Goal: Task Accomplishment & Management: Manage account settings

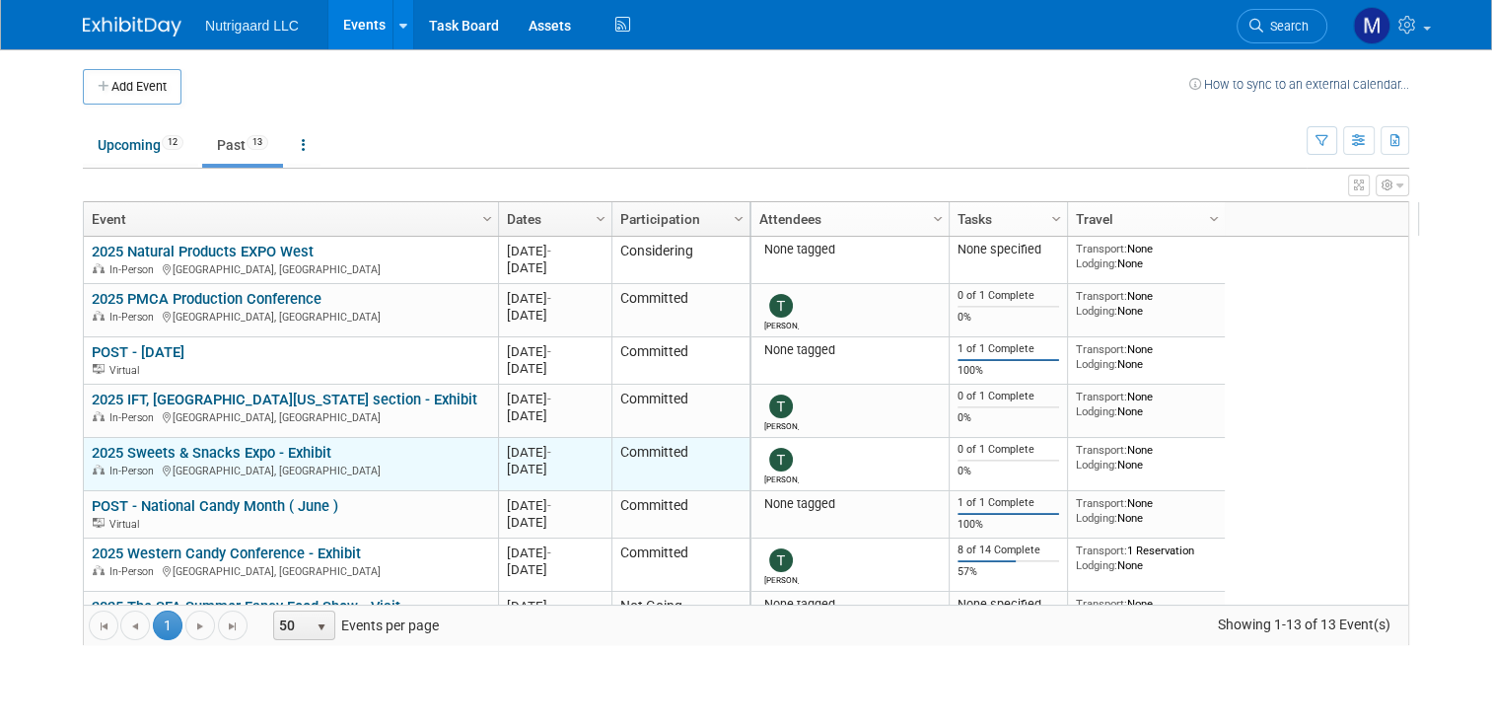
click at [253, 459] on link "2025 Sweets & Snacks Expo - Exhibit" at bounding box center [212, 453] width 240 height 18
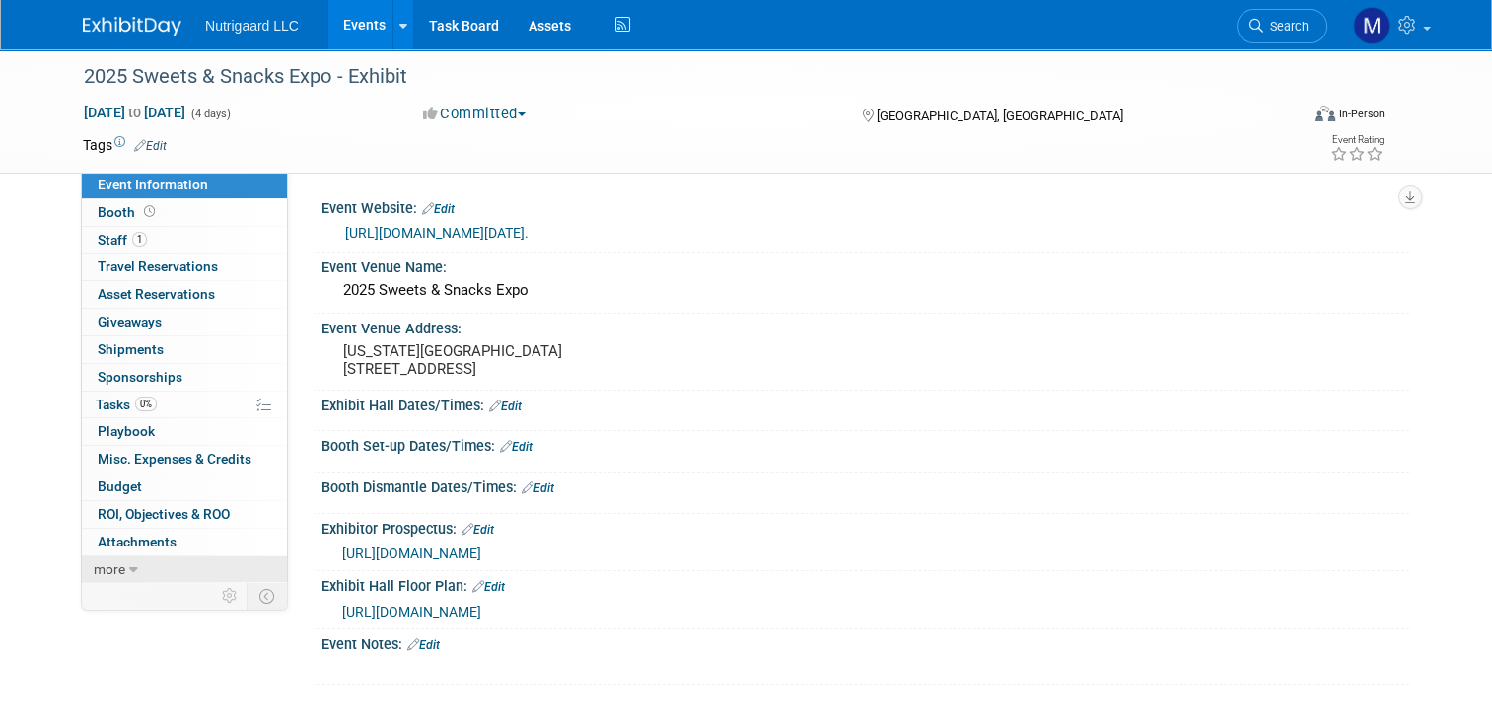
click at [112, 567] on link "more" at bounding box center [184, 569] width 205 height 27
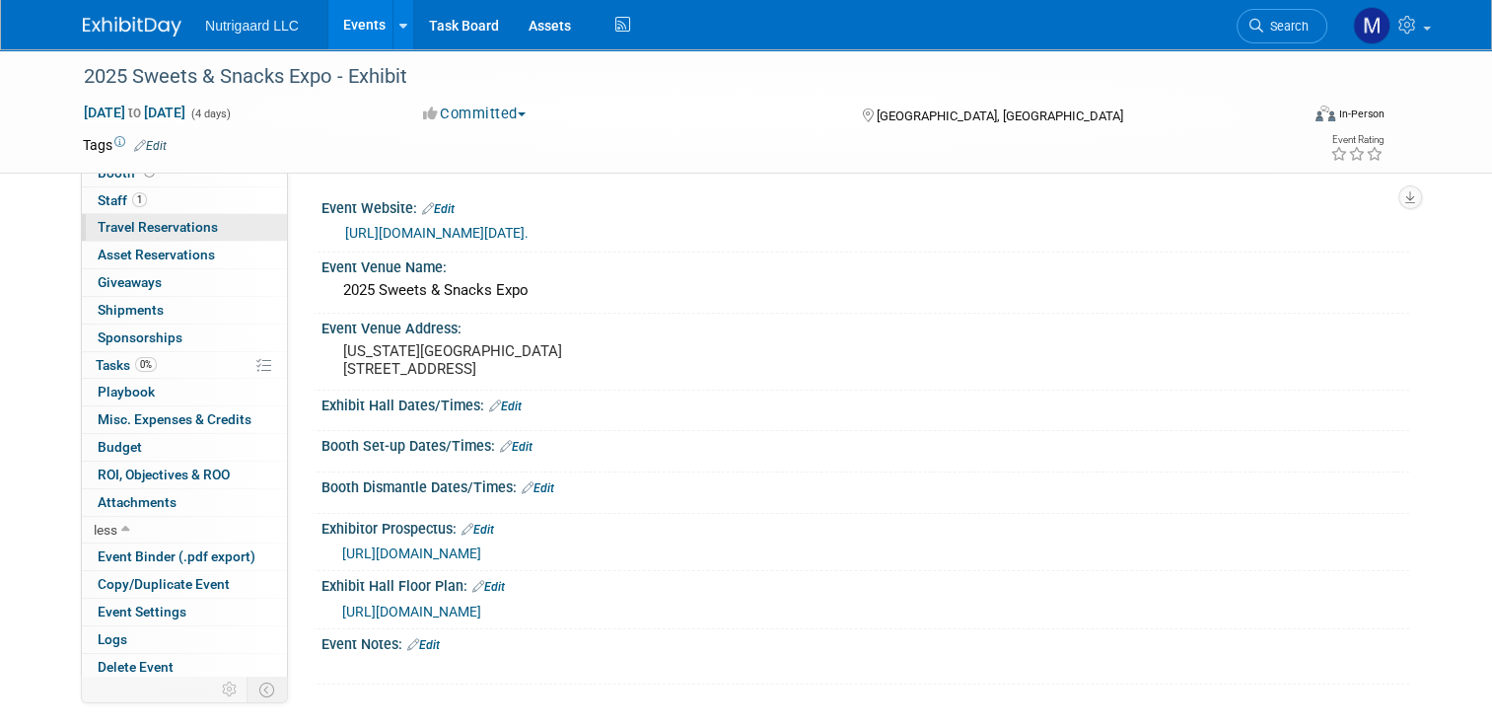
click at [135, 224] on span "Travel Reservations 0" at bounding box center [158, 227] width 120 height 16
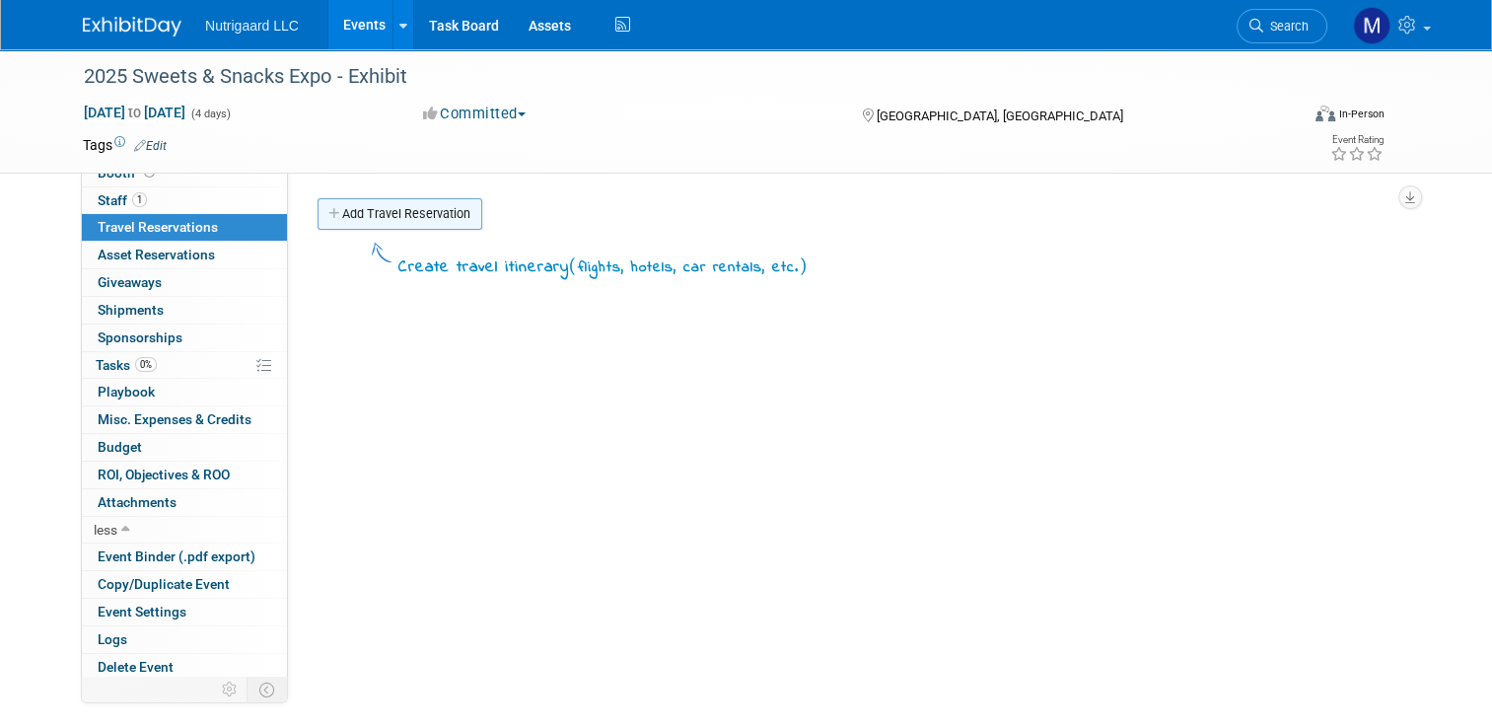
click at [380, 216] on link "Add Travel Reservation" at bounding box center [400, 214] width 165 height 32
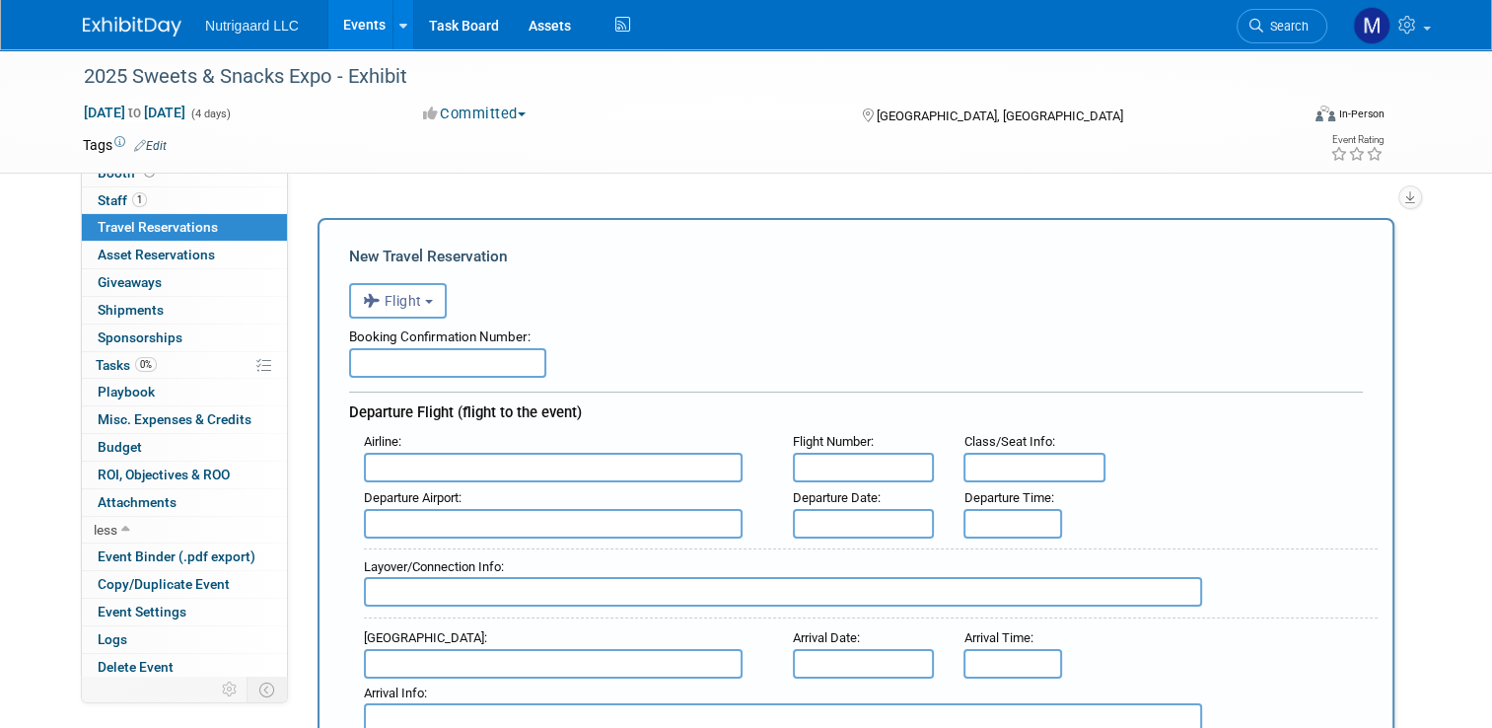
click at [355, 363] on input "text" at bounding box center [447, 363] width 197 height 30
type input "Various"
click at [385, 460] on input "text" at bounding box center [553, 468] width 379 height 30
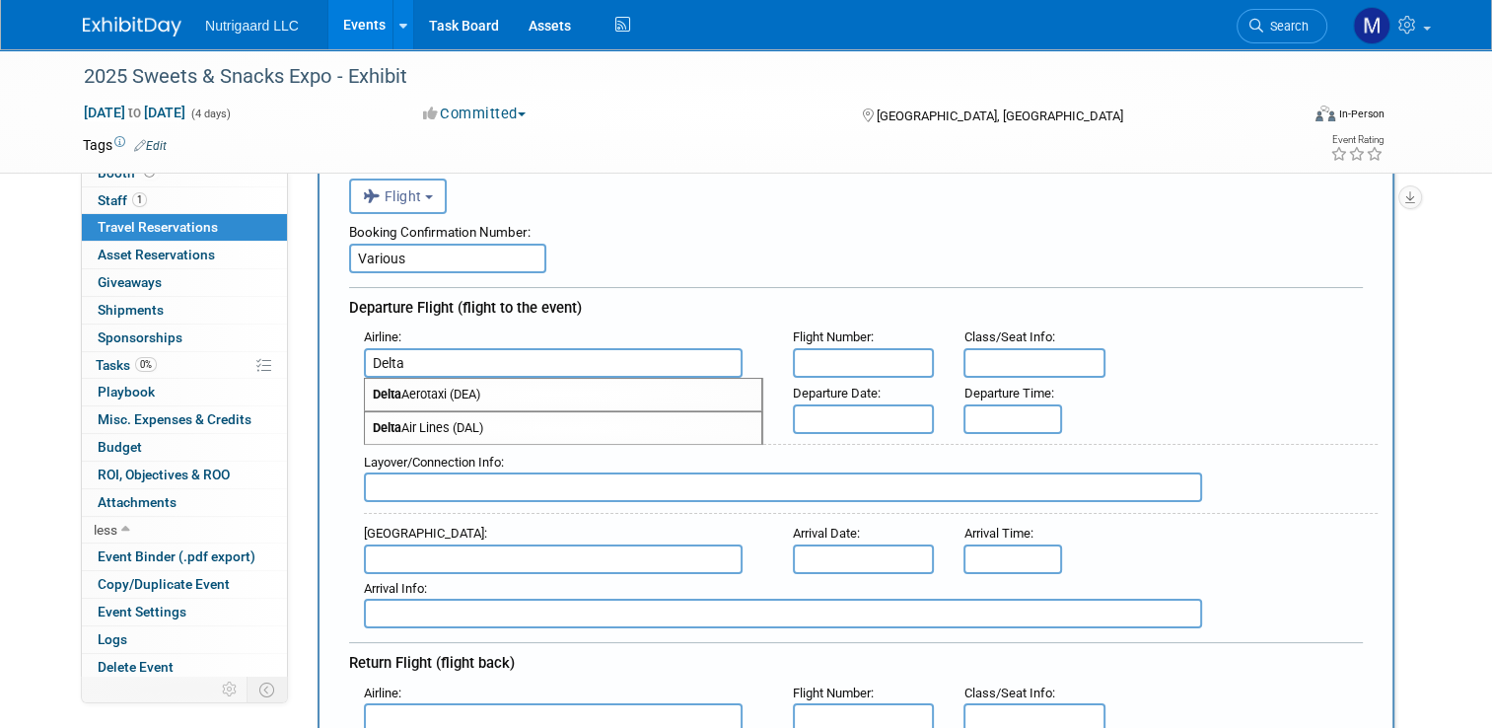
scroll to position [104, 0]
click at [395, 430] on span "Delta Air Lines (DAL)" at bounding box center [563, 429] width 396 height 32
type input "Delta Air Lines (DAL)"
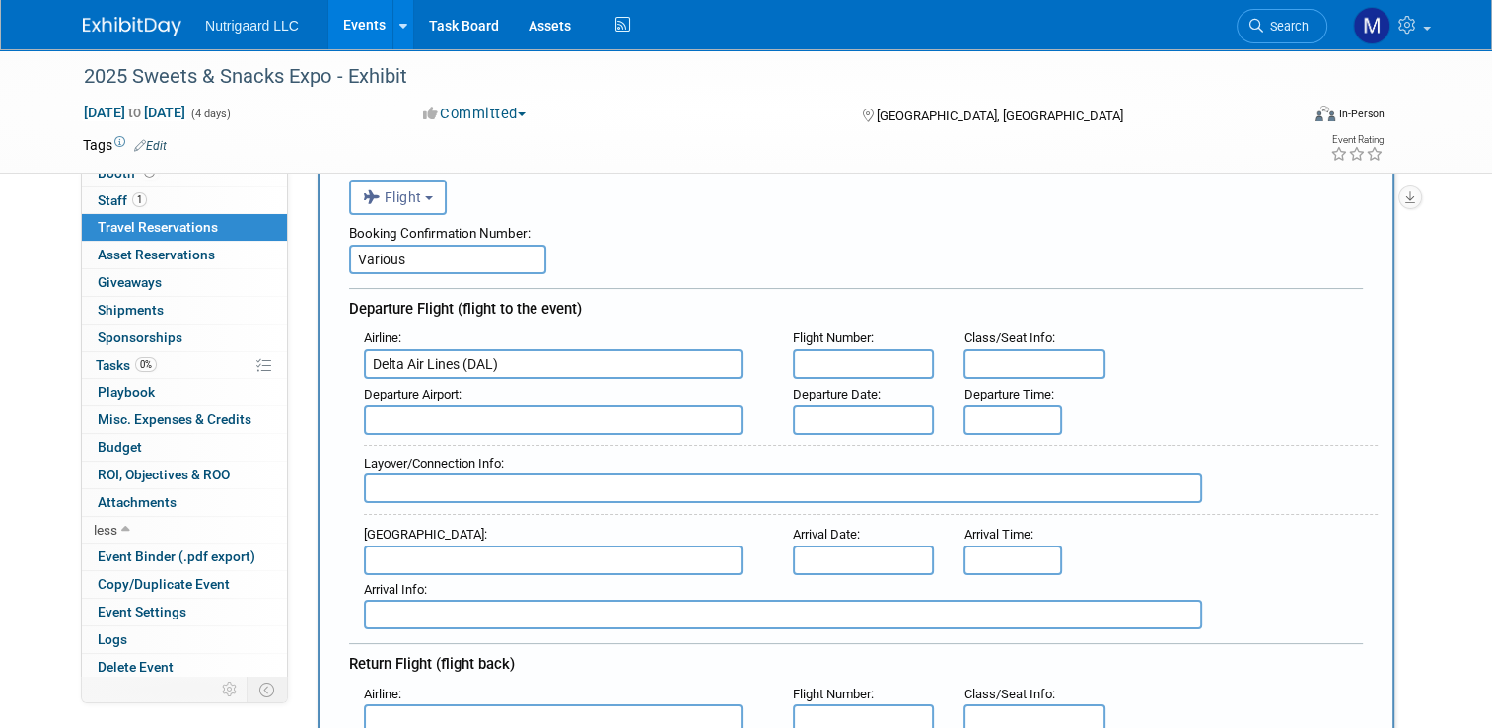
click at [400, 415] on input "text" at bounding box center [553, 420] width 379 height 30
type input "PIT - Pittsburgh International Airport"
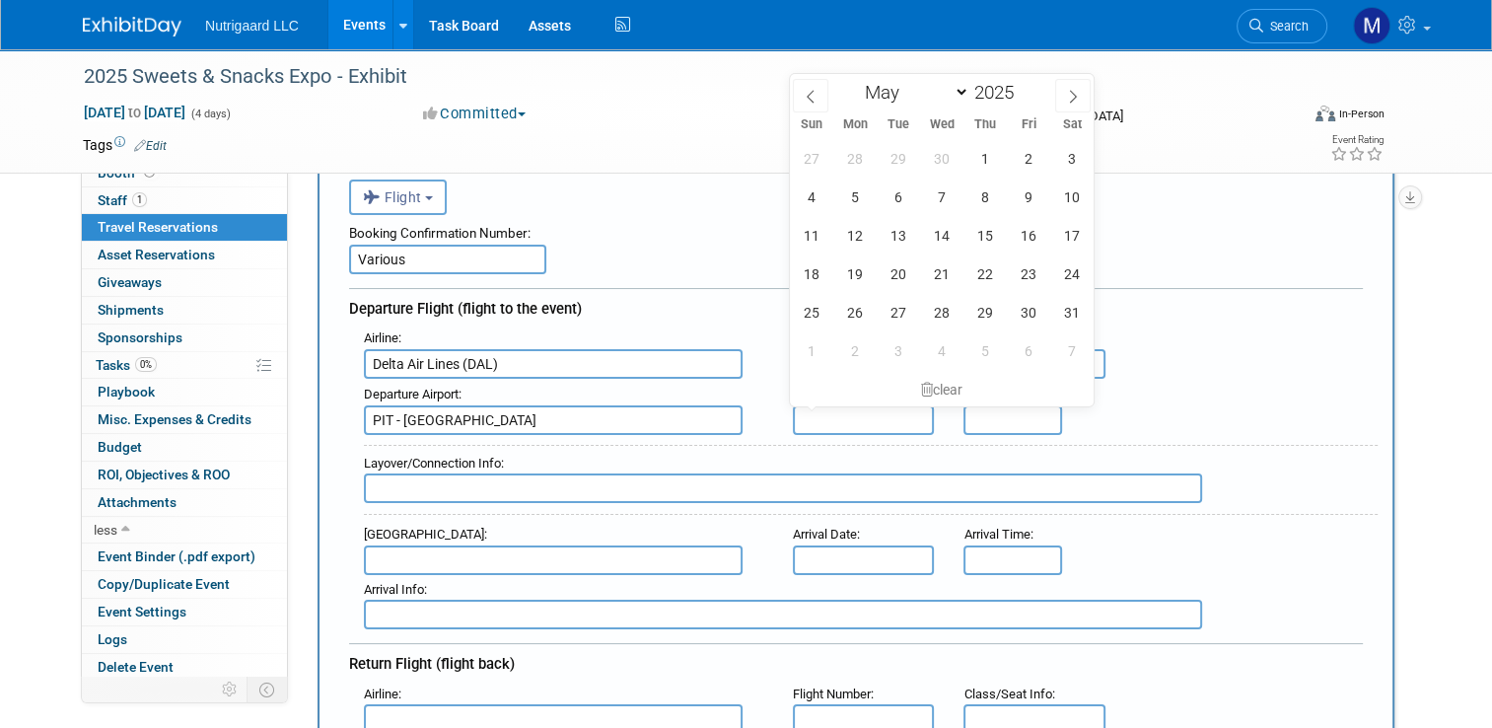
type input "8:00 AM"
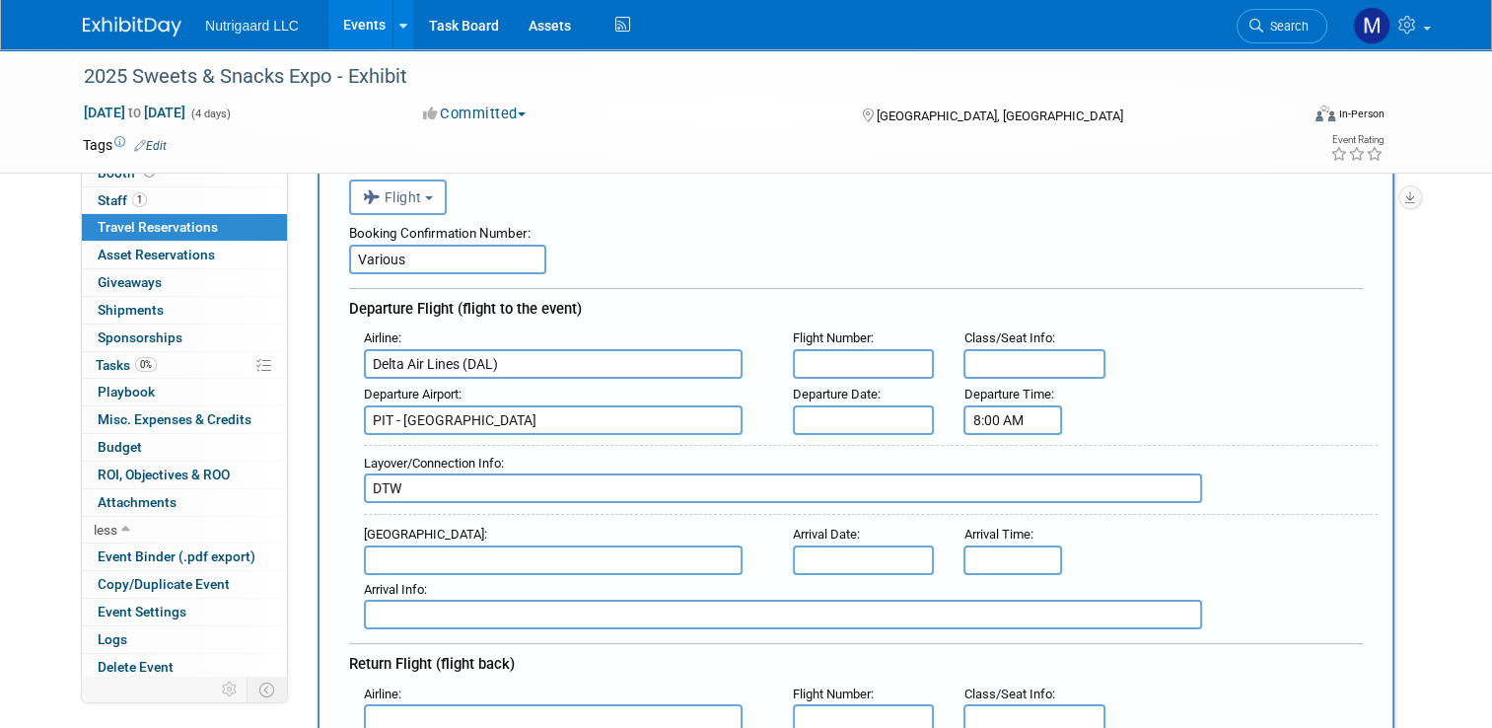
type input "DTW"
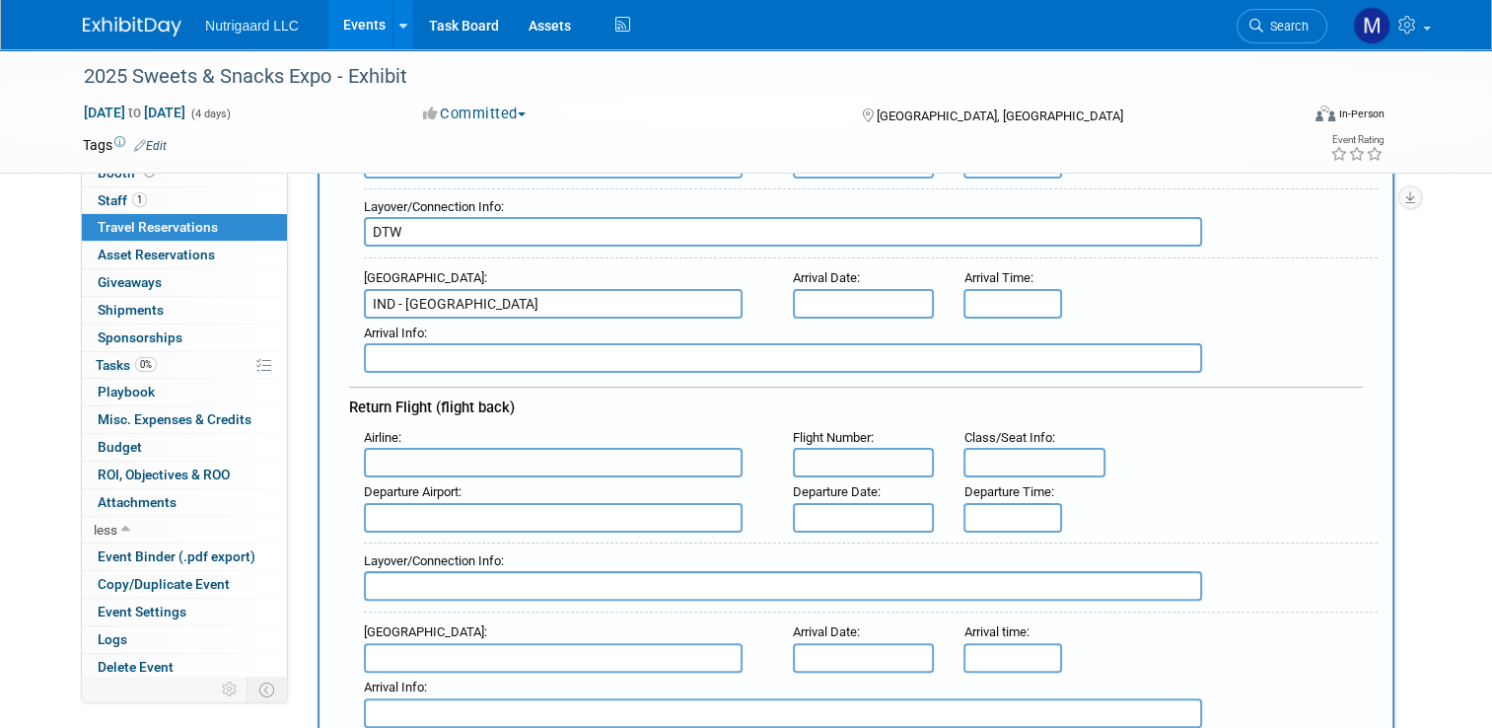
scroll to position [366, 0]
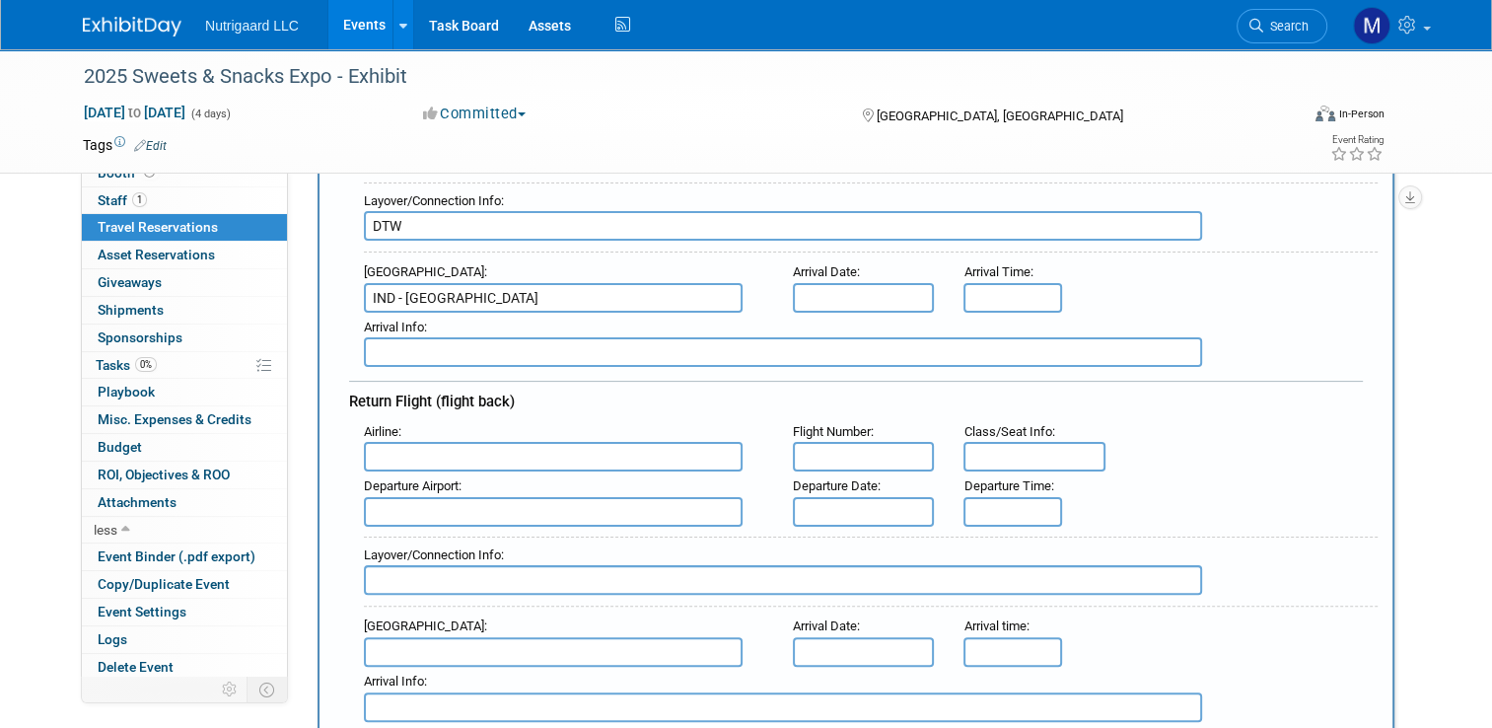
type input "IND - Indianapolis International Airport"
click at [512, 452] on input "text" at bounding box center [553, 457] width 379 height 30
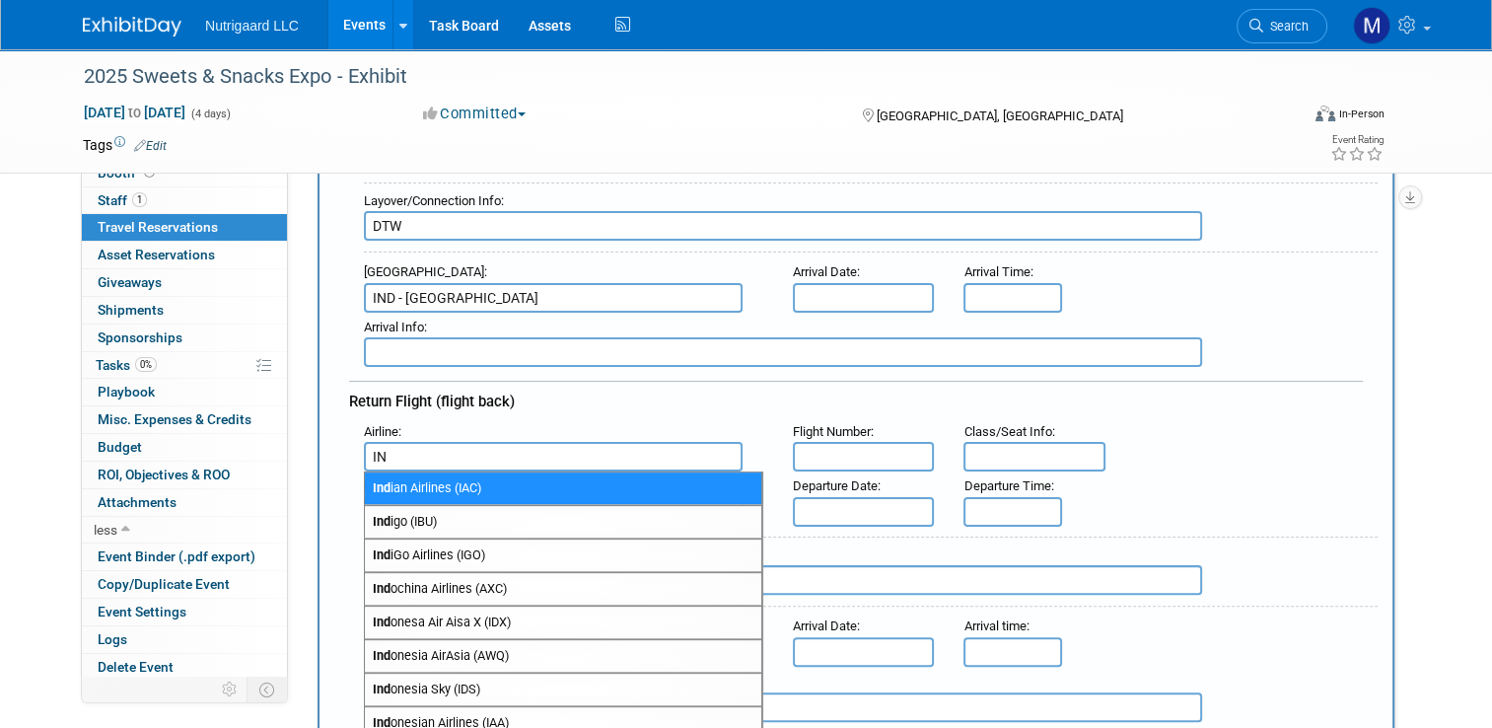
type input "I"
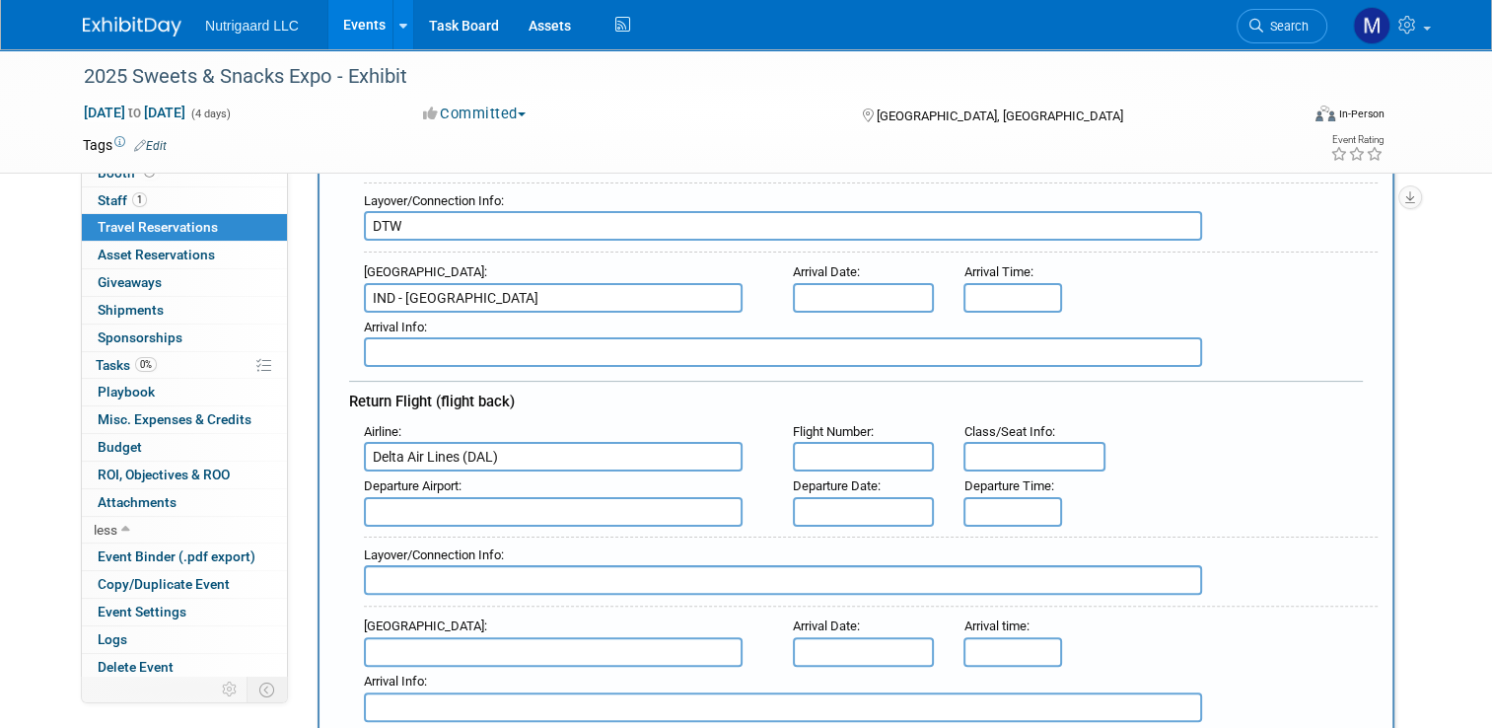
type input "Delta Air Lines (DAL)"
type input "IND - Indianapolis International Airport"
type input "5:00 PM"
type input "BWI"
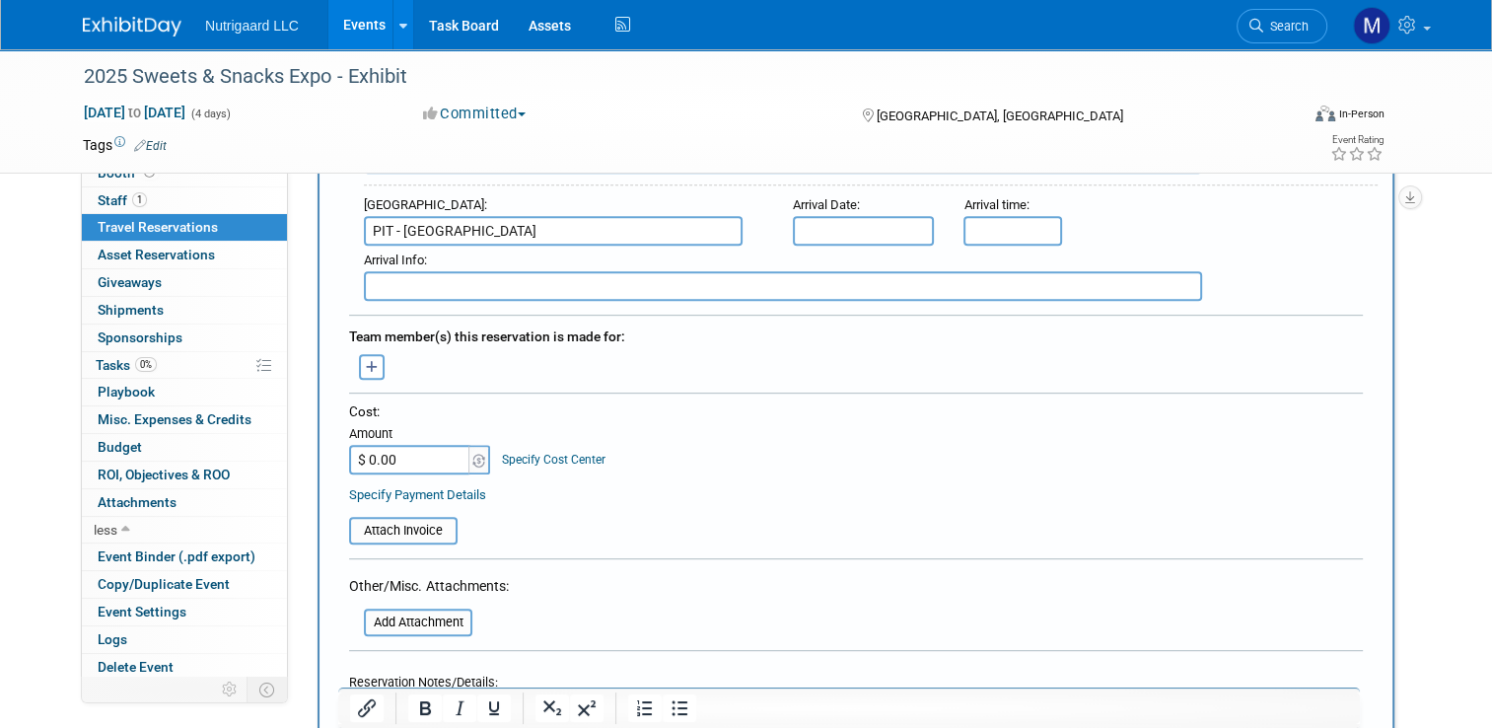
scroll to position [792, 0]
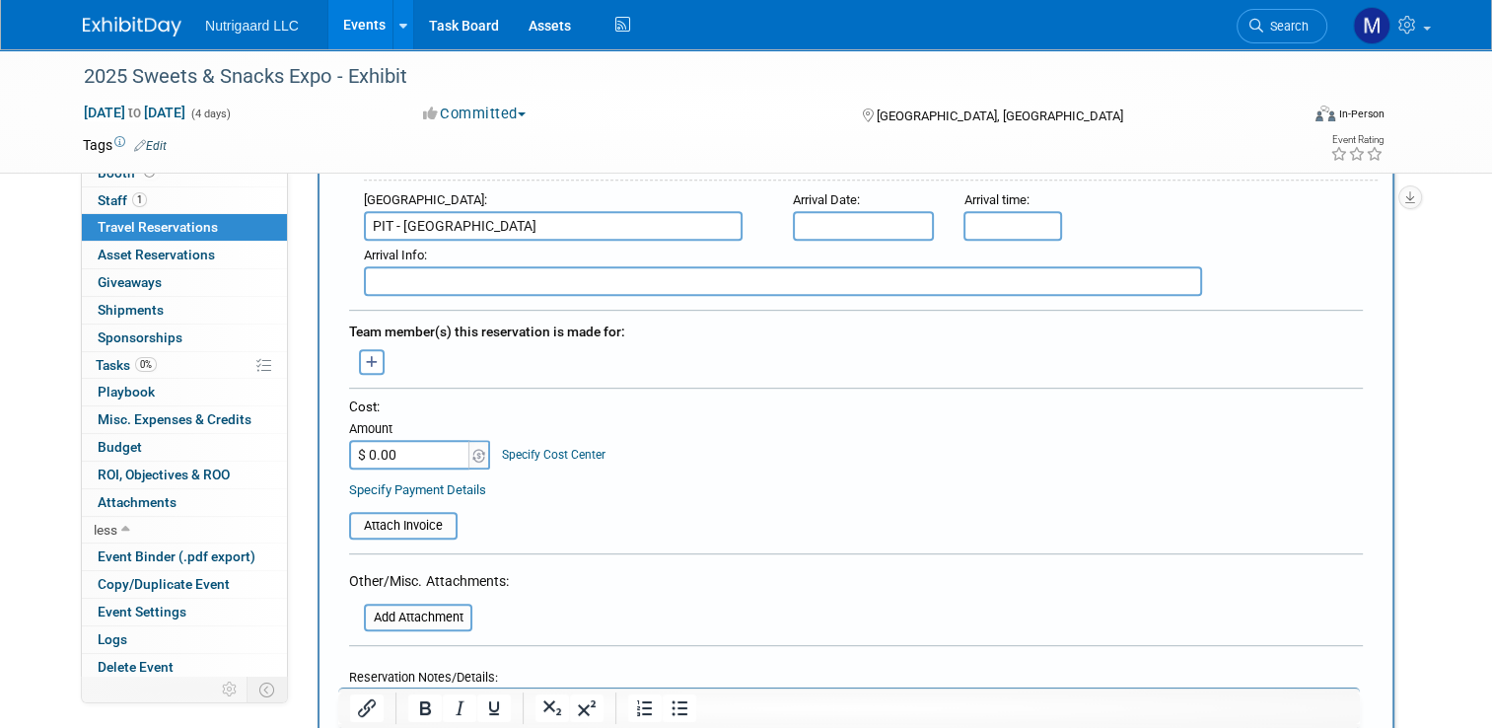
type input "PIT - Pittsburgh International Airport"
type input "$ 87,136.00"
click at [682, 496] on table "Attach Invoice" at bounding box center [856, 516] width 1014 height 45
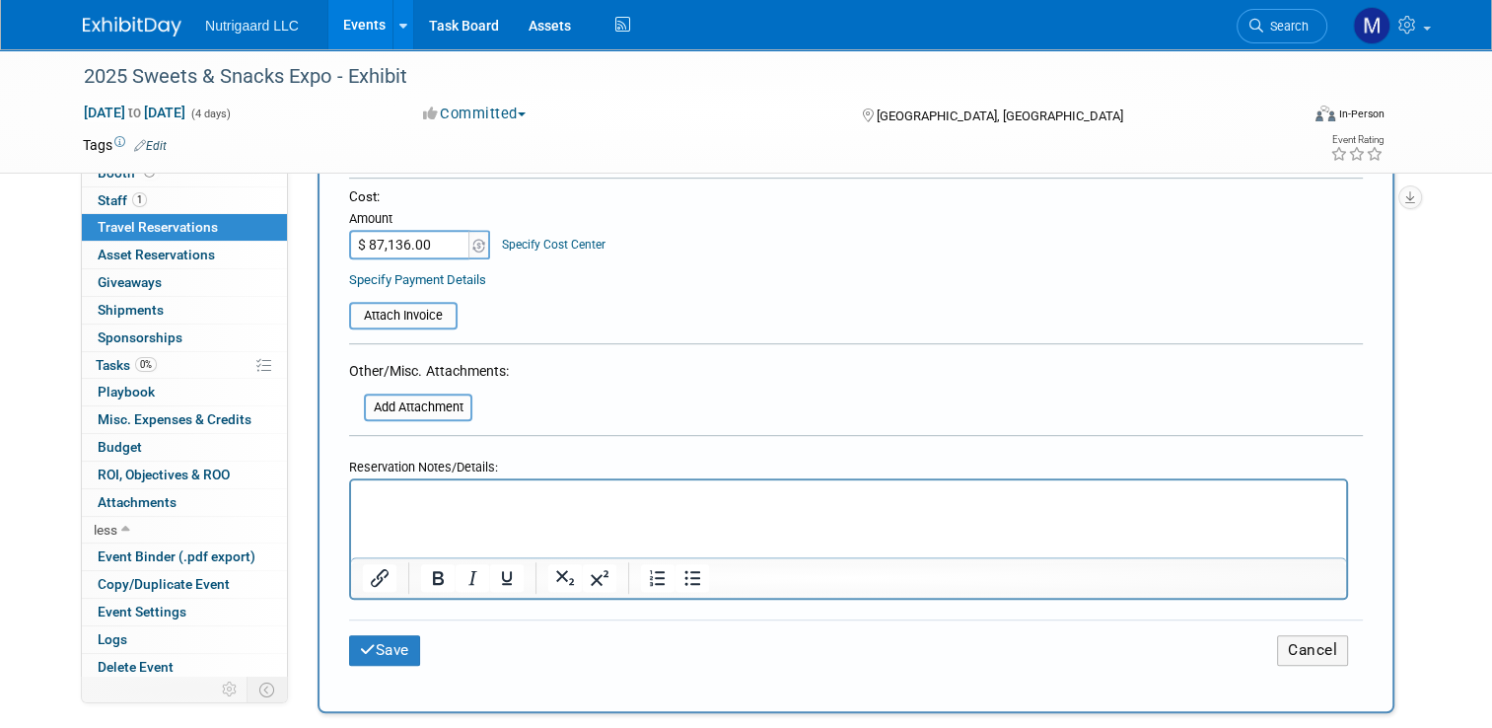
scroll to position [1004, 0]
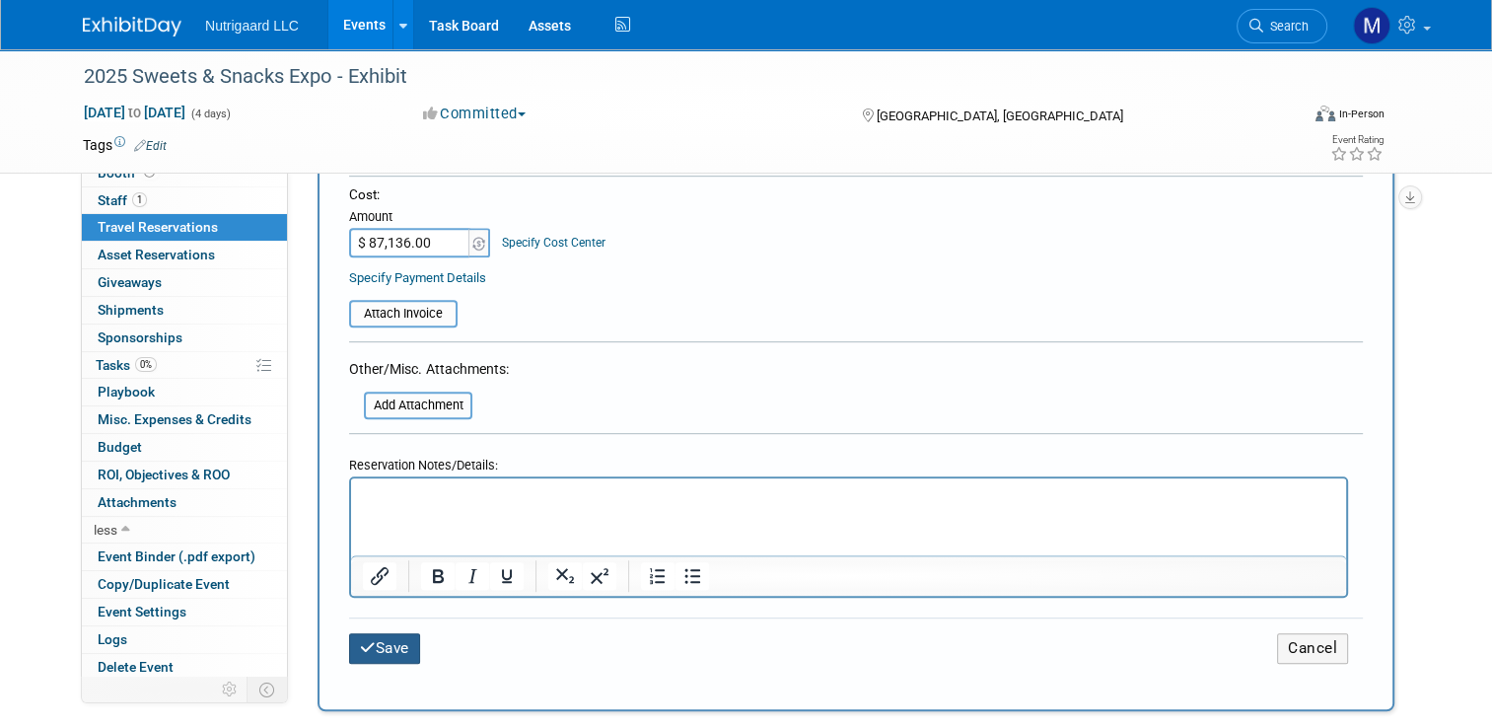
click at [371, 637] on button "Save" at bounding box center [384, 648] width 71 height 31
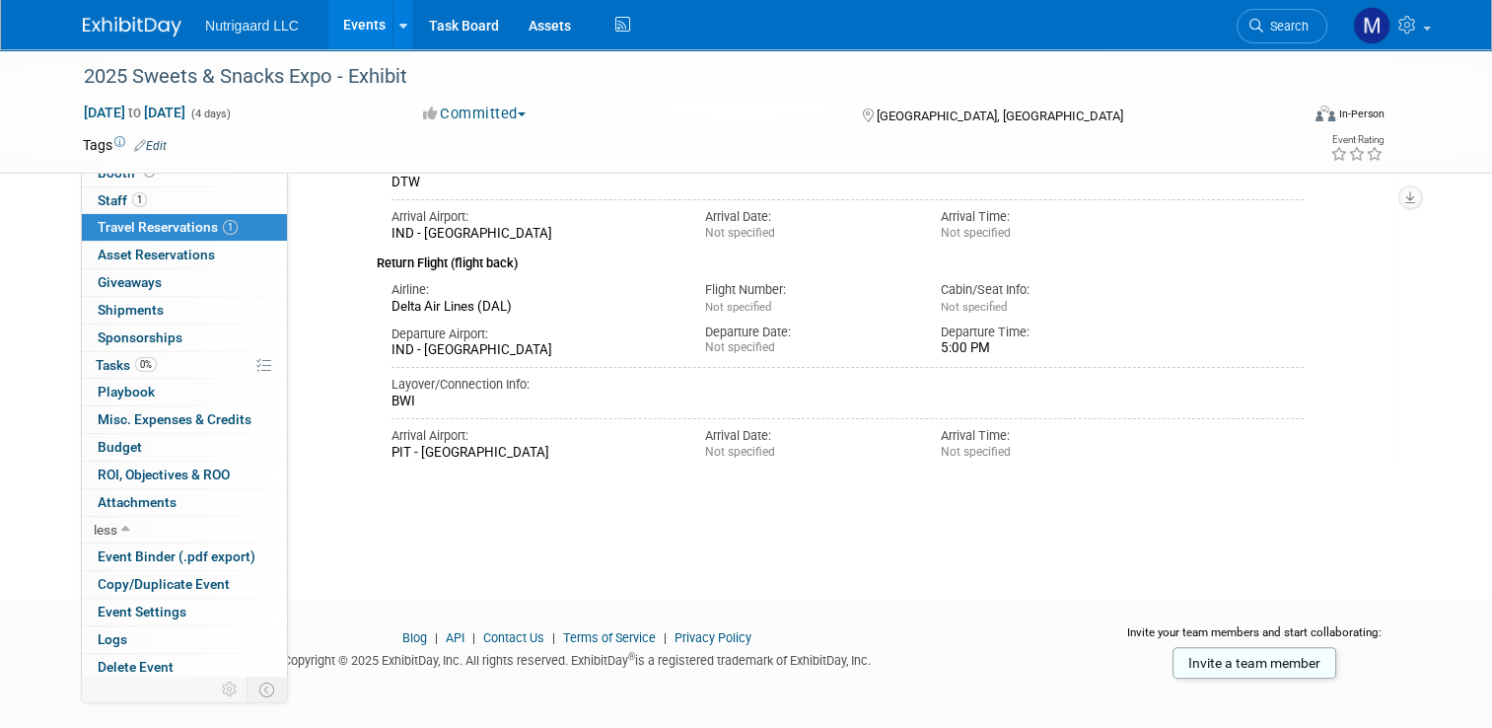
scroll to position [329, 0]
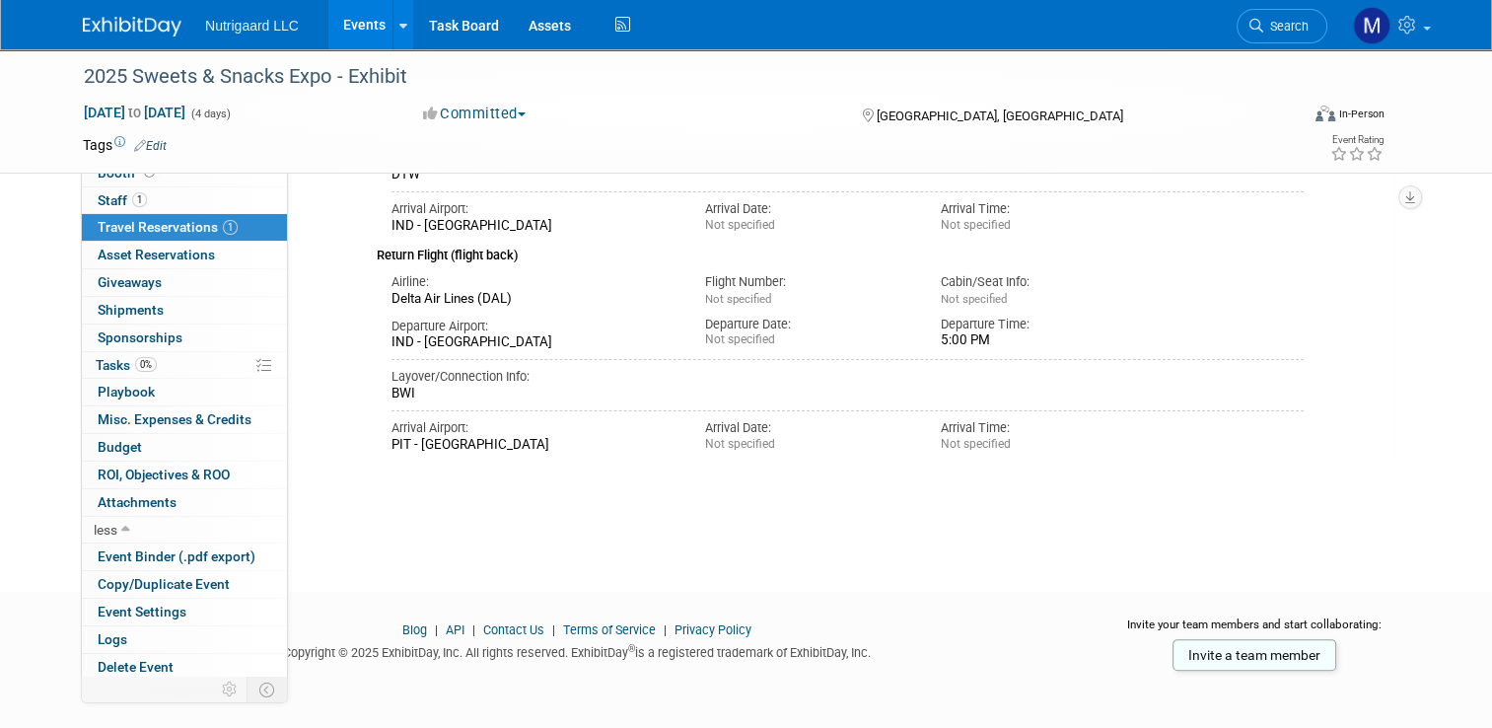
click at [702, 491] on div "Delete Reservation Various Cost: $ 87,136.00 8:00 AM" at bounding box center [856, 219] width 1077 height 592
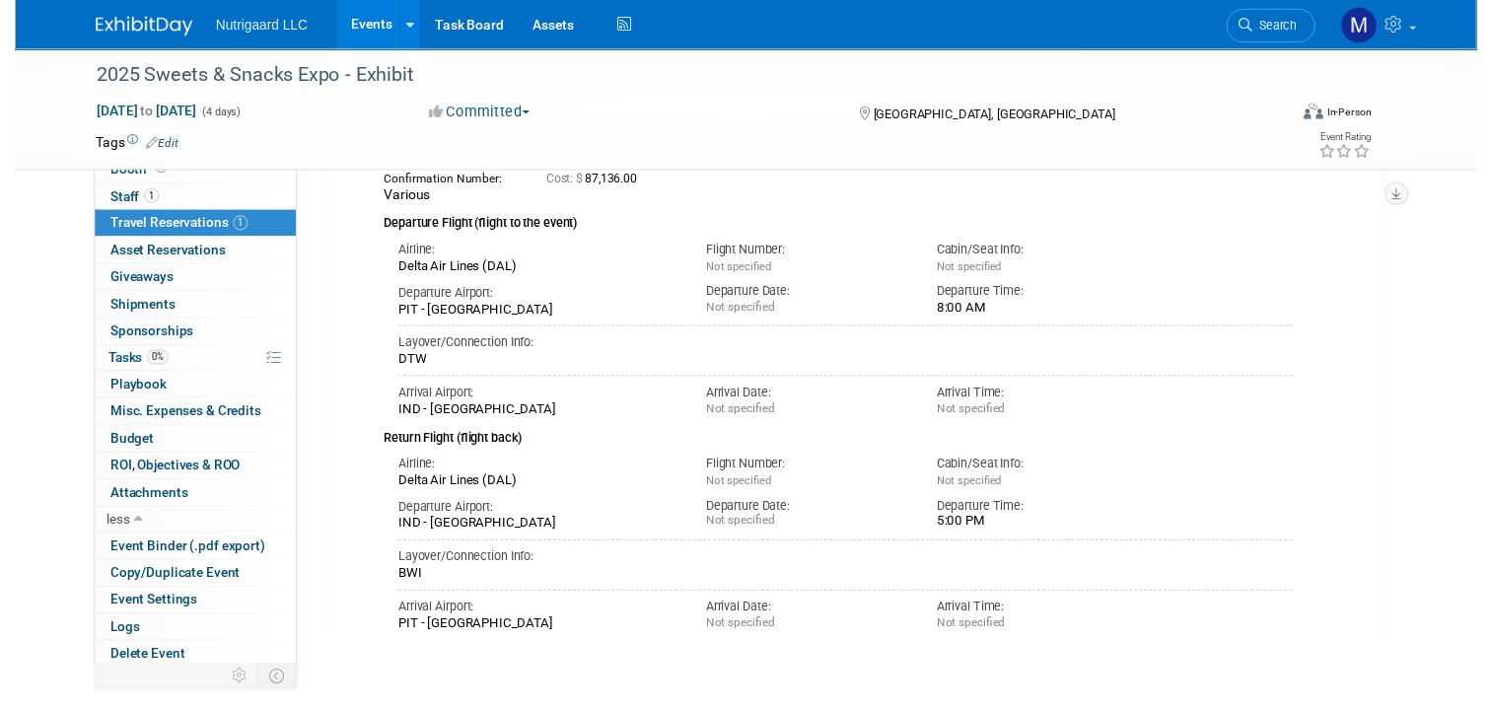
scroll to position [0, 0]
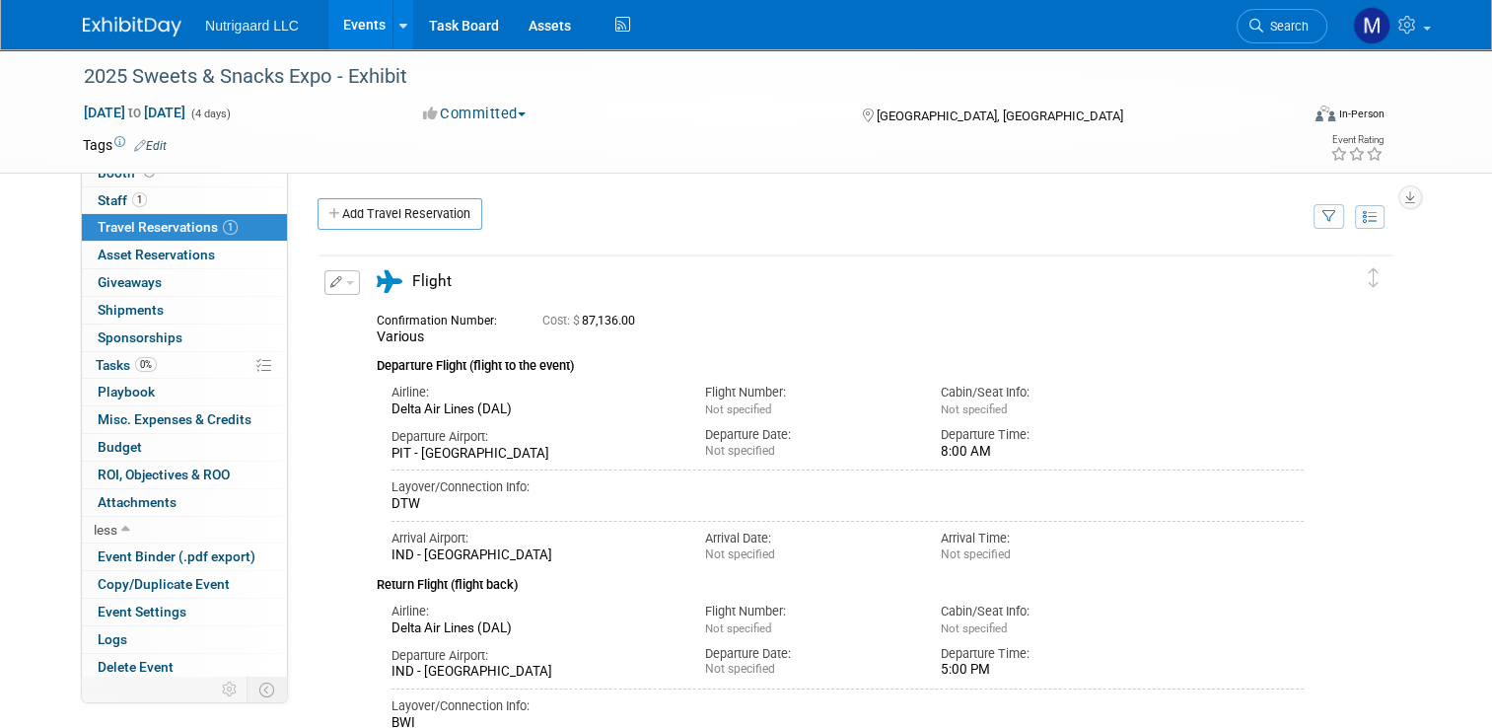
click at [330, 278] on icon "button" at bounding box center [336, 282] width 13 height 12
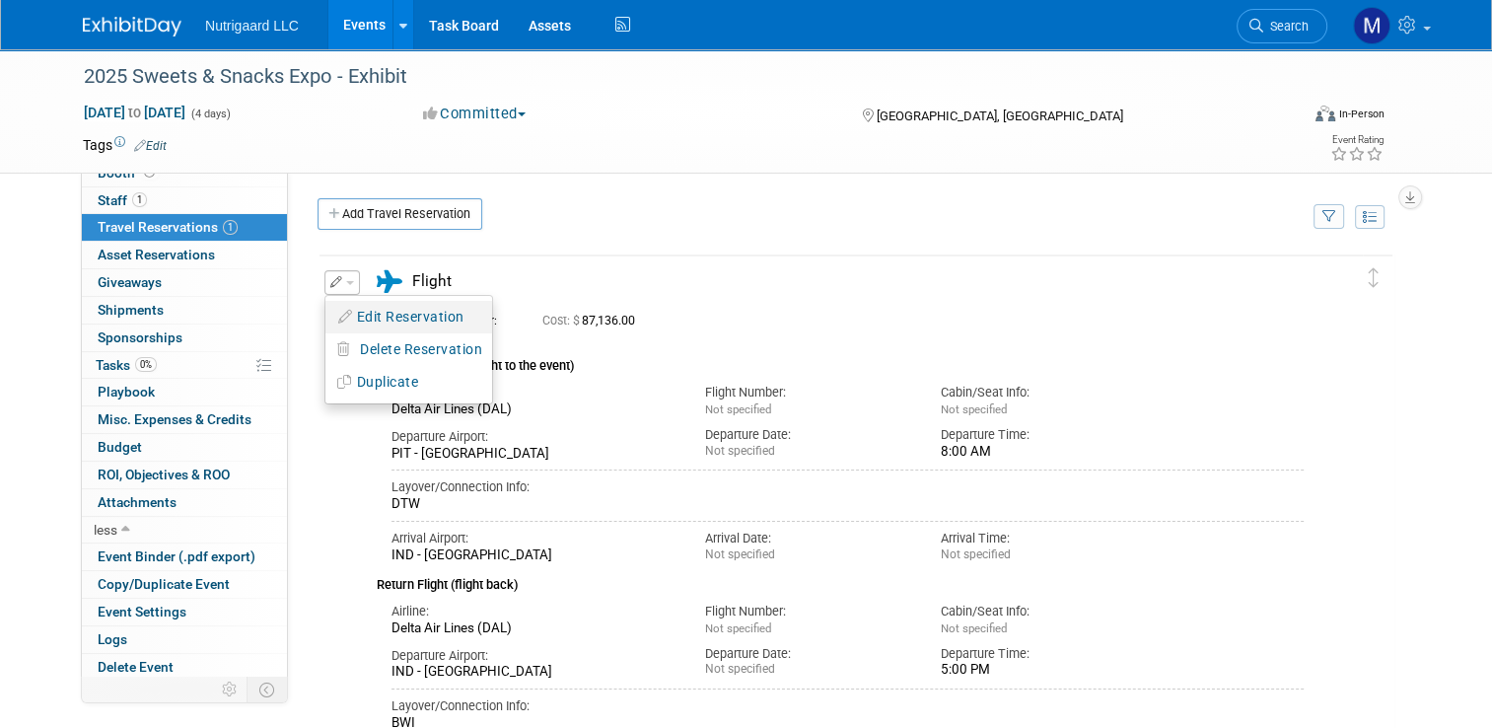
click at [387, 320] on button "Edit Reservation" at bounding box center [408, 317] width 167 height 29
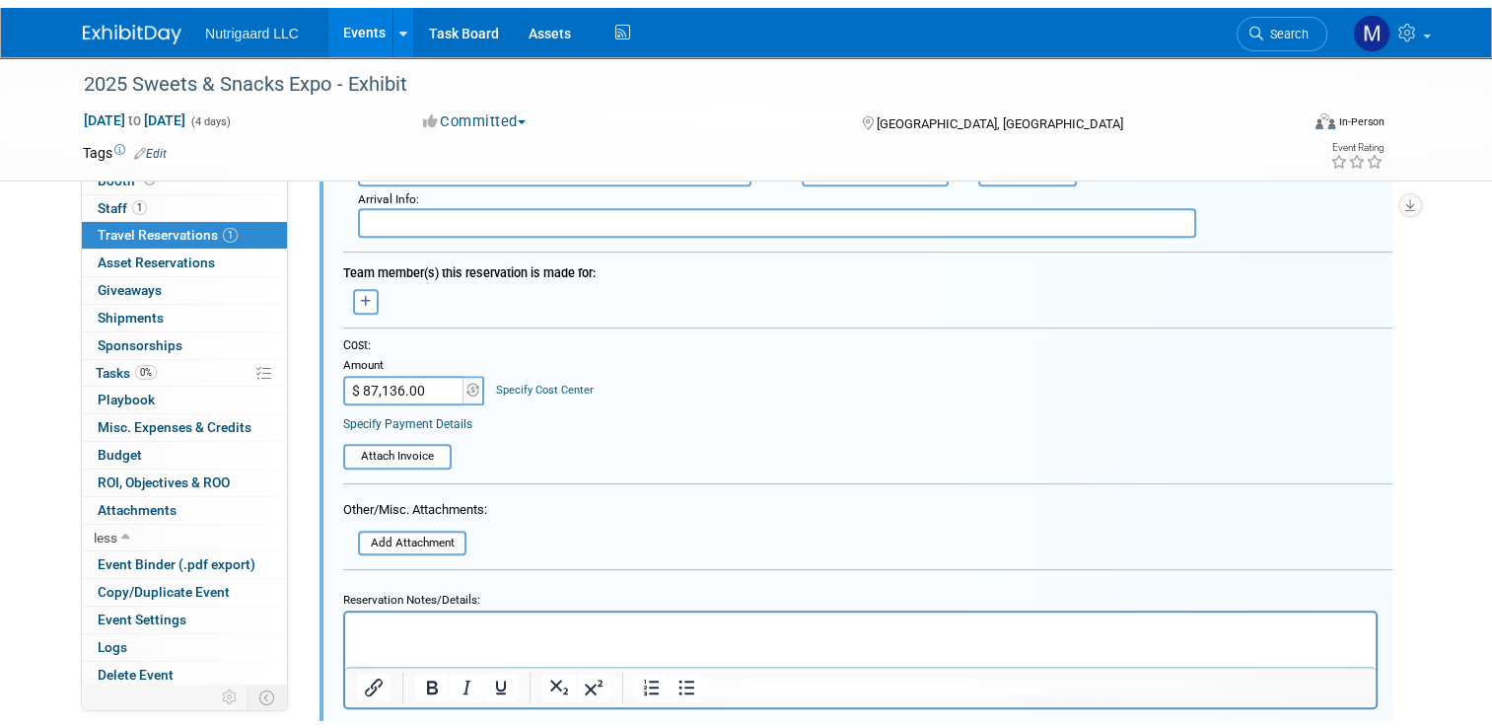
scroll to position [829, 0]
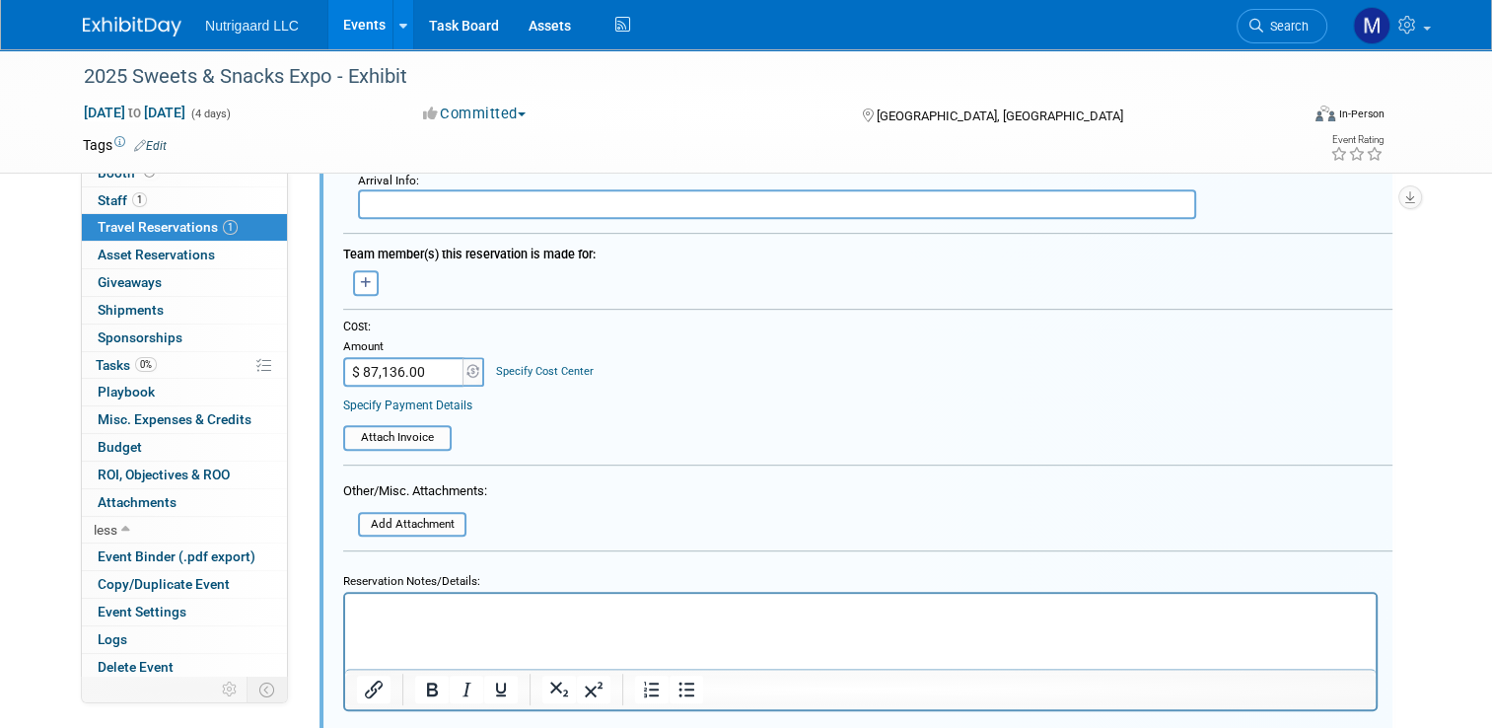
click at [359, 359] on input "$ 87,136.00" at bounding box center [404, 372] width 123 height 30
type input "$ 871.36"
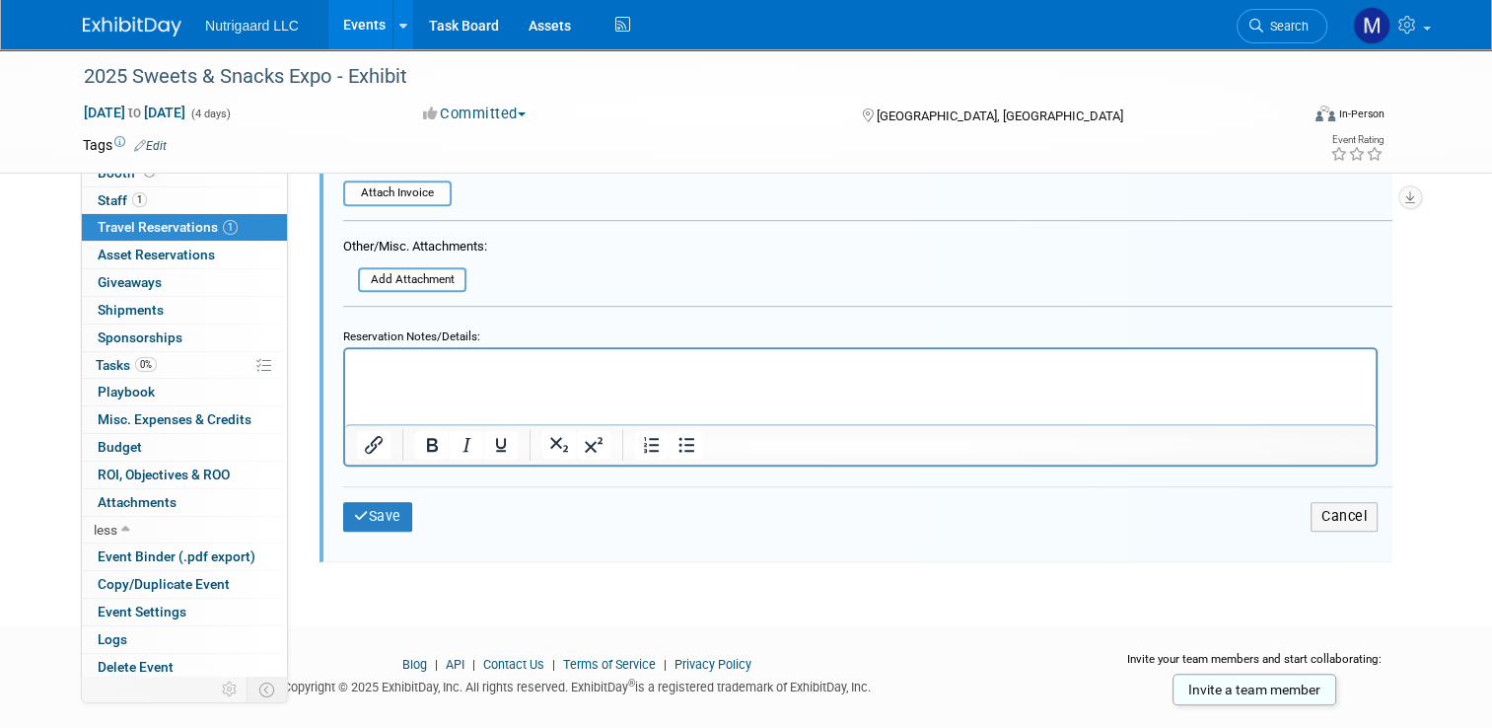
scroll to position [1108, 0]
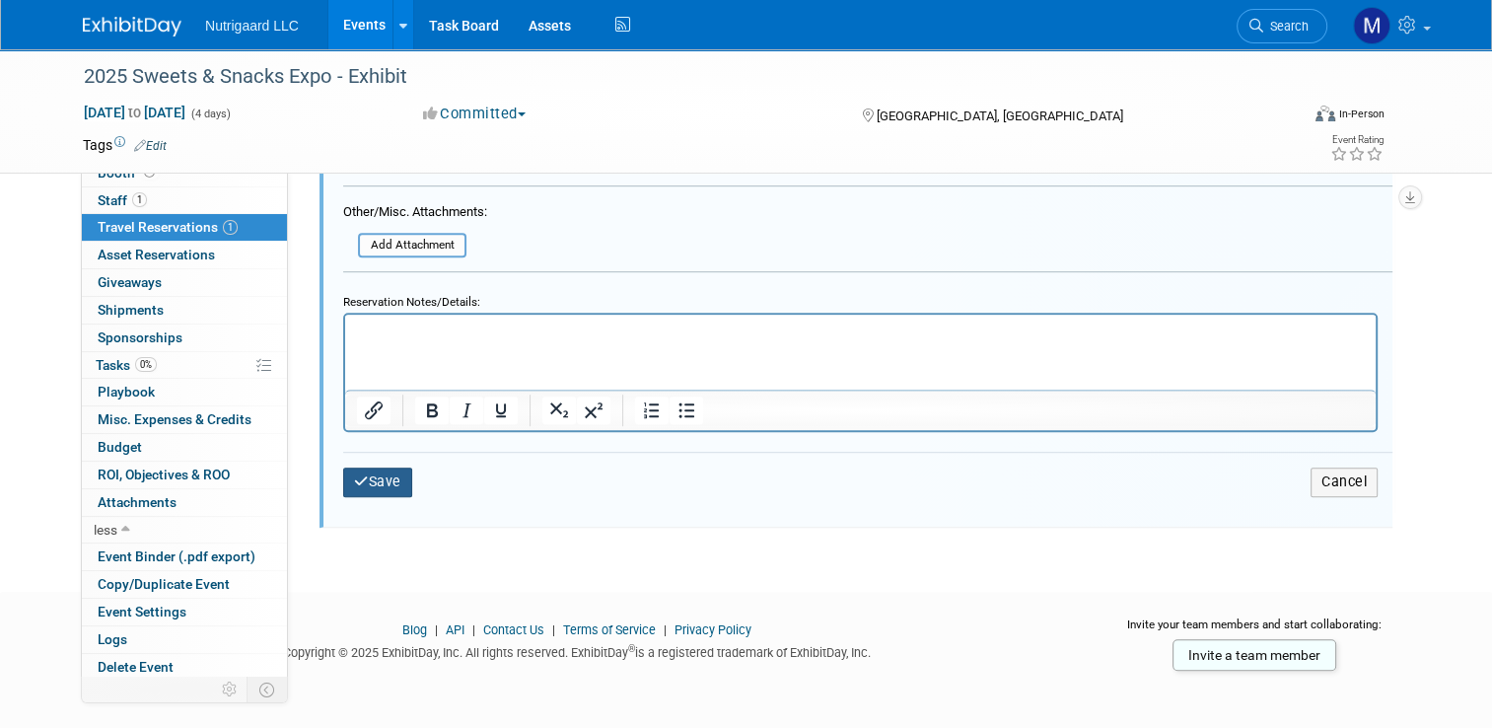
click at [363, 477] on button "Save" at bounding box center [377, 481] width 69 height 29
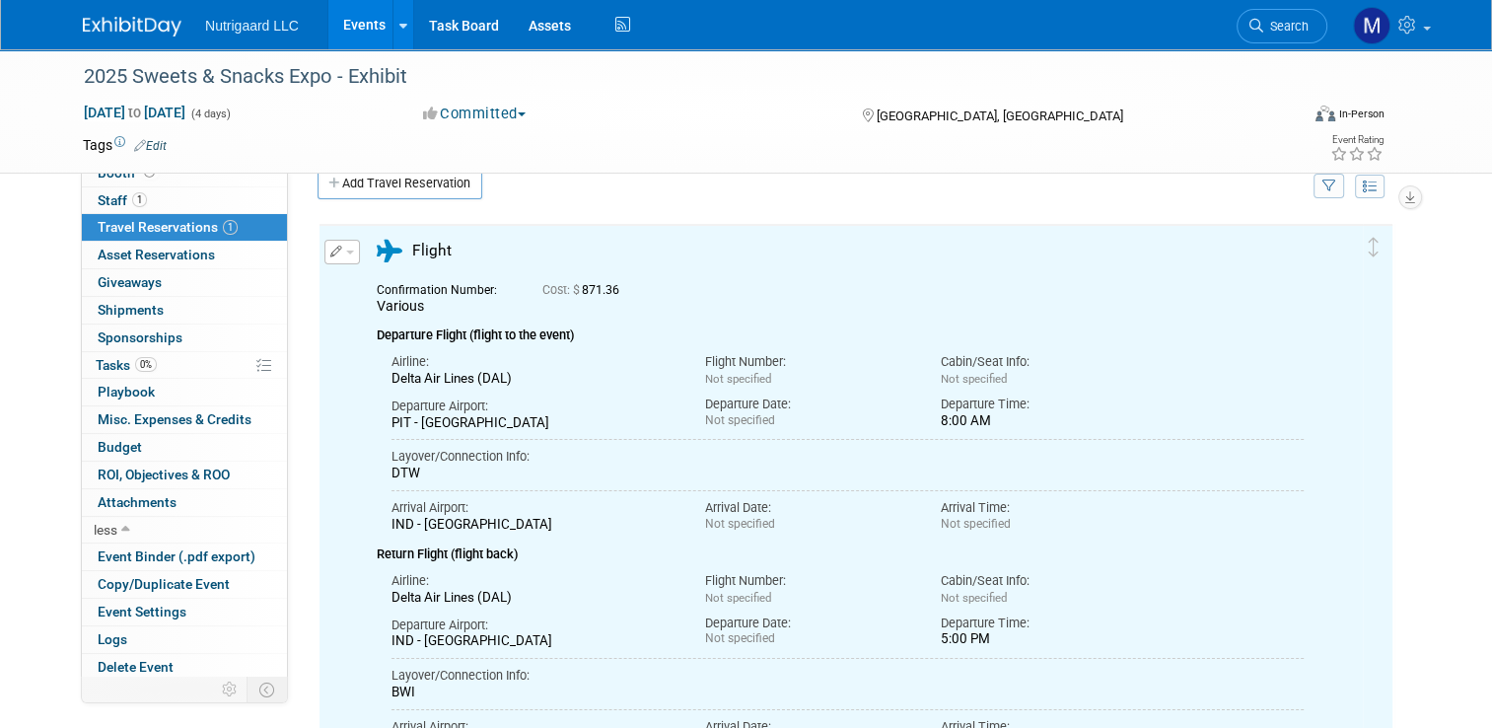
scroll to position [0, 0]
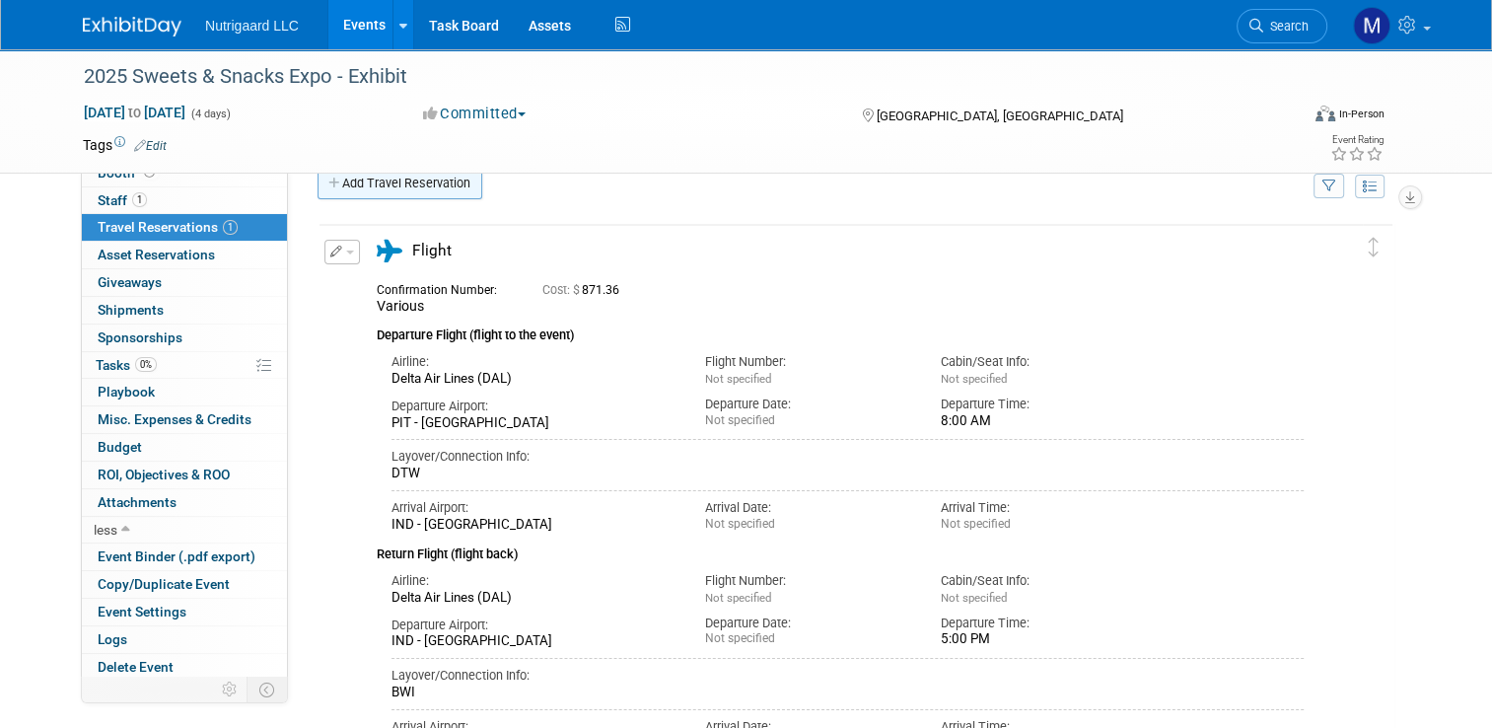
click at [341, 192] on link "Add Travel Reservation" at bounding box center [400, 184] width 165 height 32
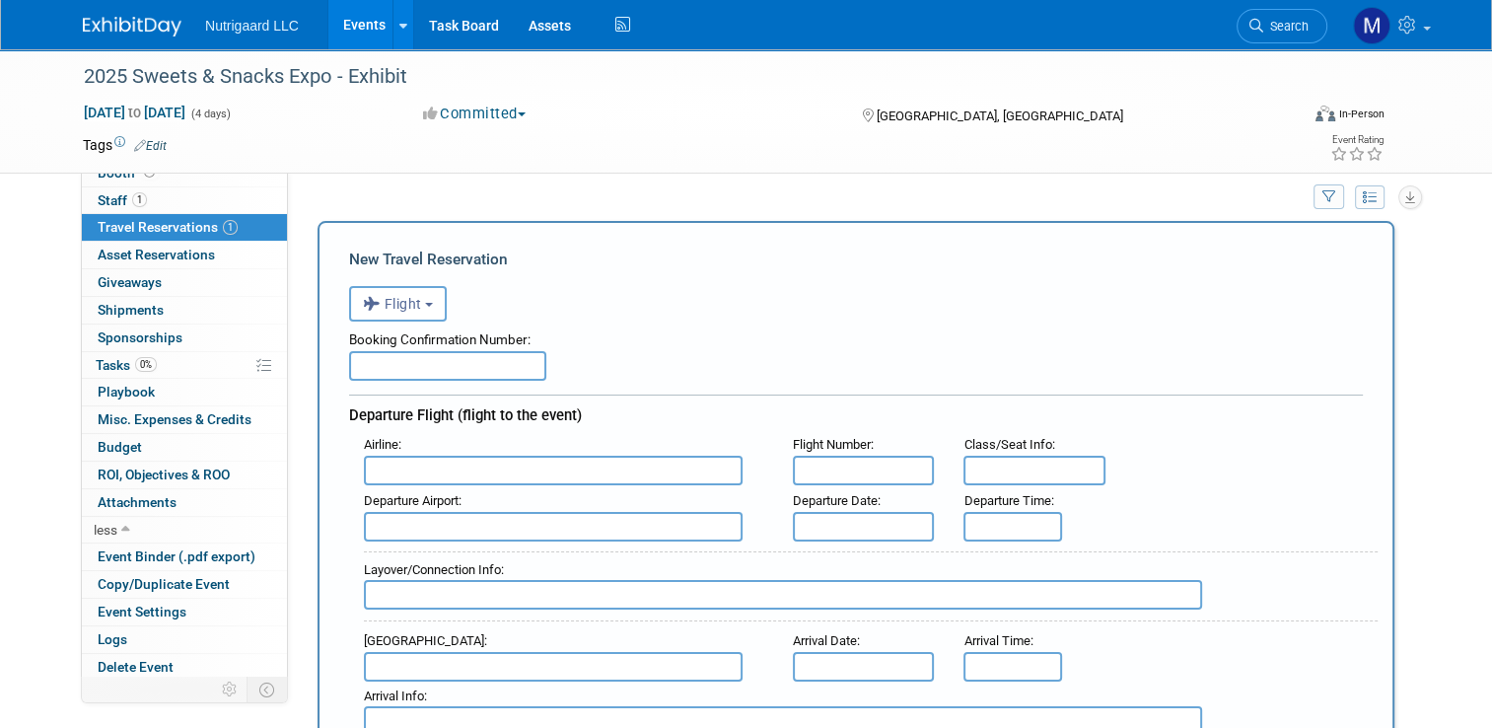
scroll to position [16, 0]
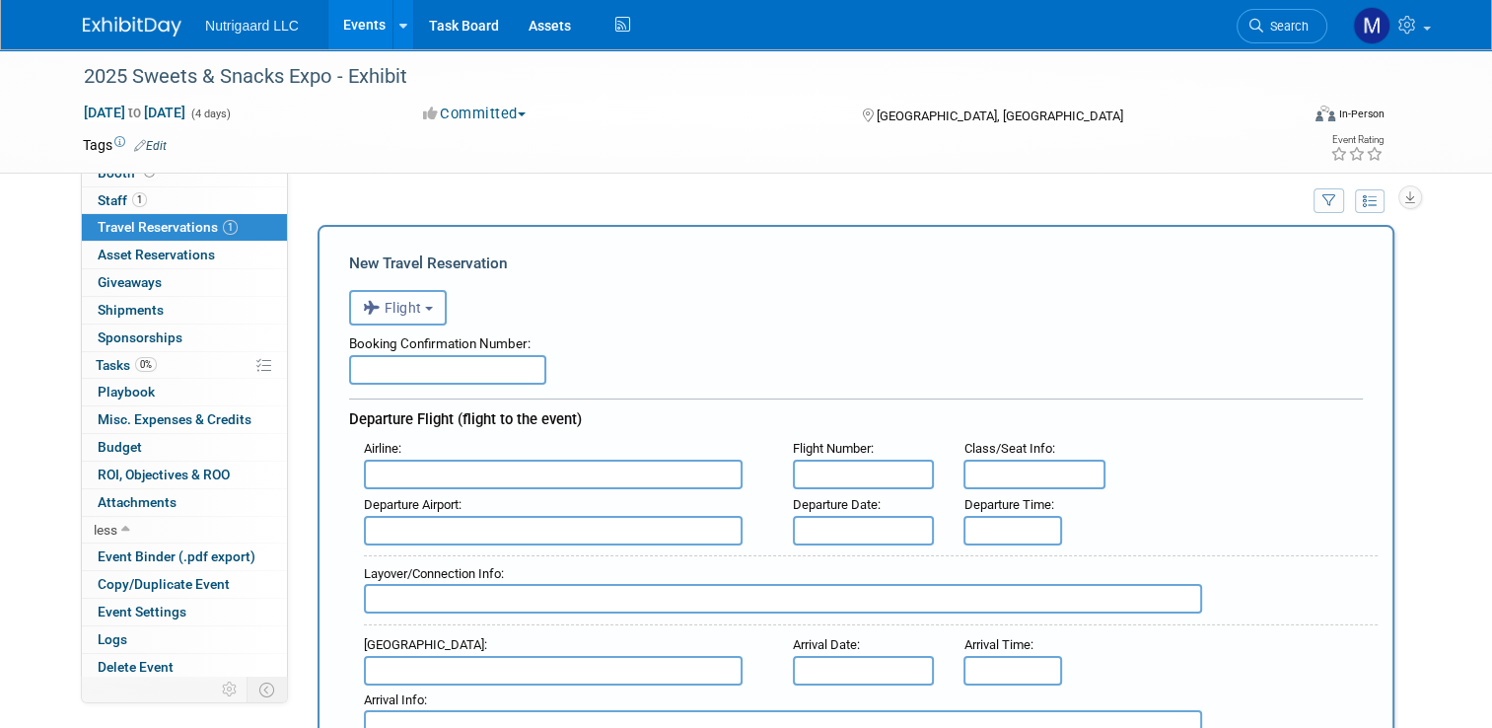
click at [379, 301] on span "Flight" at bounding box center [392, 308] width 59 height 16
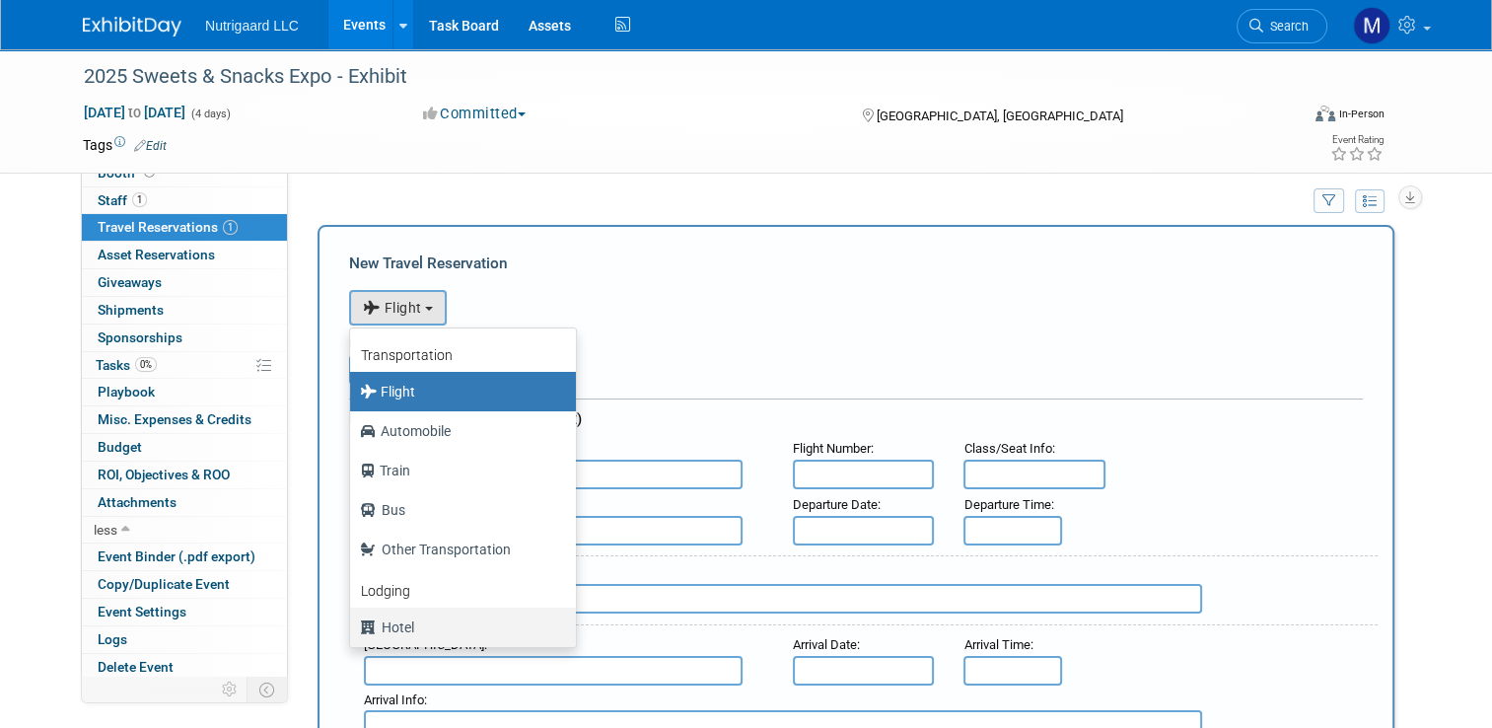
click at [386, 629] on label "Hotel" at bounding box center [458, 627] width 196 height 32
click at [353, 629] on input "Hotel" at bounding box center [346, 624] width 13 height 13
select select "6"
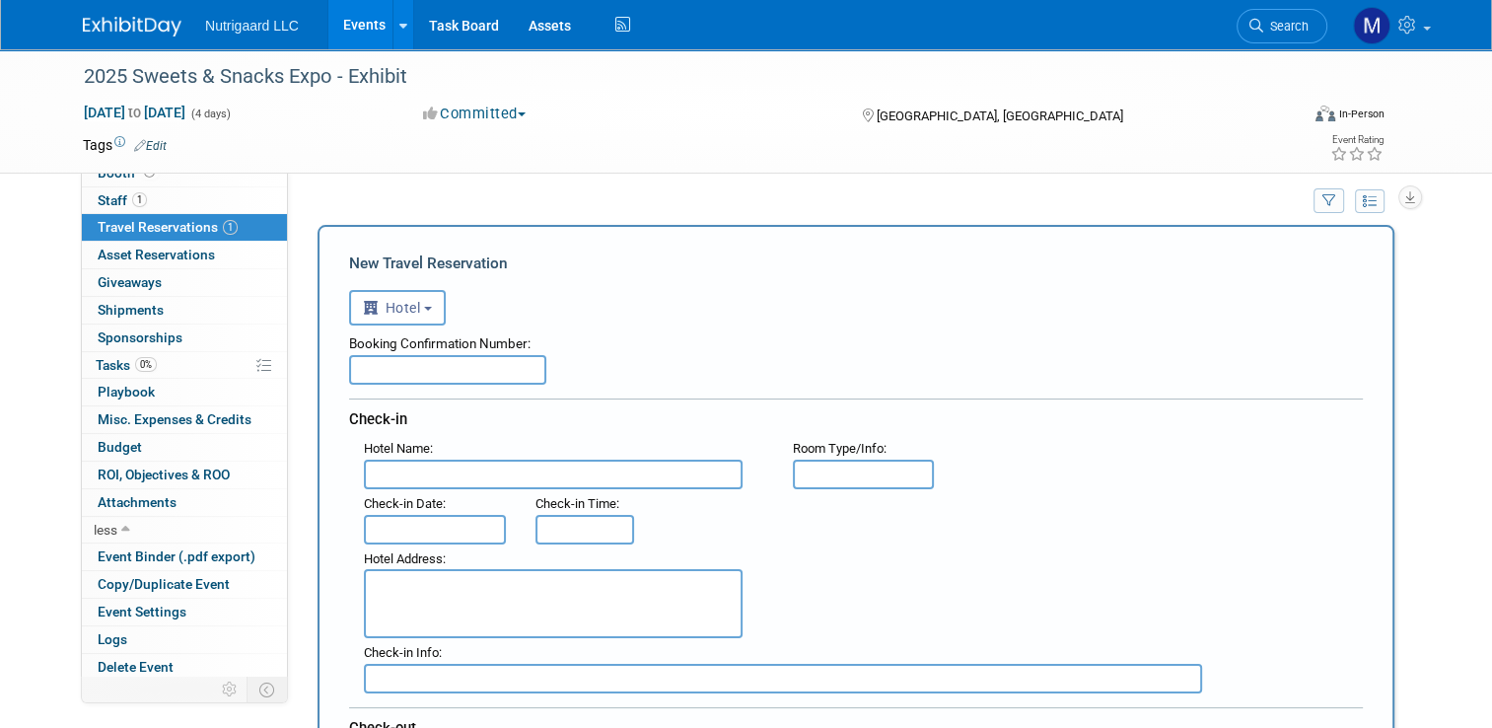
click at [416, 460] on input "text" at bounding box center [553, 475] width 379 height 30
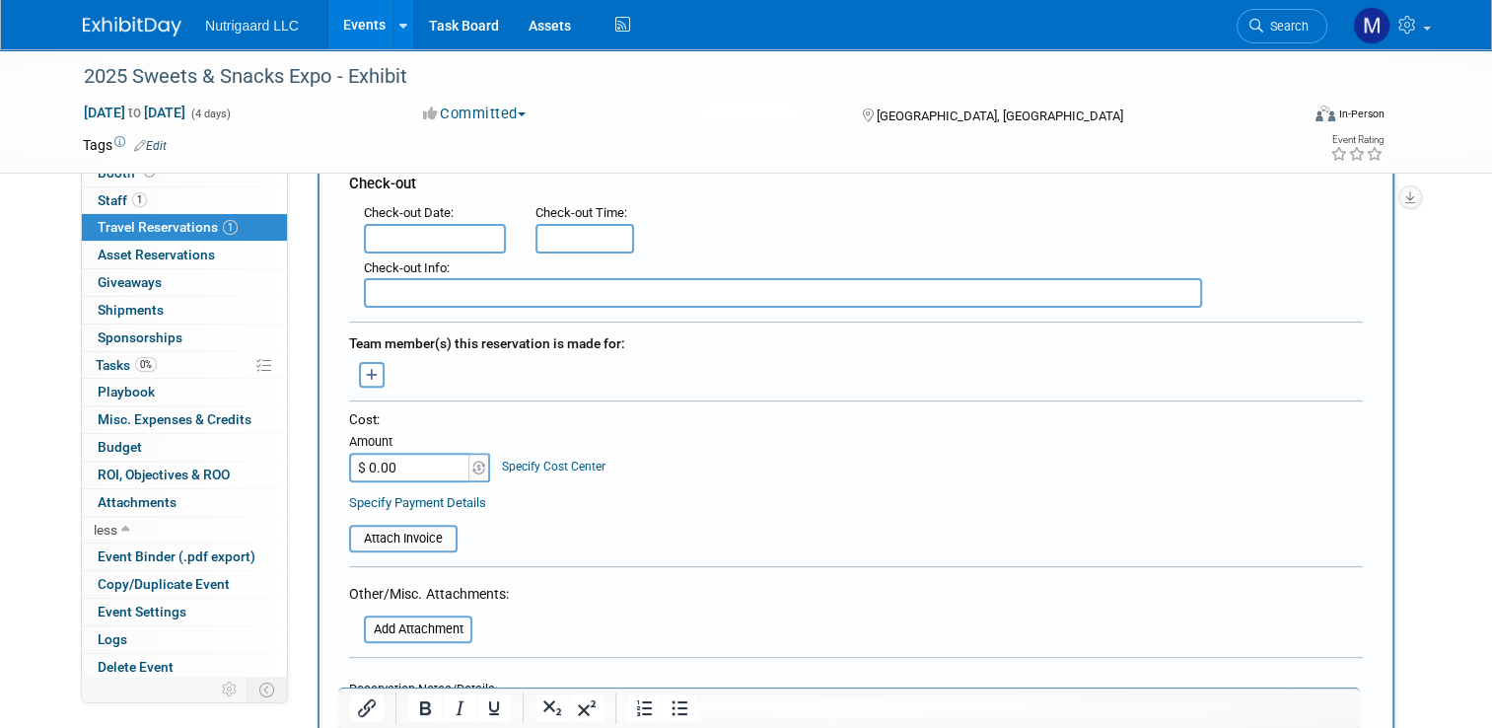
scroll to position [568, 0]
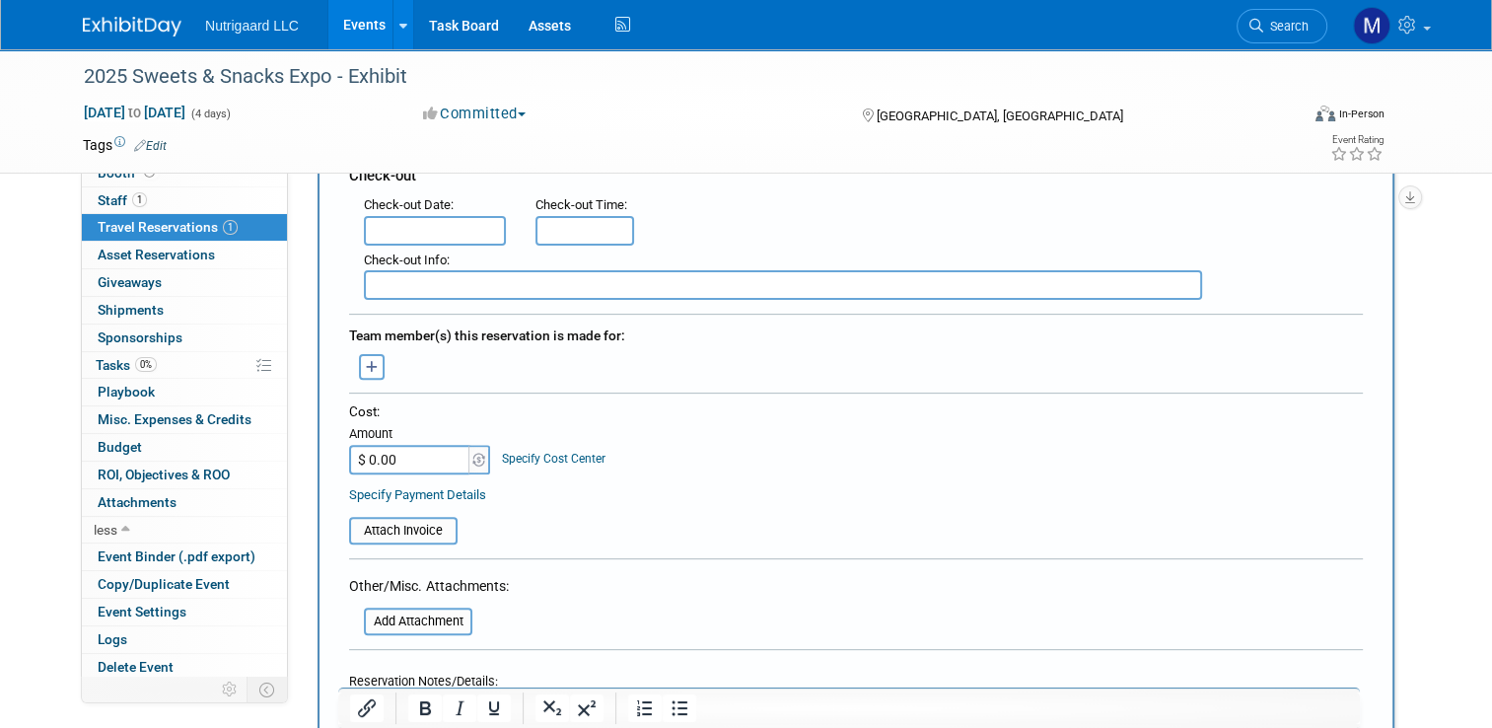
type input "The Alexander, Indianapolis Downtown"
type input "$ 572.00"
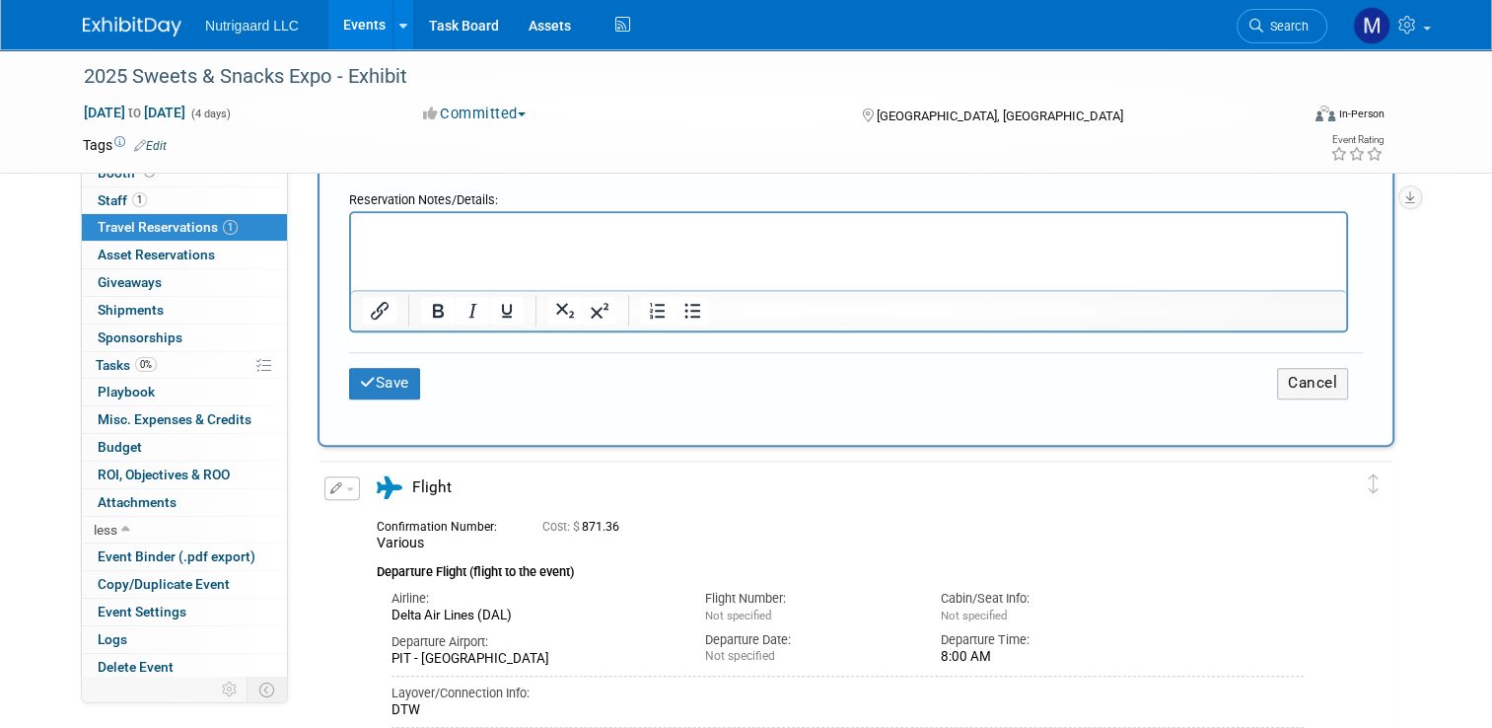
scroll to position [1061, 0]
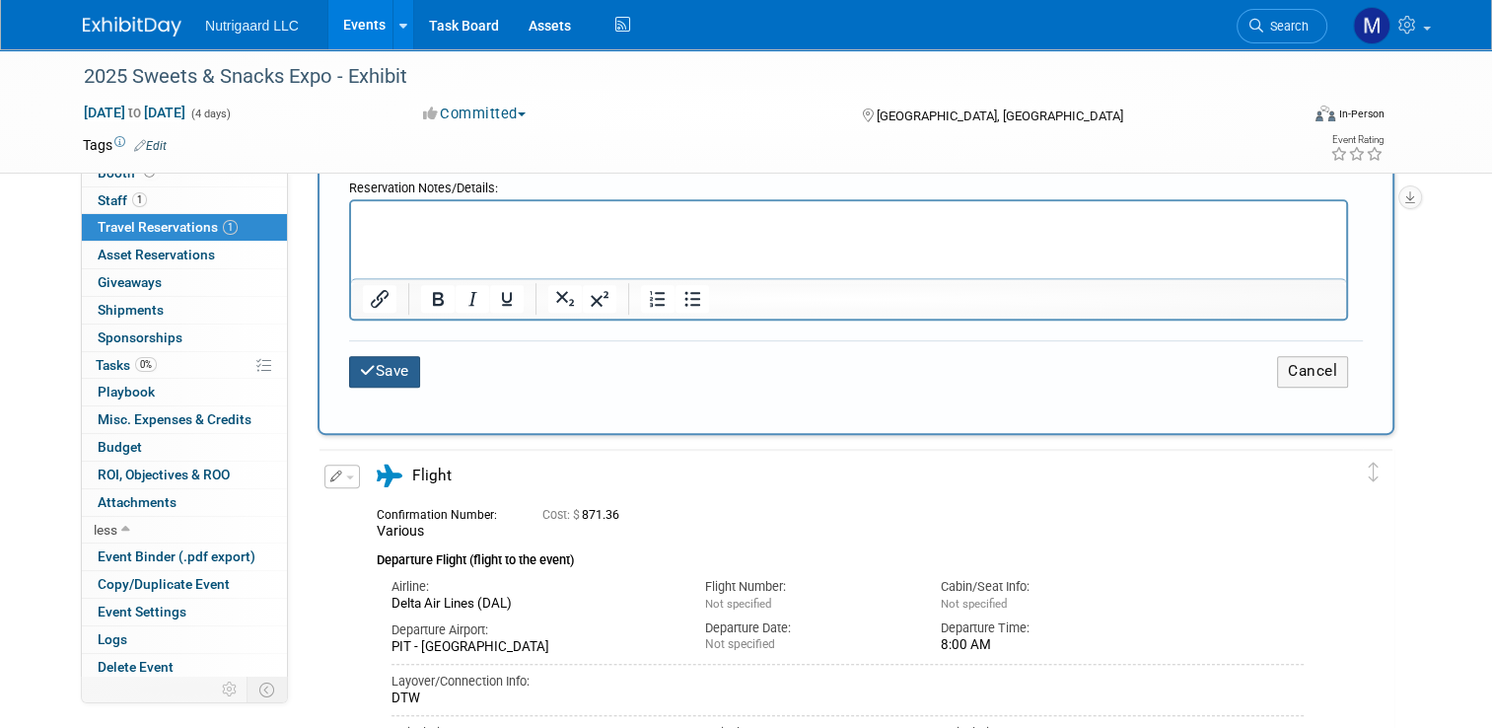
click at [375, 367] on button "Save" at bounding box center [384, 371] width 71 height 31
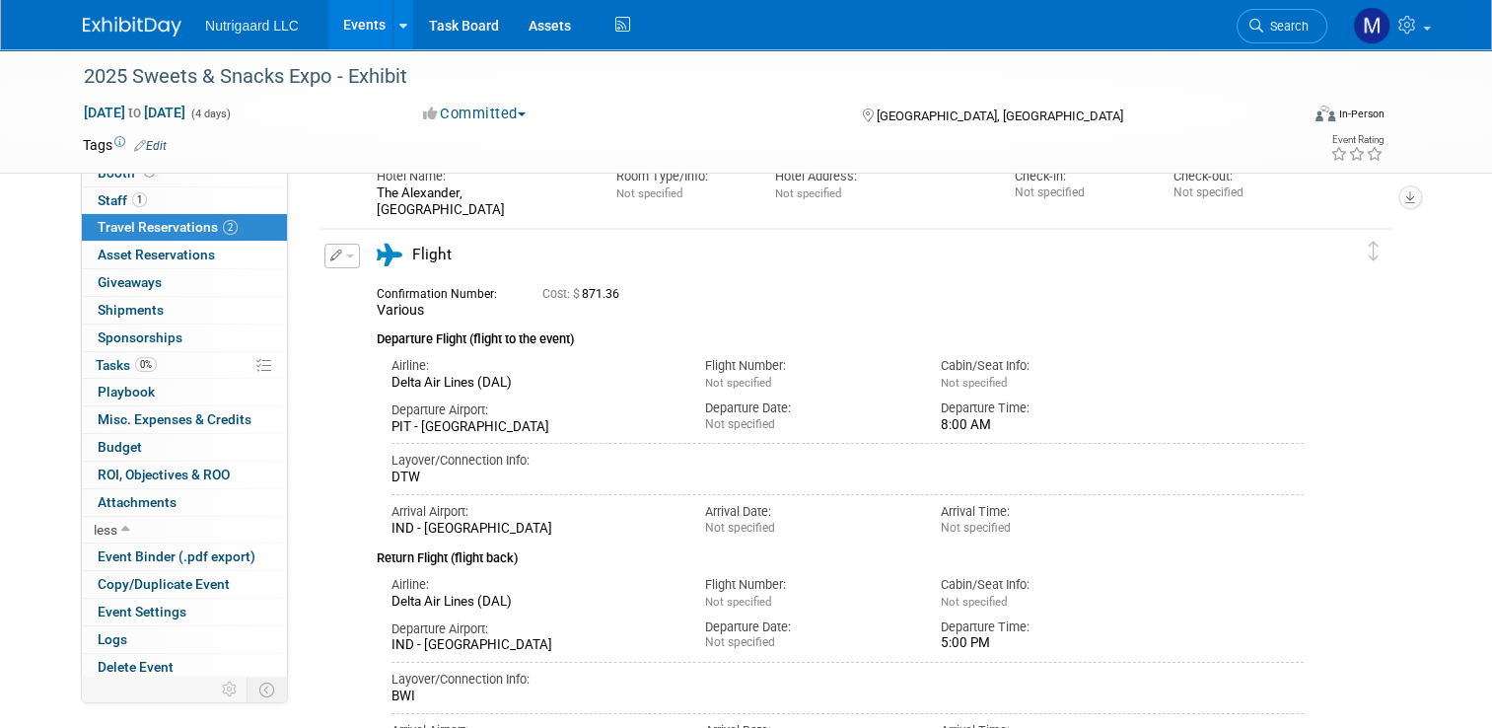
scroll to position [189, 0]
click at [330, 251] on icon "button" at bounding box center [336, 254] width 13 height 12
click at [383, 292] on button "Edit Reservation" at bounding box center [408, 289] width 167 height 29
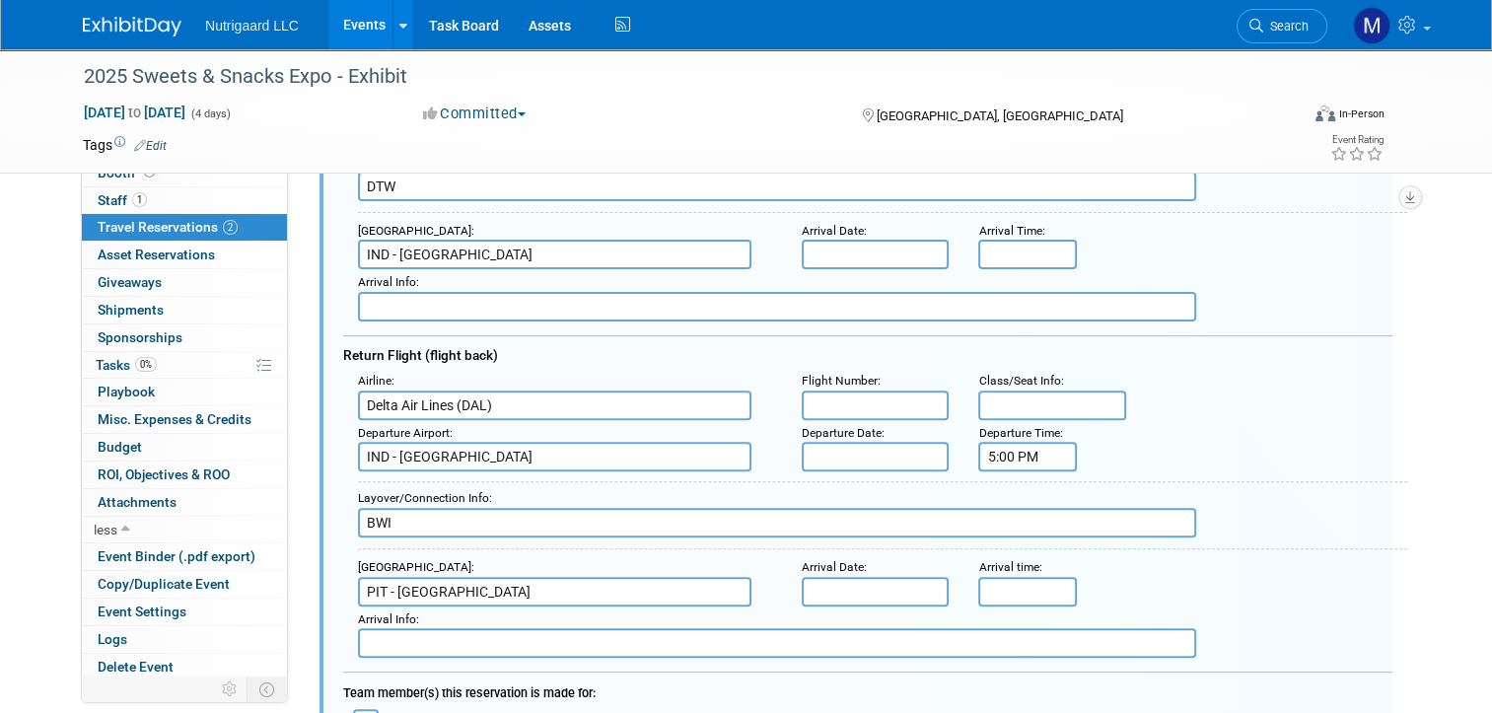
scroll to position [554, 0]
drag, startPoint x: 424, startPoint y: 513, endPoint x: 336, endPoint y: 508, distance: 87.9
click at [343, 508] on div "Layover/Connection Info : BWI" at bounding box center [875, 510] width 1064 height 83
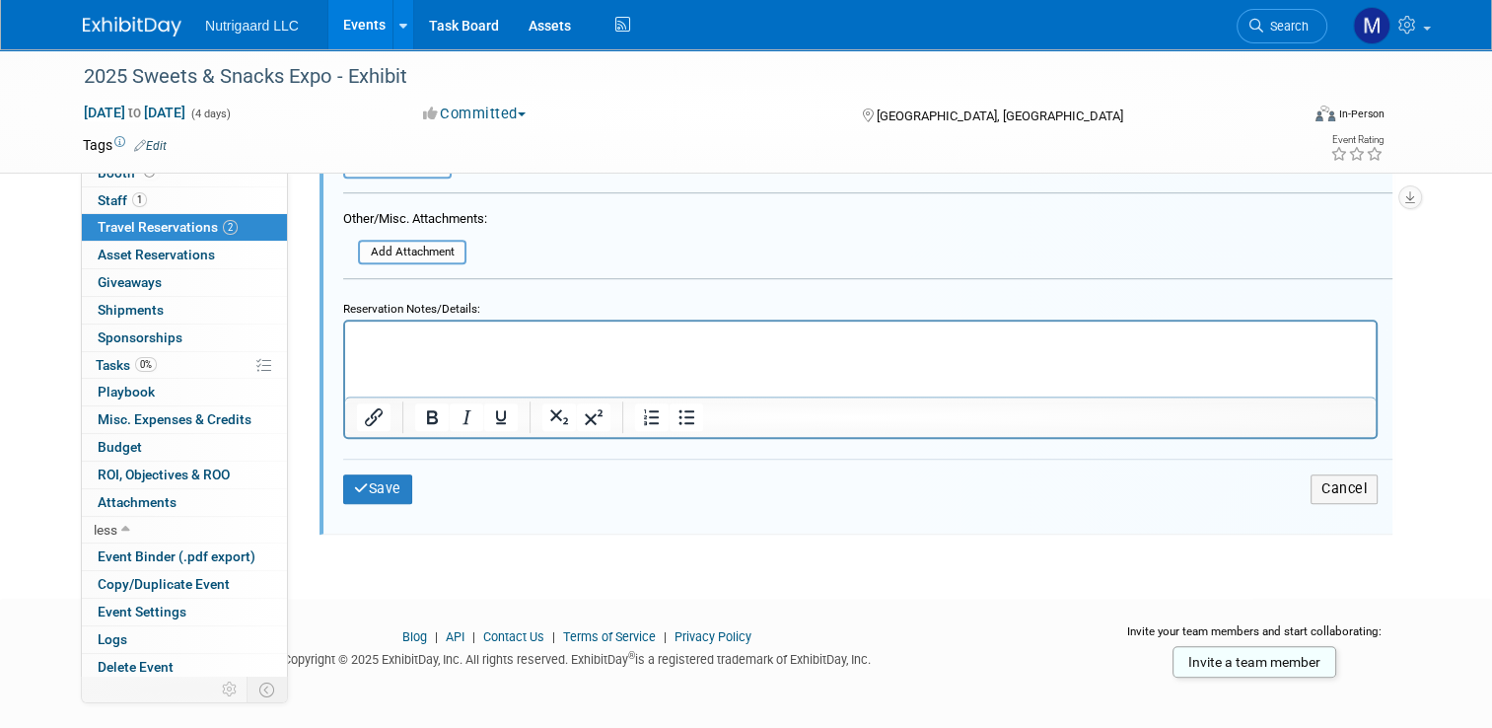
scroll to position [1270, 0]
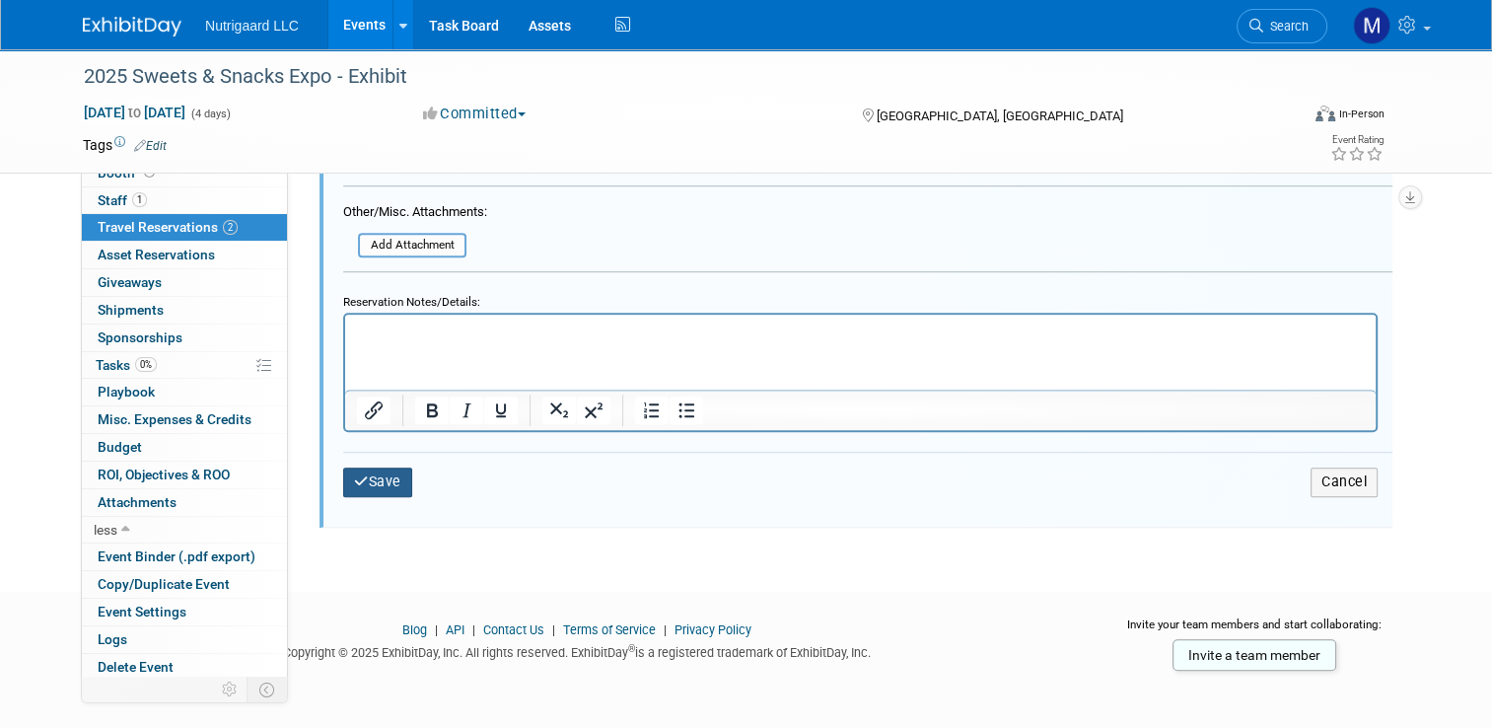
click at [371, 467] on button "Save" at bounding box center [377, 481] width 69 height 29
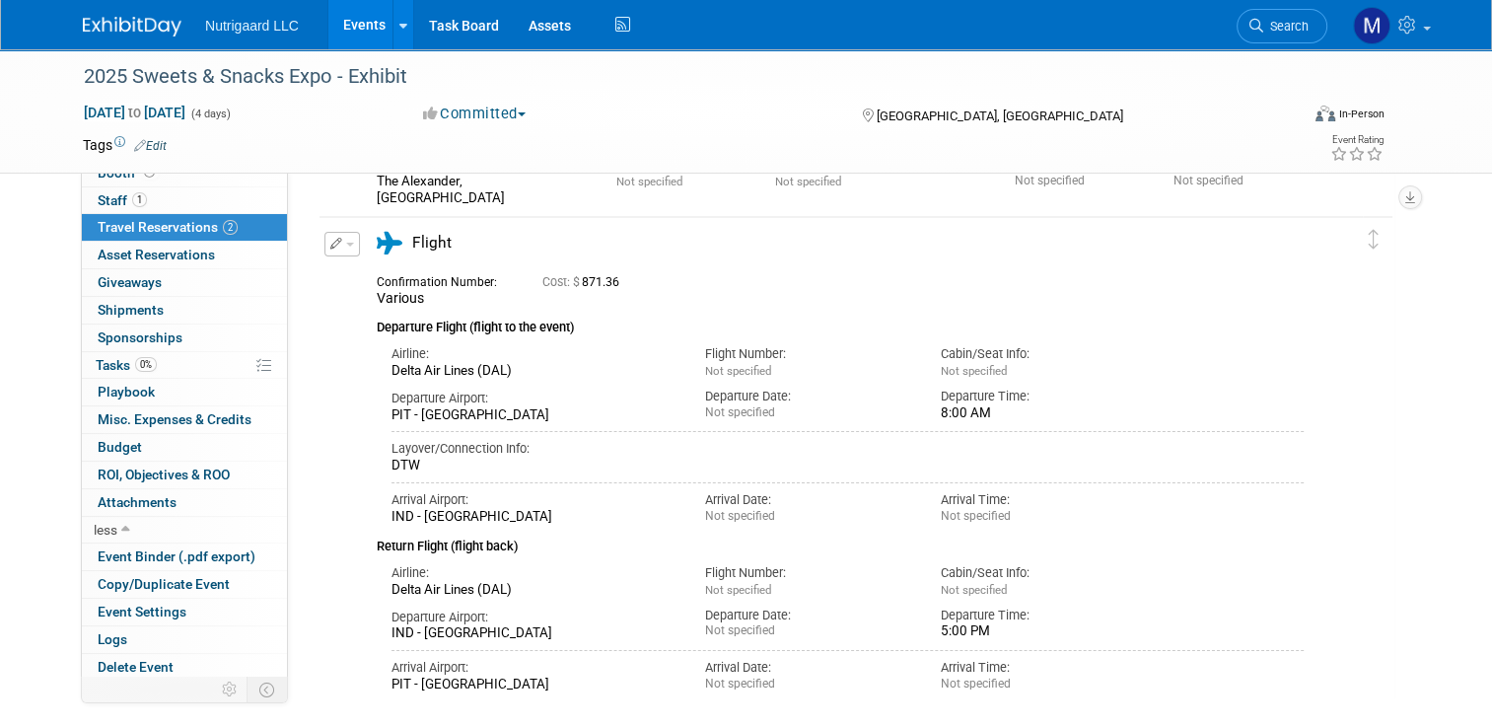
scroll to position [183, 0]
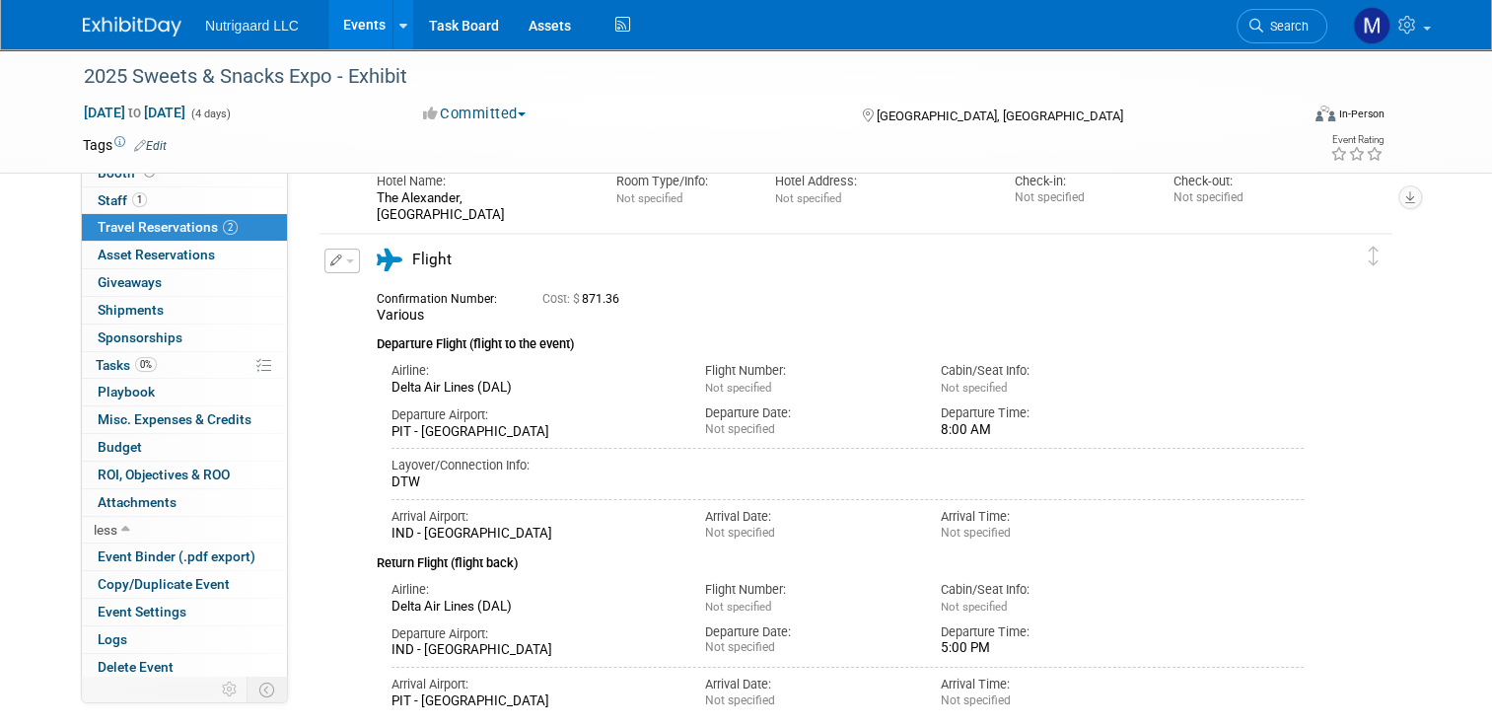
click at [326, 265] on button "button" at bounding box center [341, 260] width 35 height 25
drag, startPoint x: 347, startPoint y: 301, endPoint x: 347, endPoint y: 322, distance: 21.7
click at [347, 302] on button "Edit Reservation" at bounding box center [408, 295] width 167 height 29
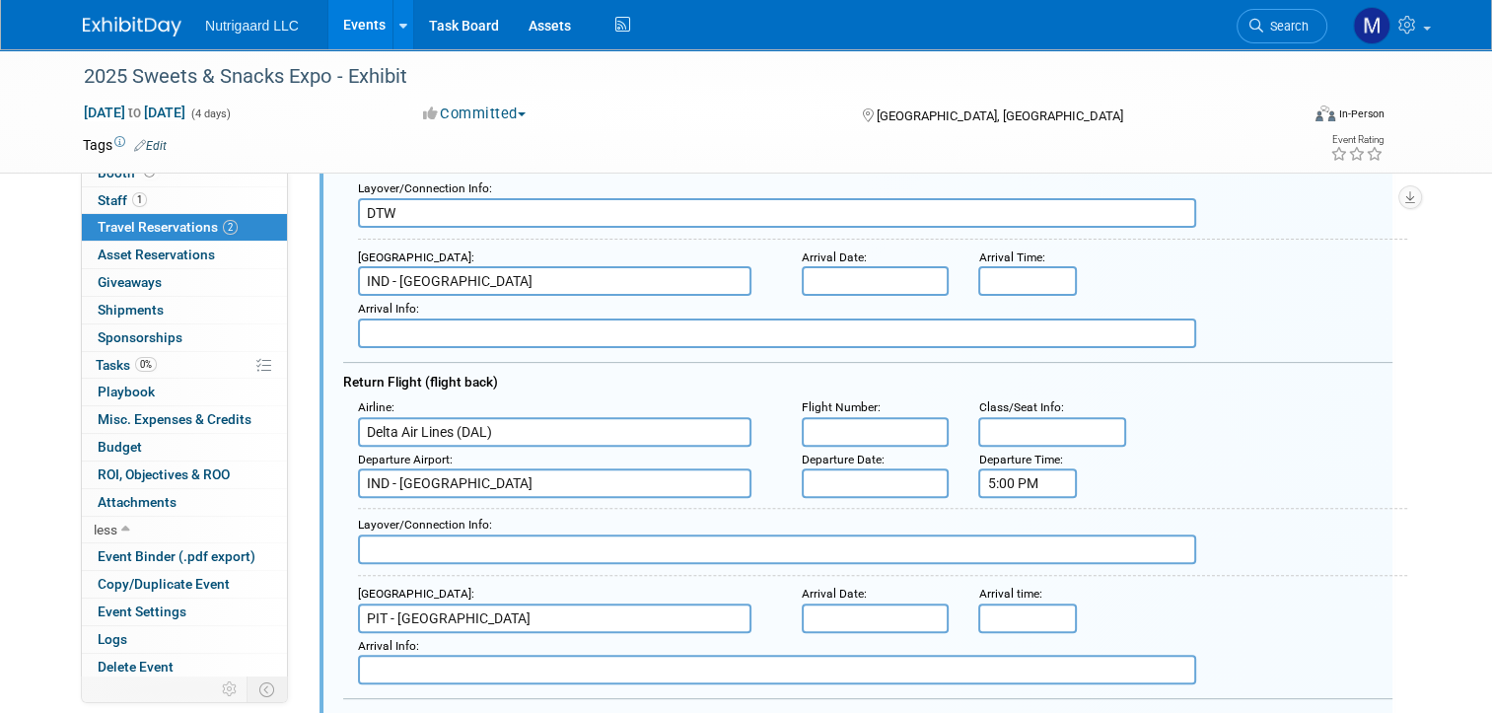
scroll to position [528, 0]
click at [416, 536] on input "text" at bounding box center [777, 547] width 838 height 30
paste input "BWI"
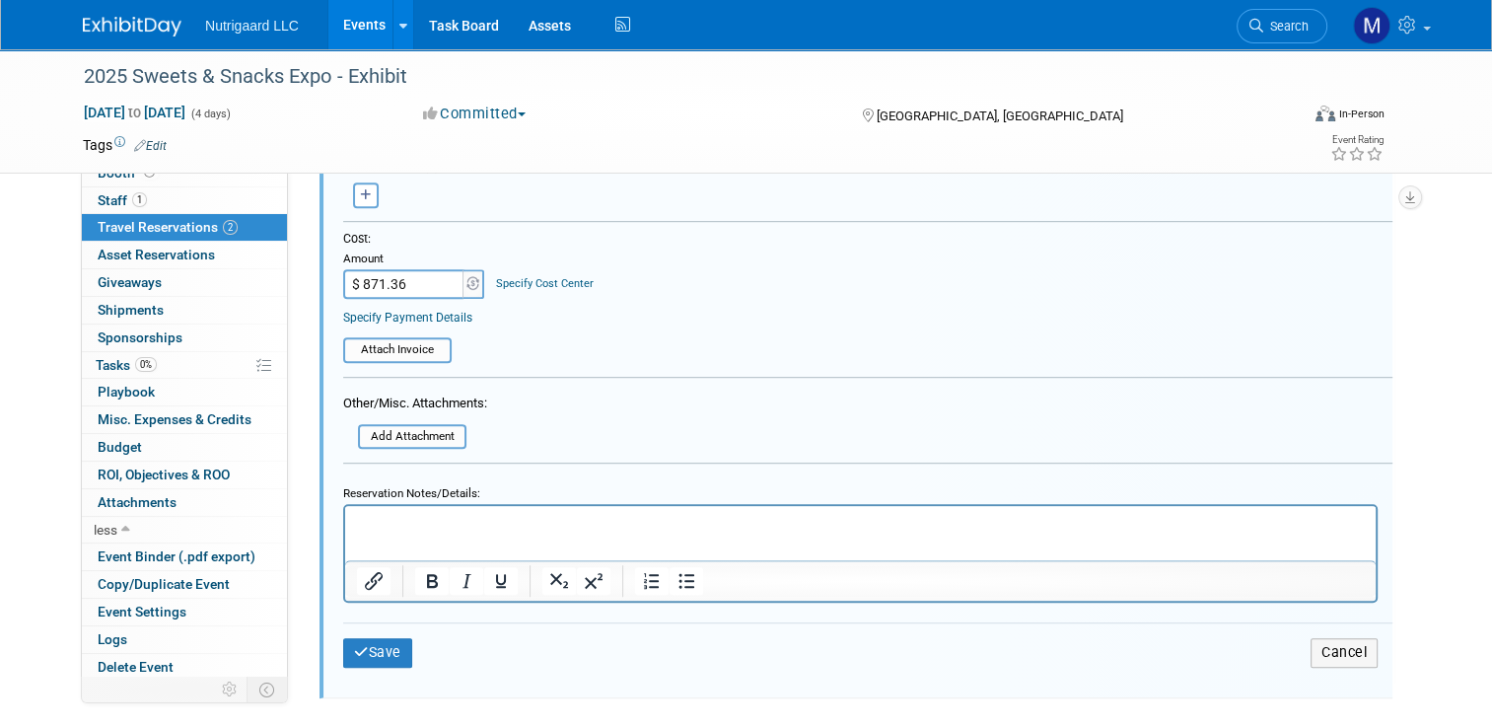
scroll to position [1183, 0]
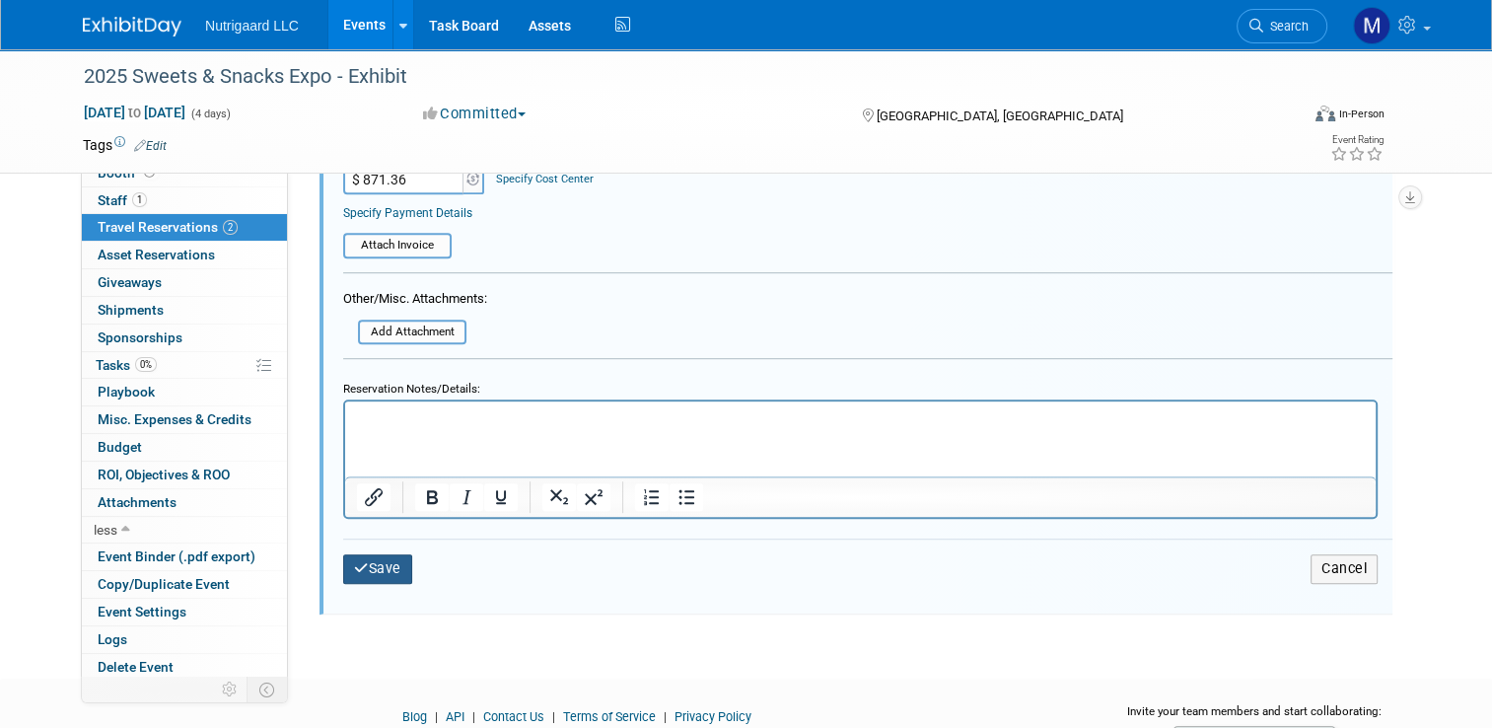
type input "BWI"
click at [368, 554] on button "Save" at bounding box center [377, 568] width 69 height 29
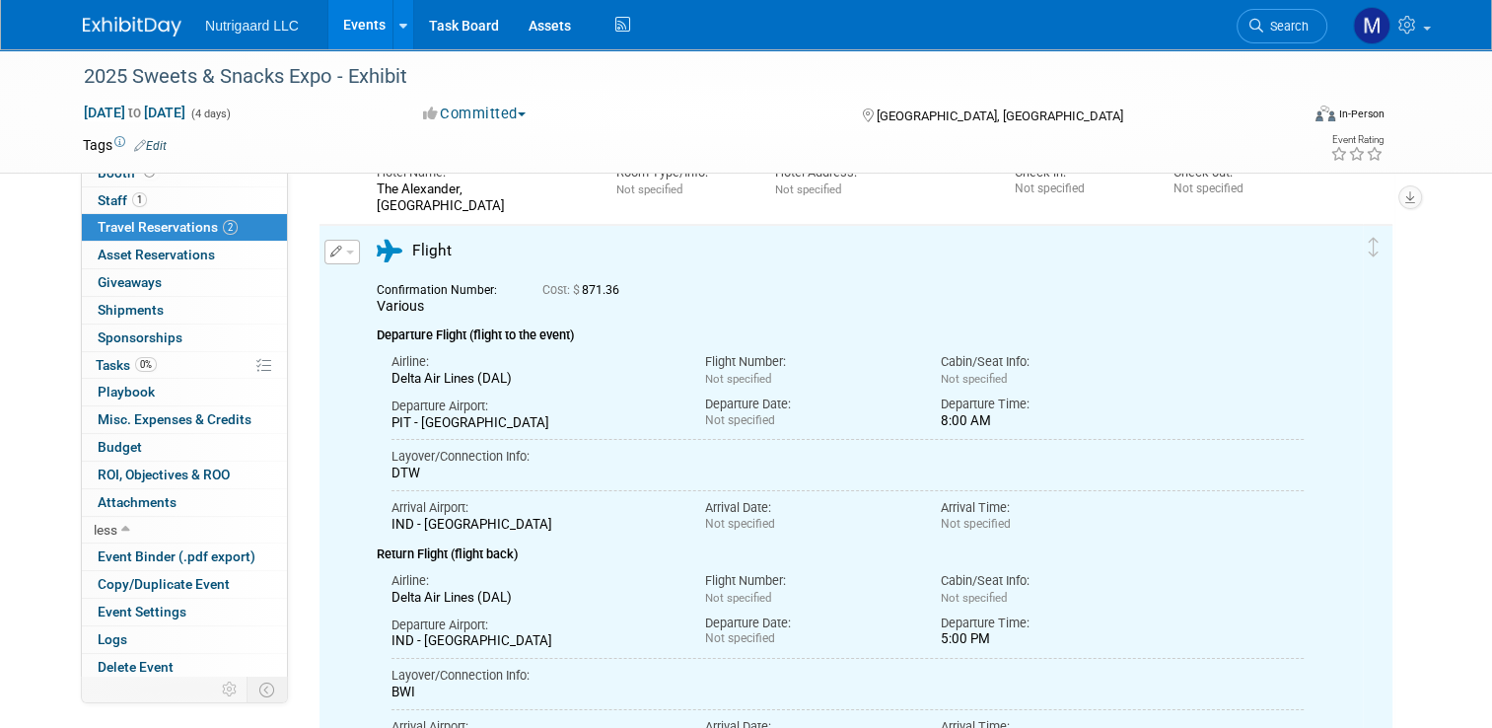
scroll to position [0, 0]
click at [154, 233] on span "Travel Reservations 2" at bounding box center [168, 227] width 140 height 16
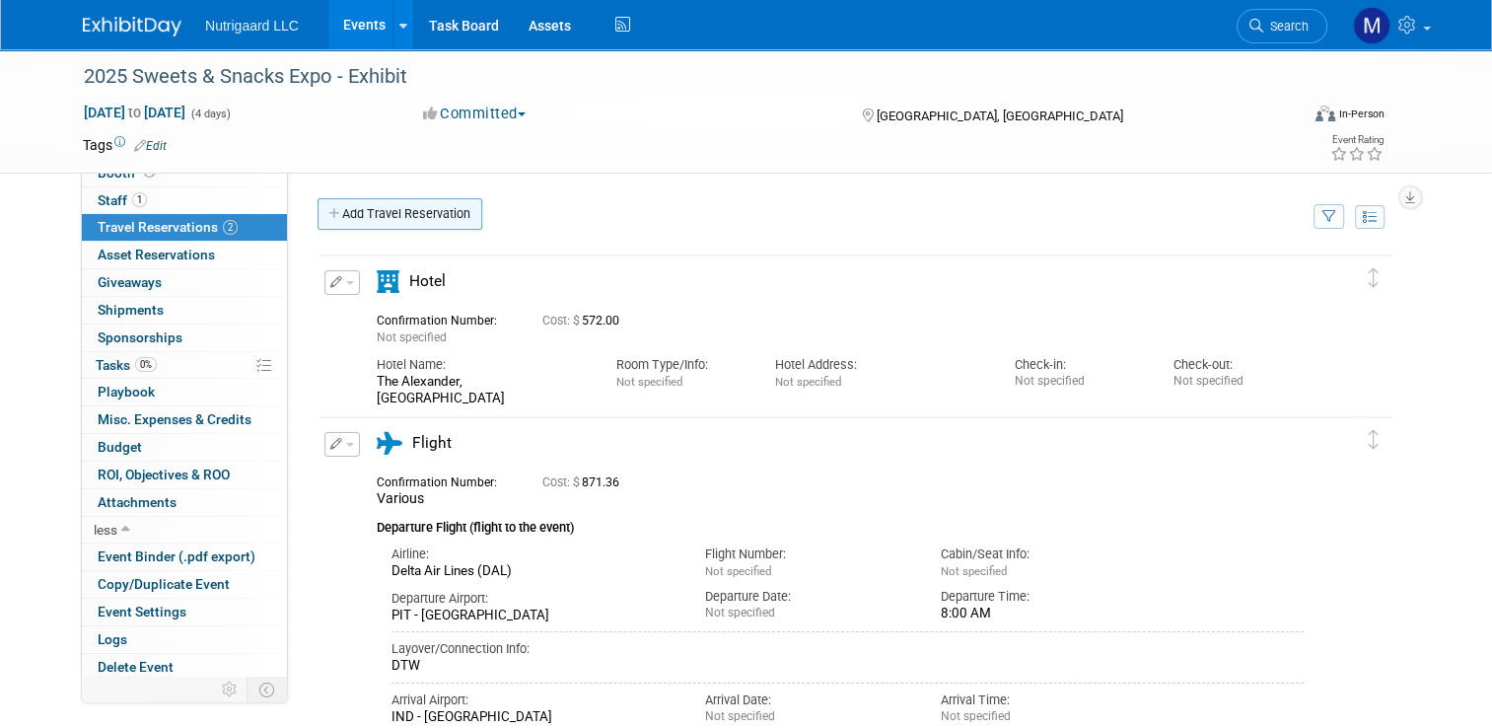
click at [318, 205] on link "Add Travel Reservation" at bounding box center [400, 214] width 165 height 32
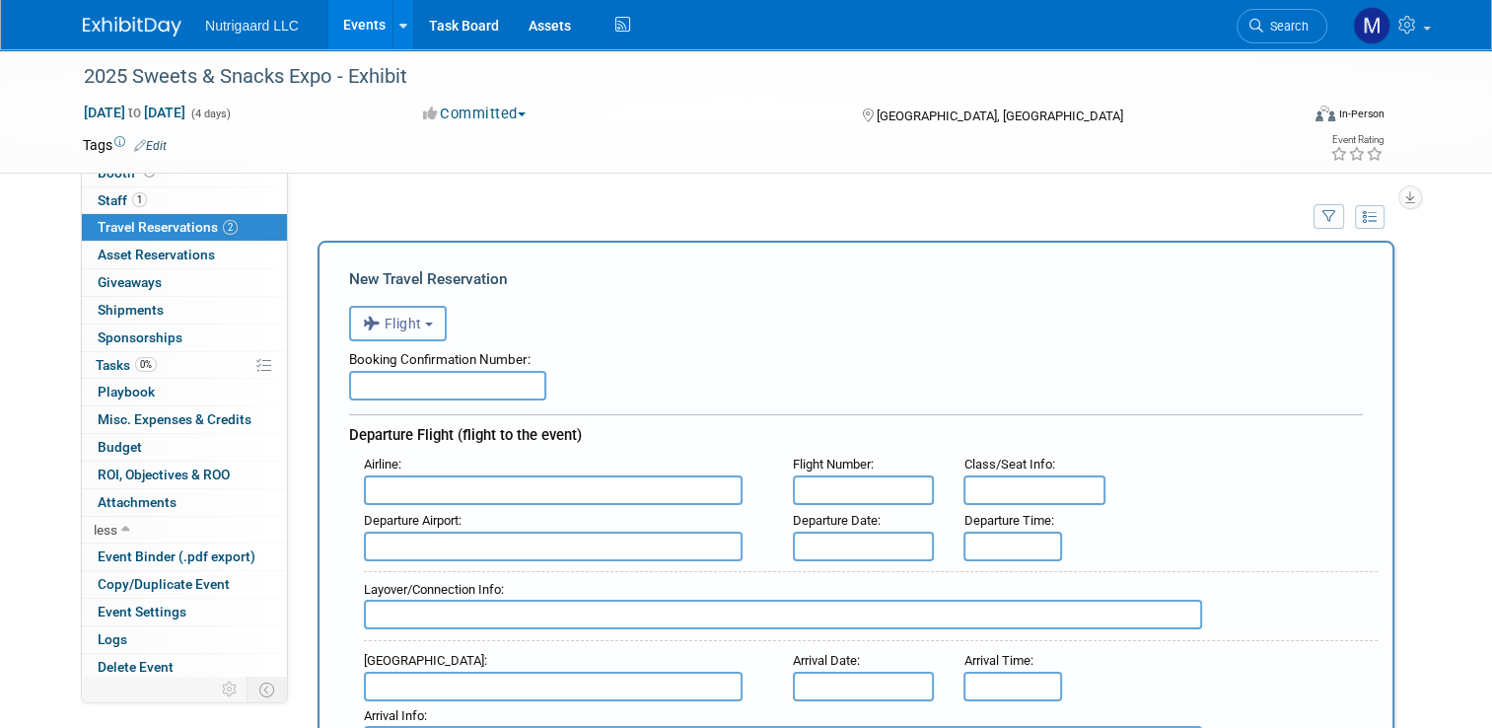
click at [363, 321] on icon "button" at bounding box center [374, 324] width 22 height 26
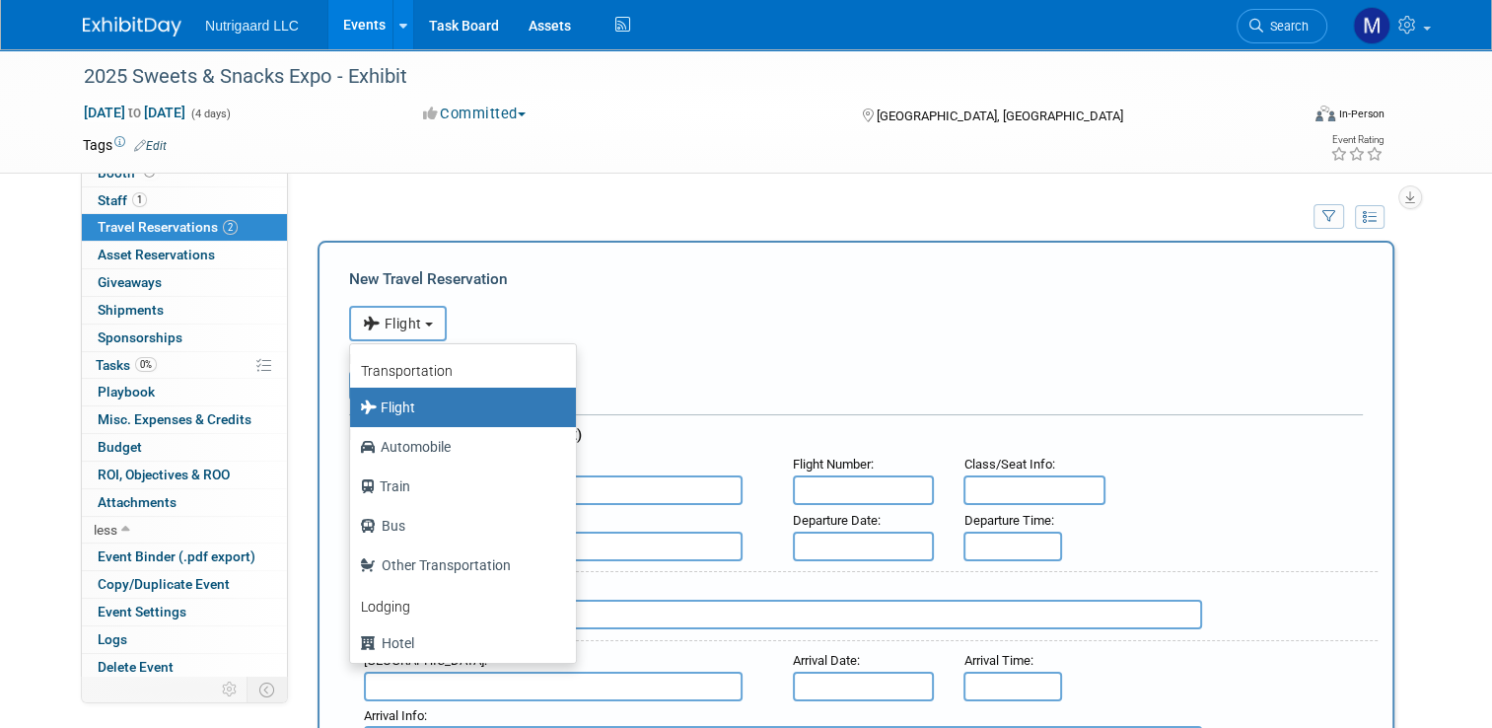
click at [394, 329] on button "Flight" at bounding box center [398, 323] width 98 height 35
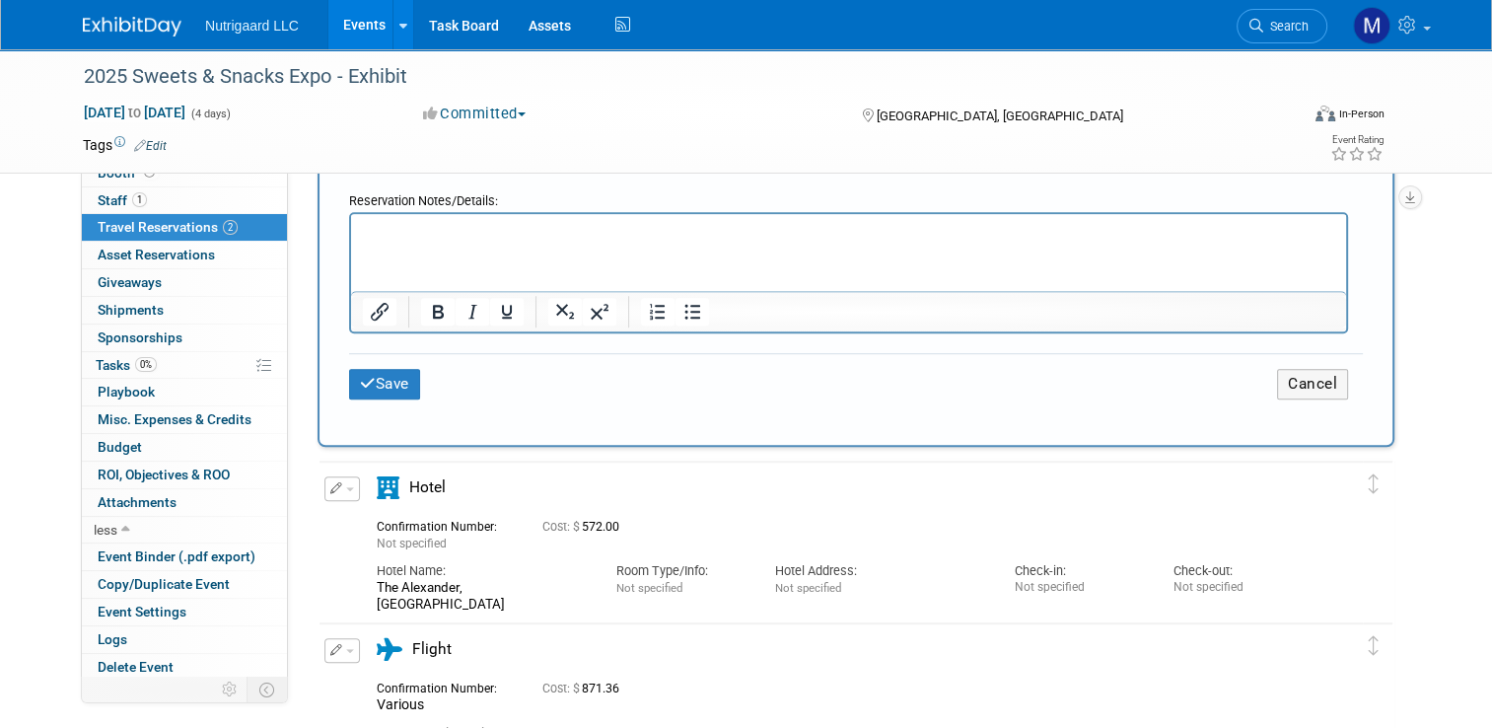
scroll to position [1380, 0]
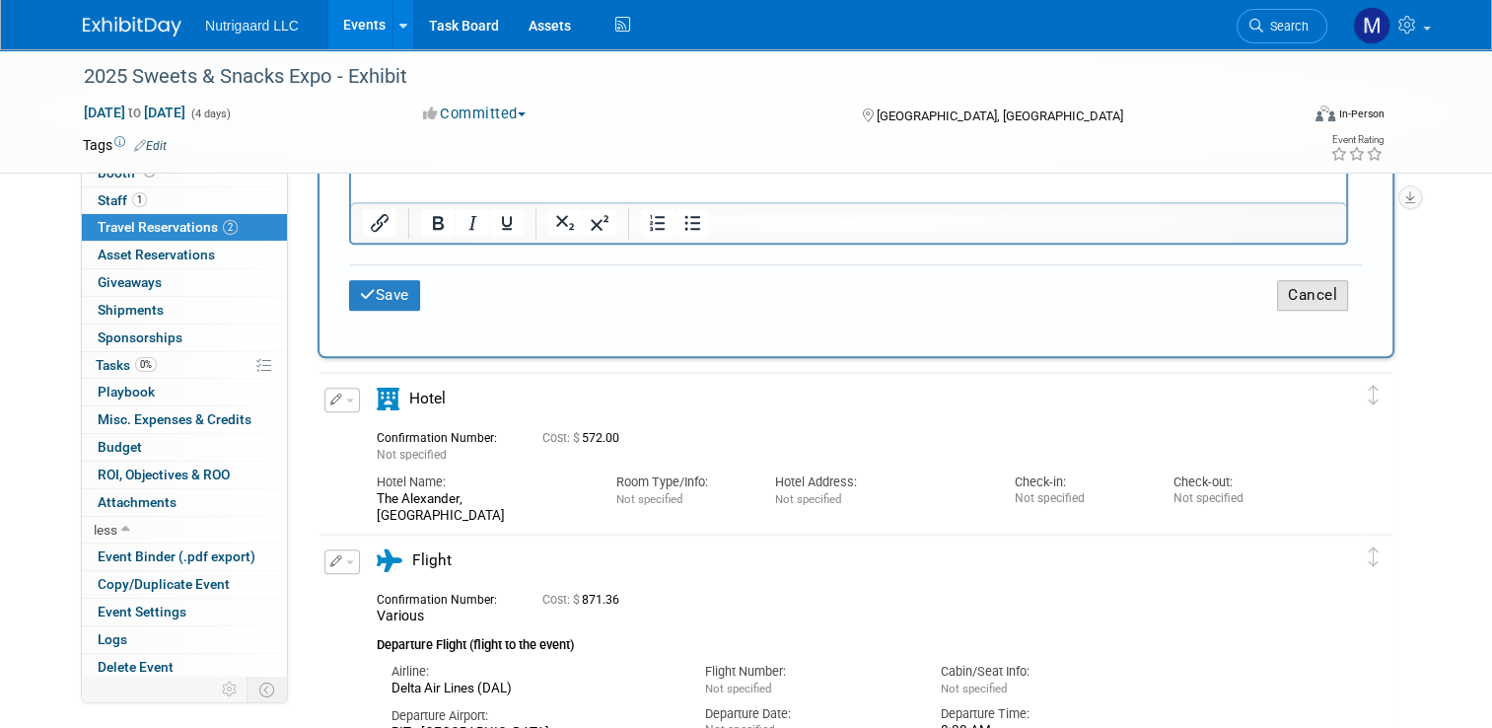
click at [1309, 280] on button "Cancel" at bounding box center [1312, 295] width 71 height 31
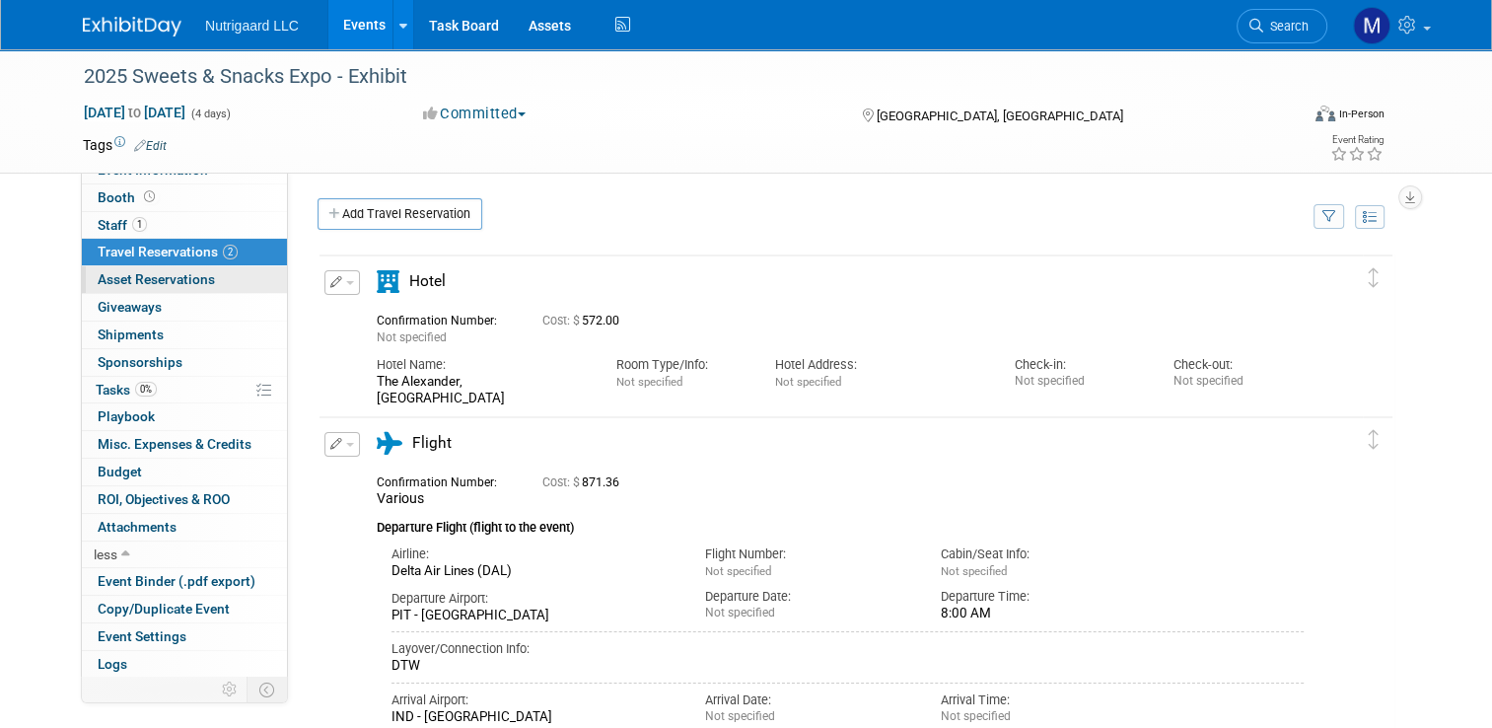
scroll to position [0, 0]
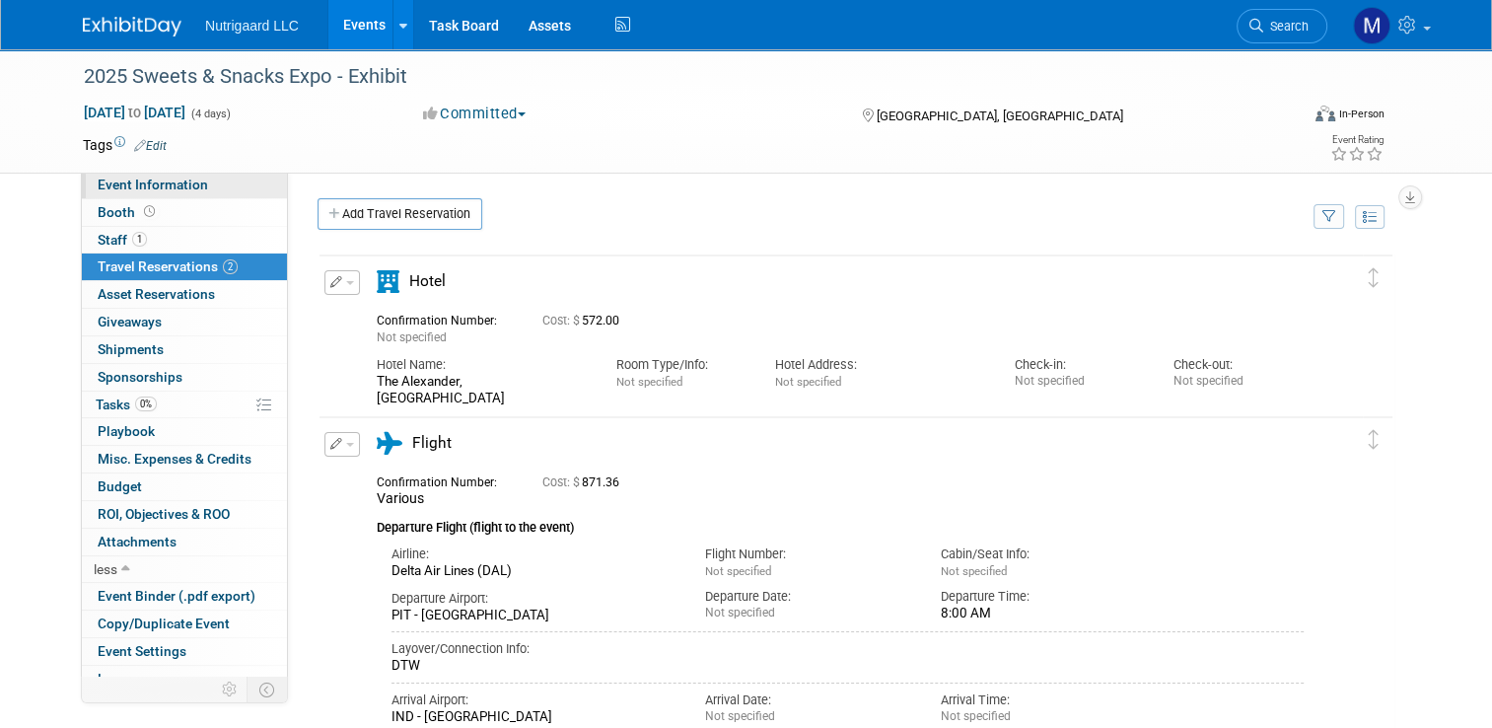
click at [121, 176] on link "Event Information" at bounding box center [184, 185] width 205 height 27
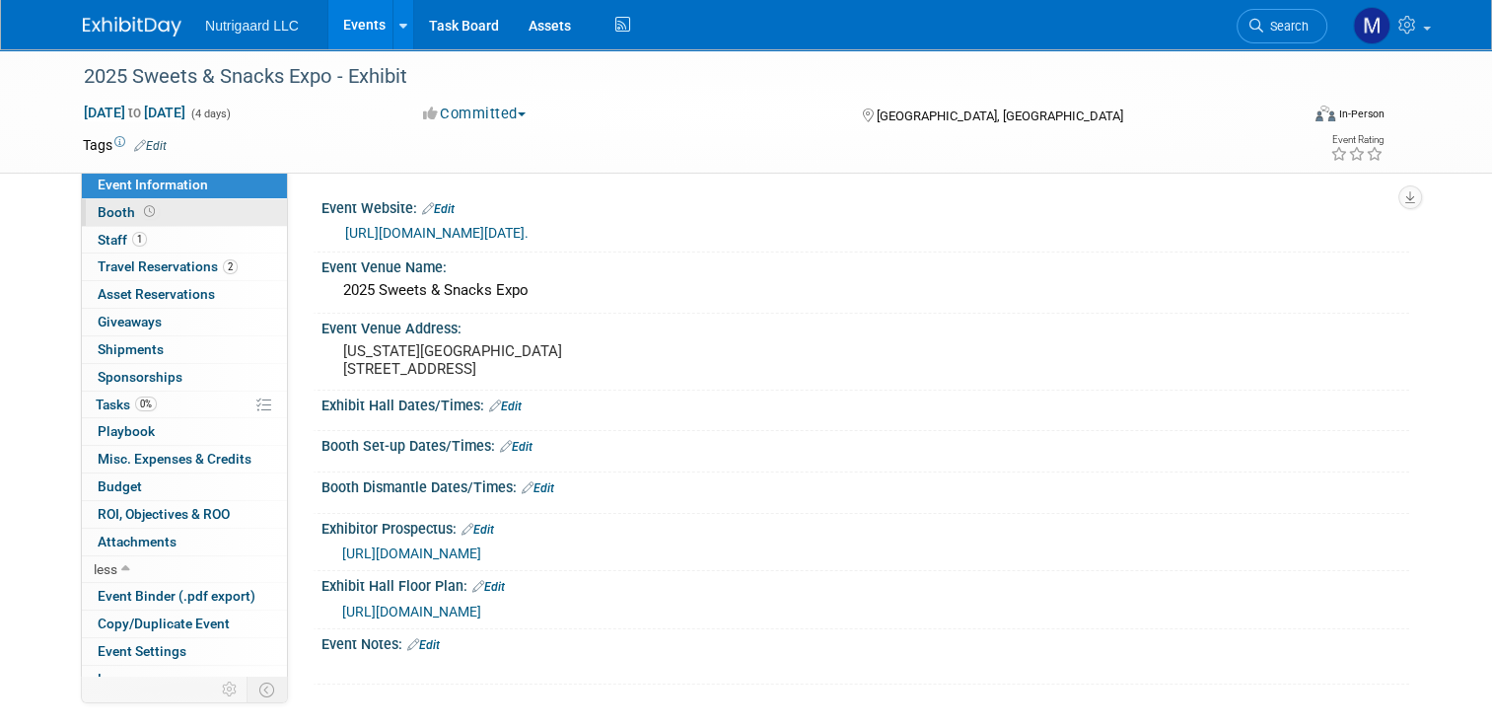
click at [99, 219] on span "Booth" at bounding box center [128, 212] width 61 height 16
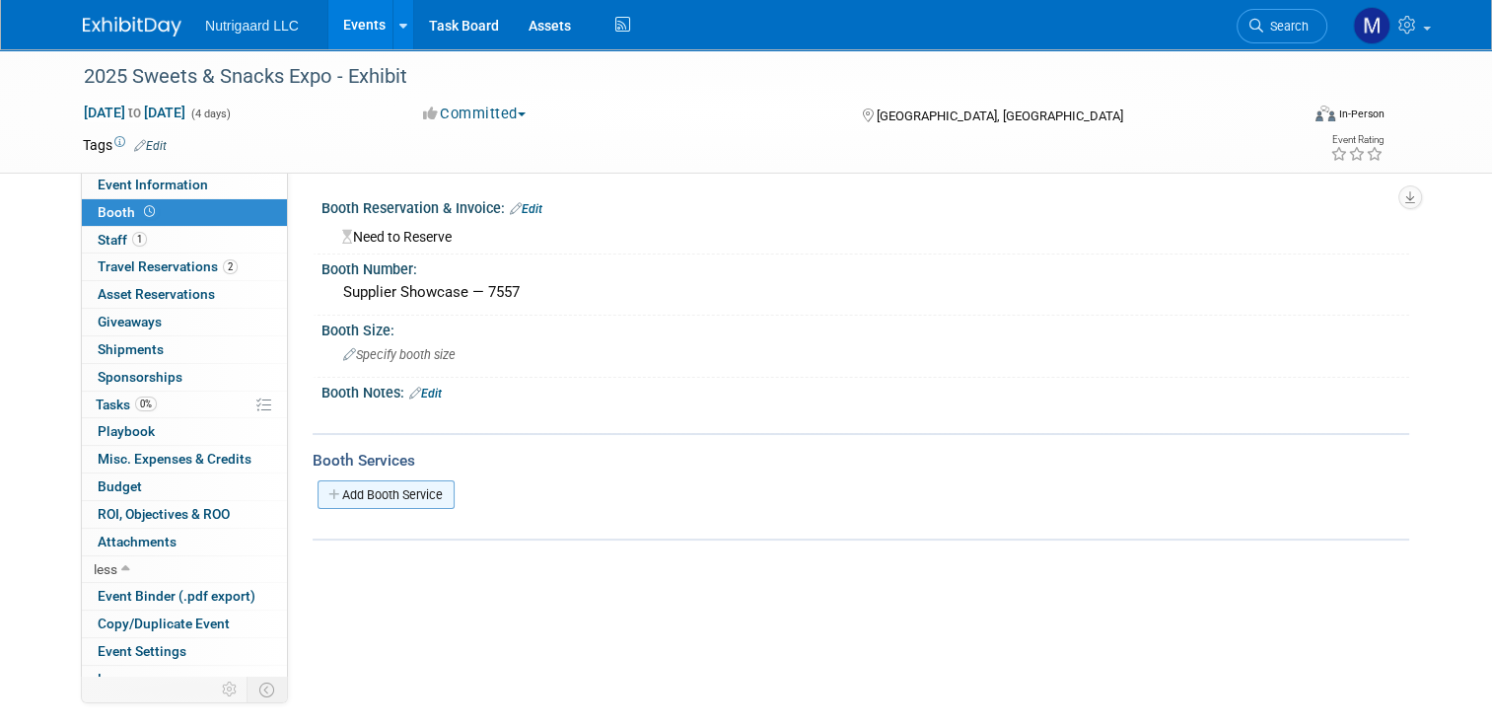
click at [385, 495] on link "Add Booth Service" at bounding box center [386, 494] width 137 height 29
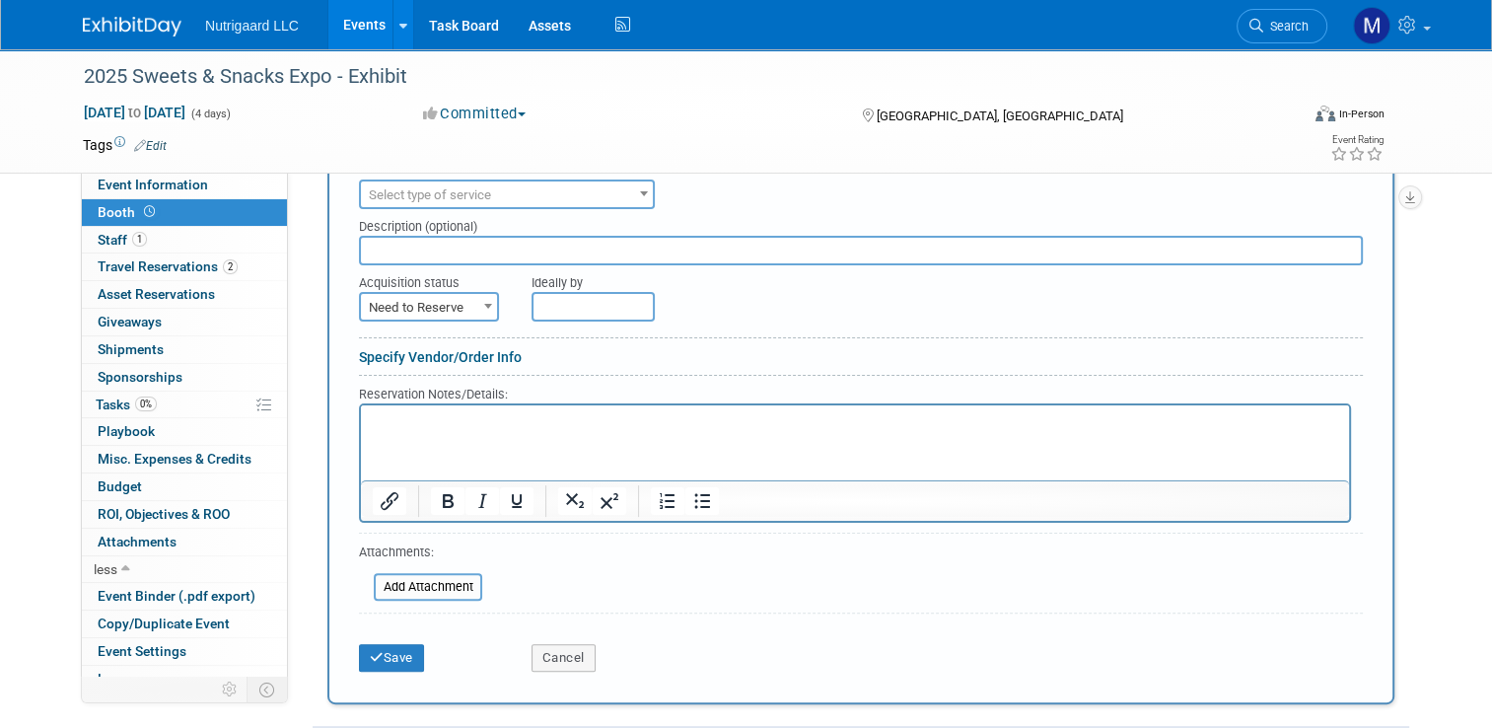
scroll to position [371, 0]
click at [541, 652] on button "Cancel" at bounding box center [564, 654] width 64 height 28
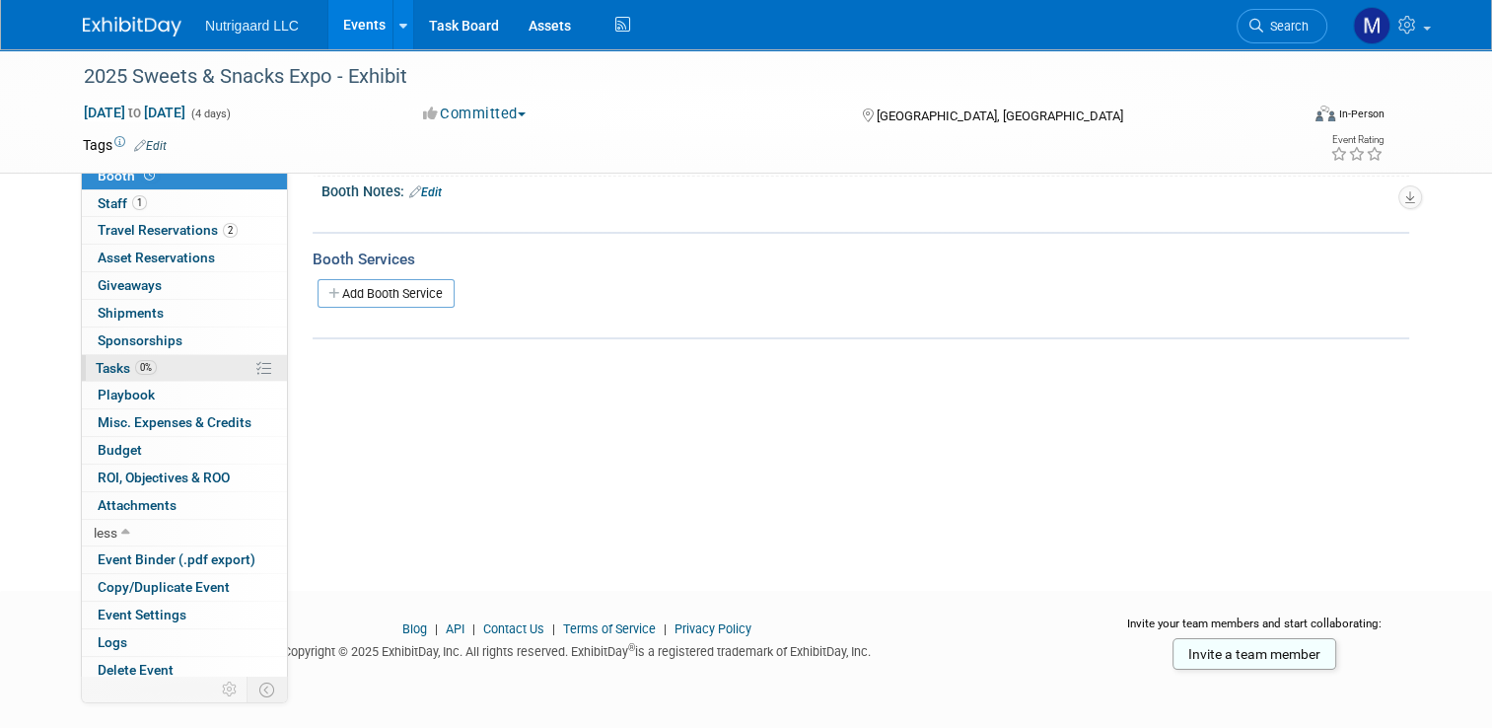
scroll to position [39, 0]
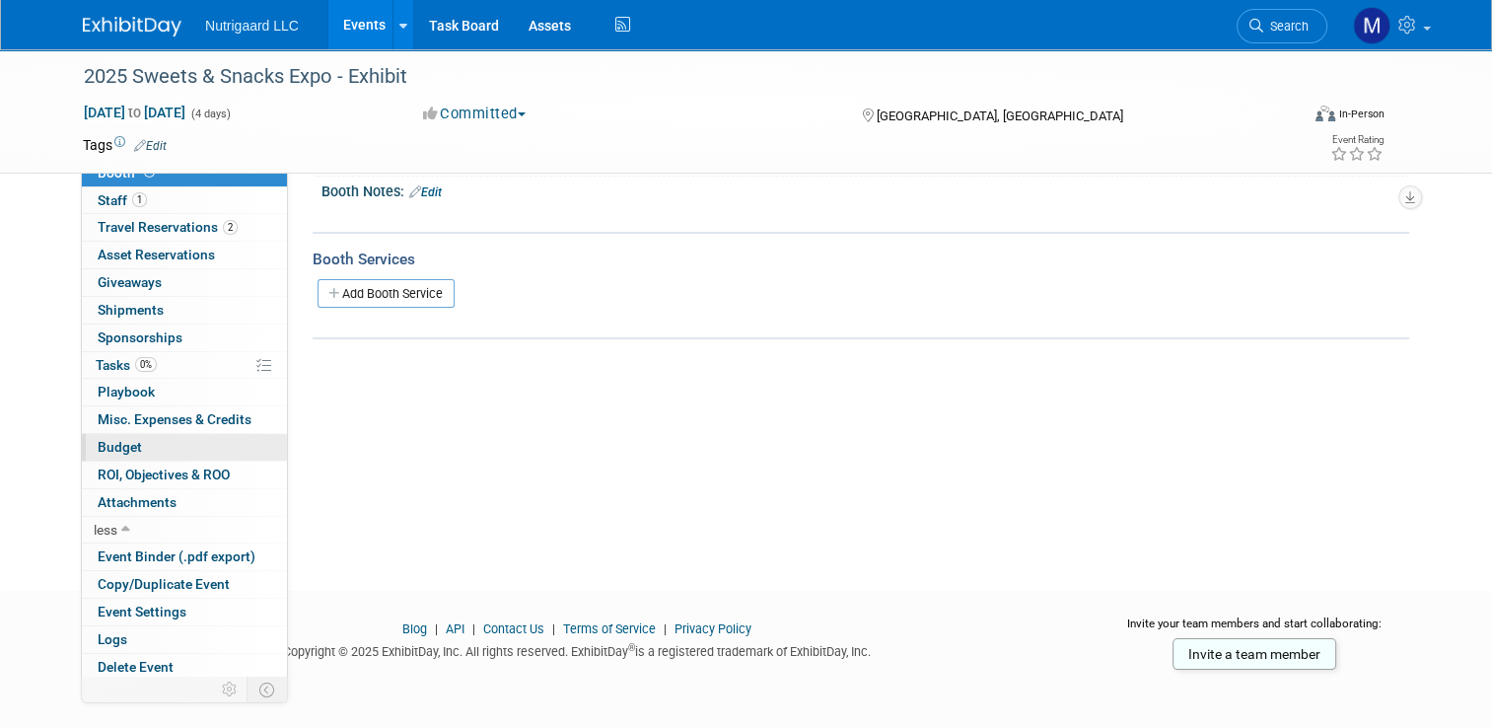
click at [119, 444] on span "Budget" at bounding box center [120, 447] width 44 height 16
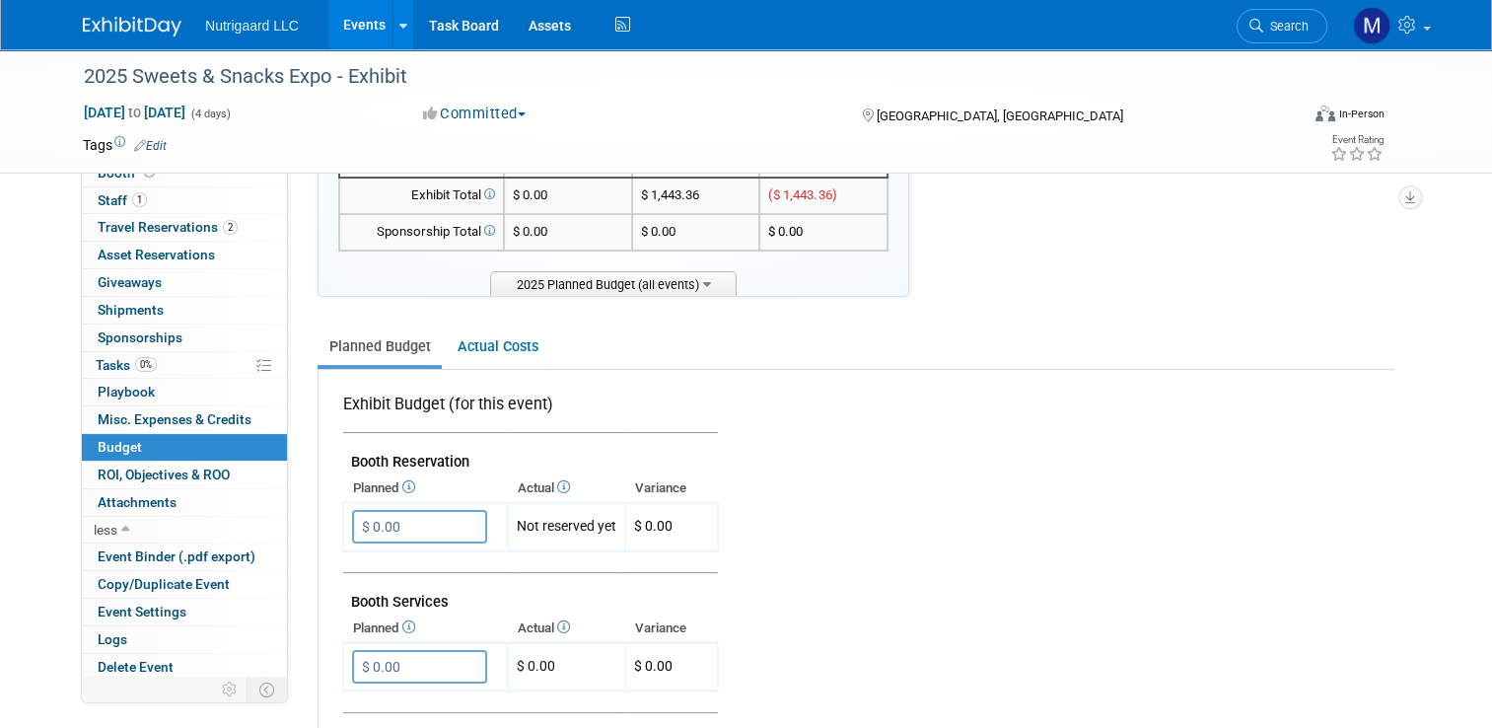
scroll to position [208, 0]
click at [644, 520] on span "$ 0.00" at bounding box center [653, 525] width 38 height 16
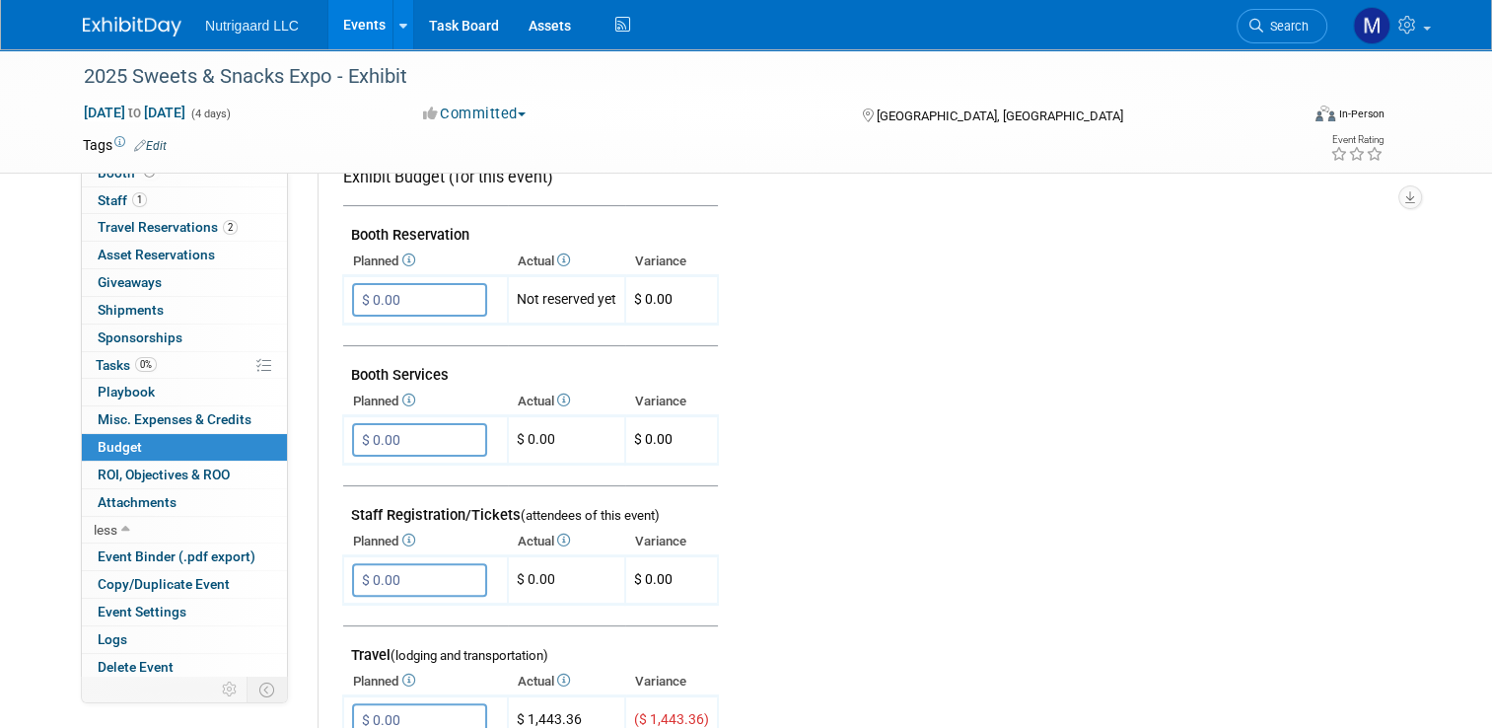
scroll to position [465, 0]
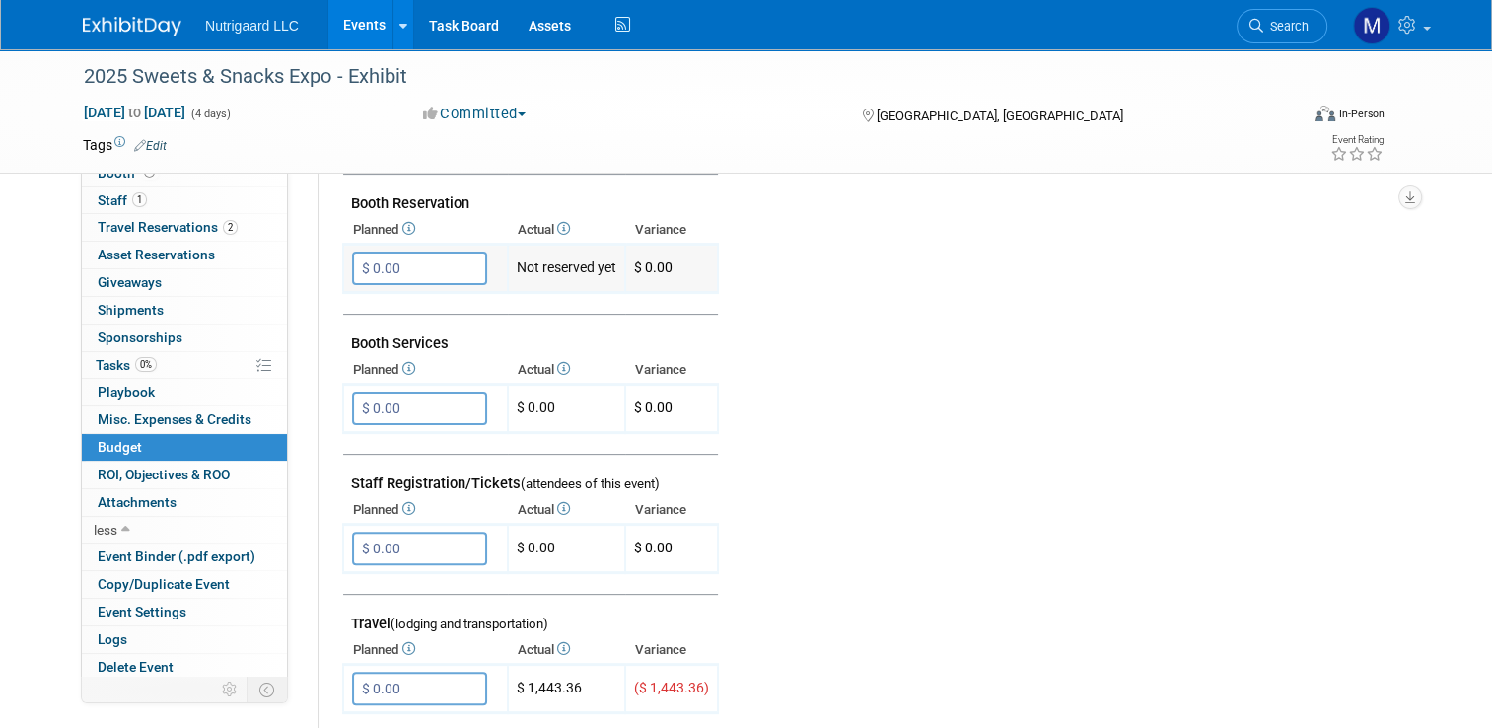
click at [536, 268] on td "Not reserved yet" at bounding box center [566, 269] width 117 height 48
click at [638, 266] on span "$ 0.00" at bounding box center [653, 267] width 38 height 16
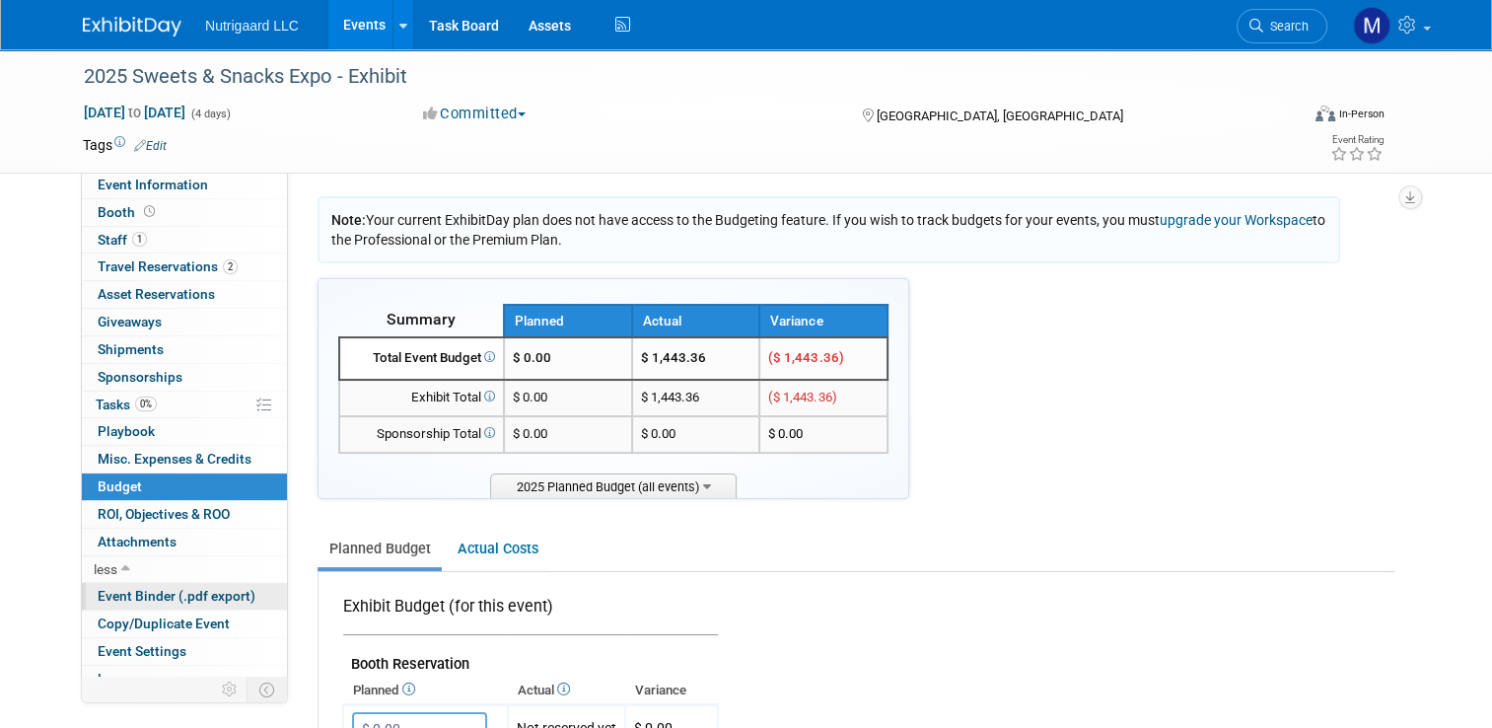
scroll to position [0, 0]
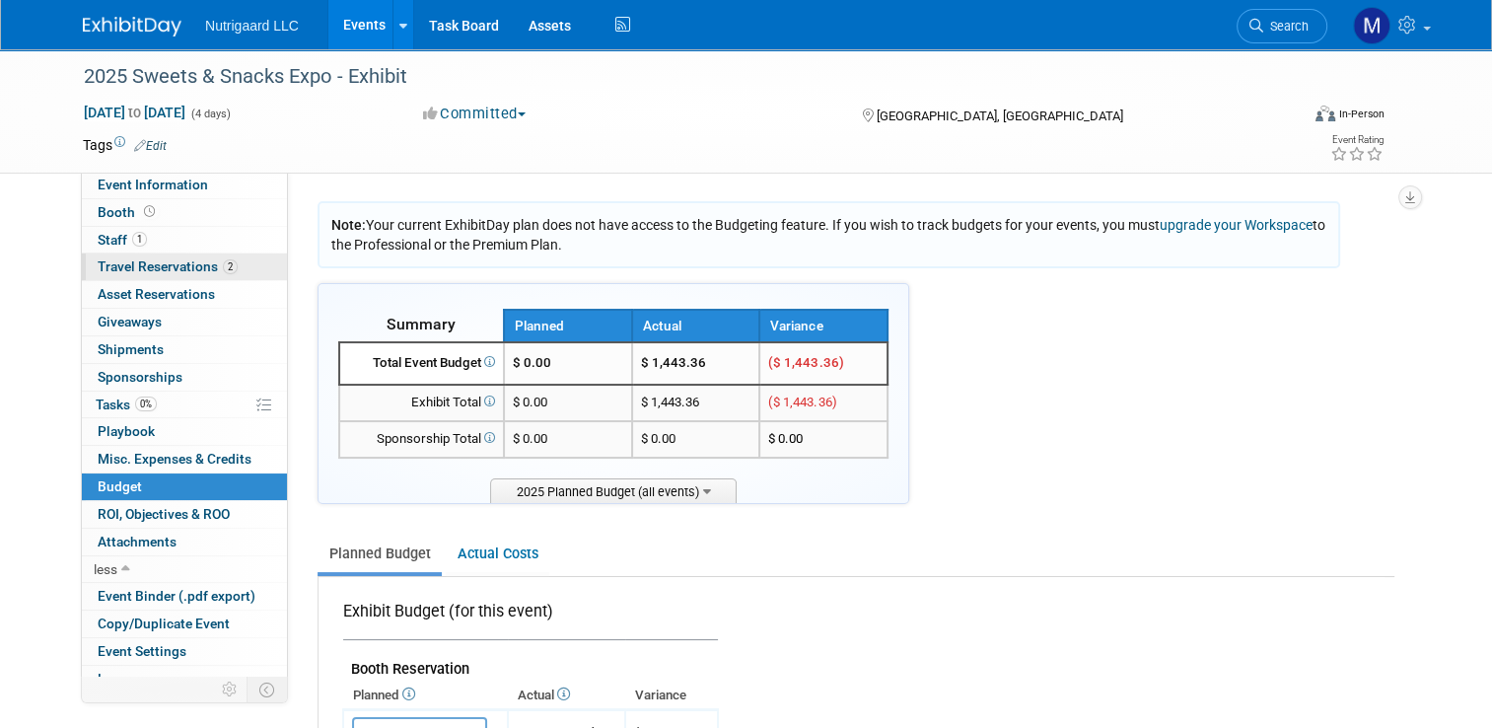
click at [170, 262] on span "Travel Reservations 2" at bounding box center [168, 266] width 140 height 16
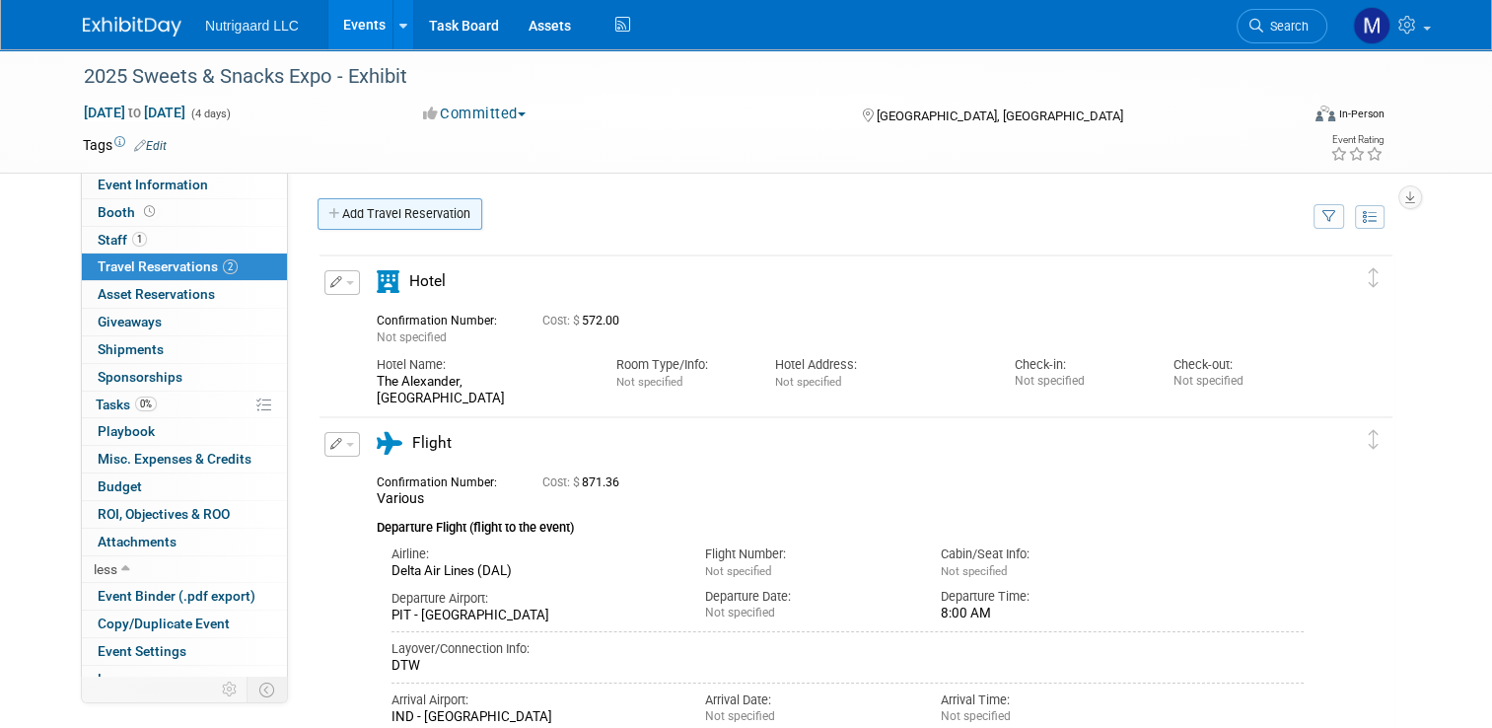
click at [418, 214] on link "Add Travel Reservation" at bounding box center [400, 214] width 165 height 32
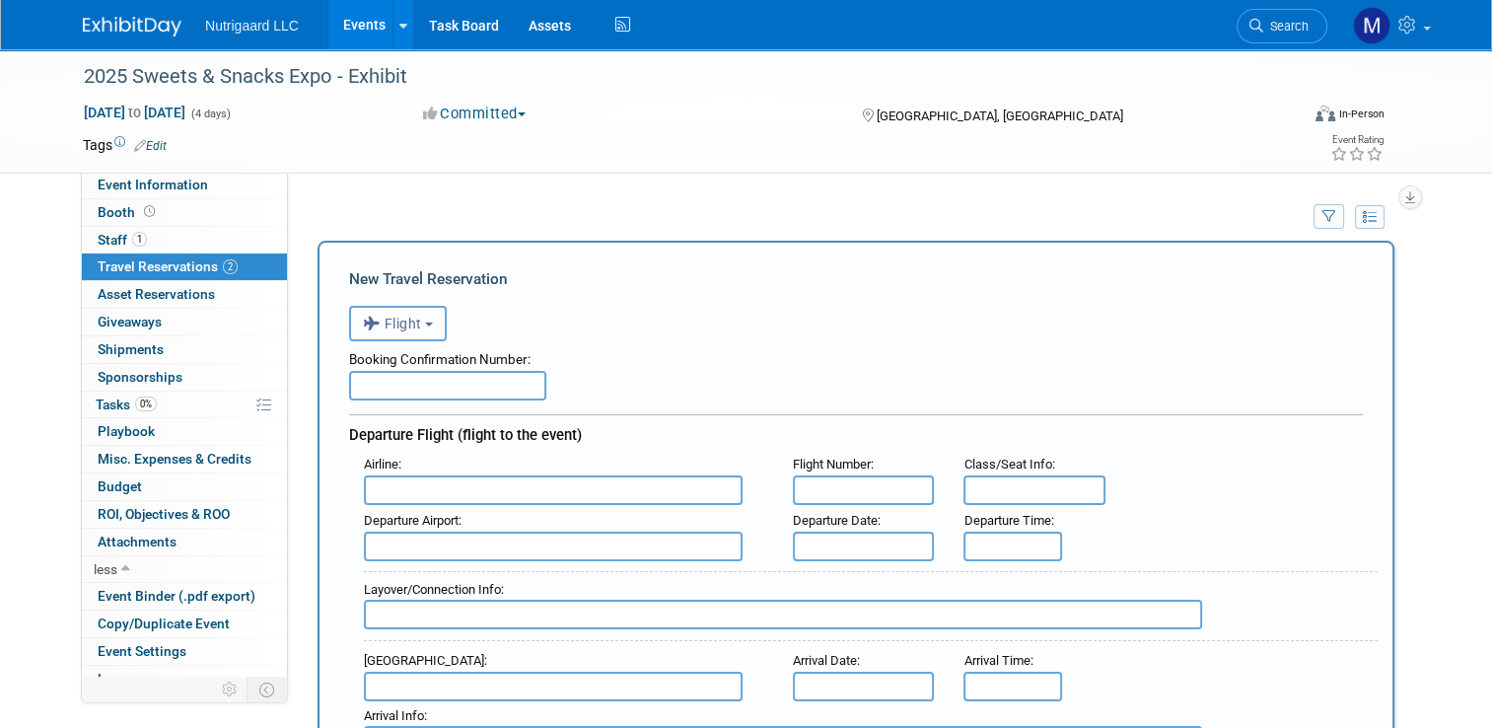
click at [393, 323] on span "Flight" at bounding box center [392, 324] width 59 height 16
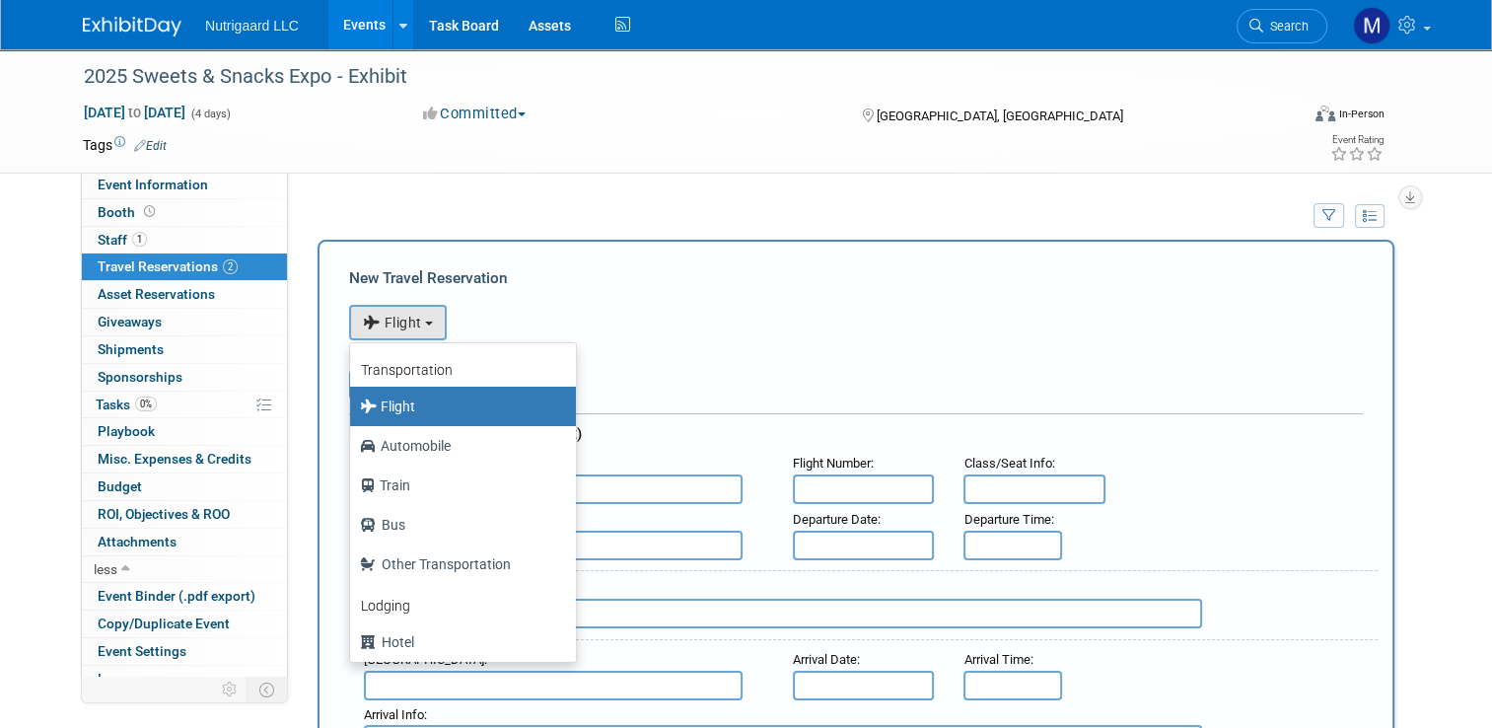
click at [611, 306] on div "<i class="fas fa-plane" style="padding: 6px 4px 6px 1px;"></i> Flight <i class=…" at bounding box center [856, 320] width 1014 height 40
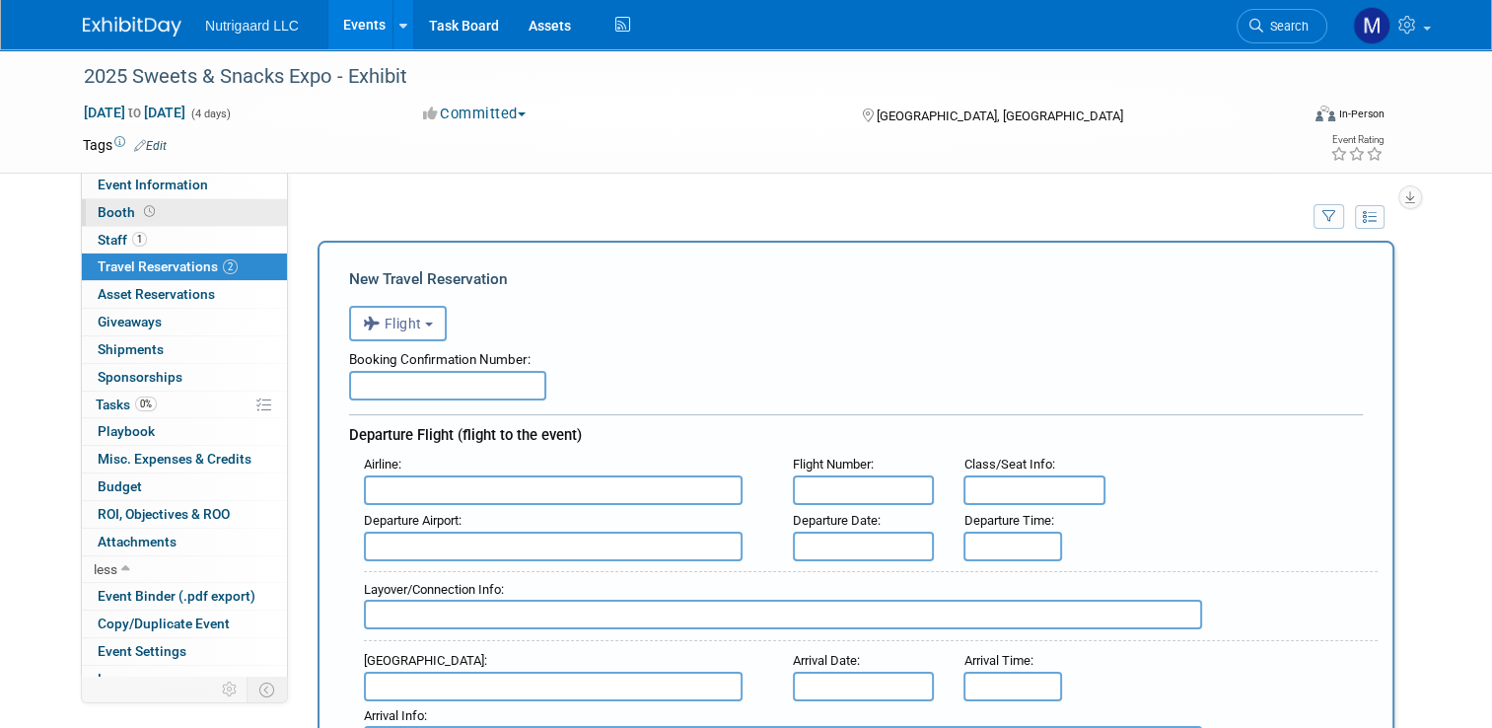
click at [120, 215] on span "Booth" at bounding box center [128, 212] width 61 height 16
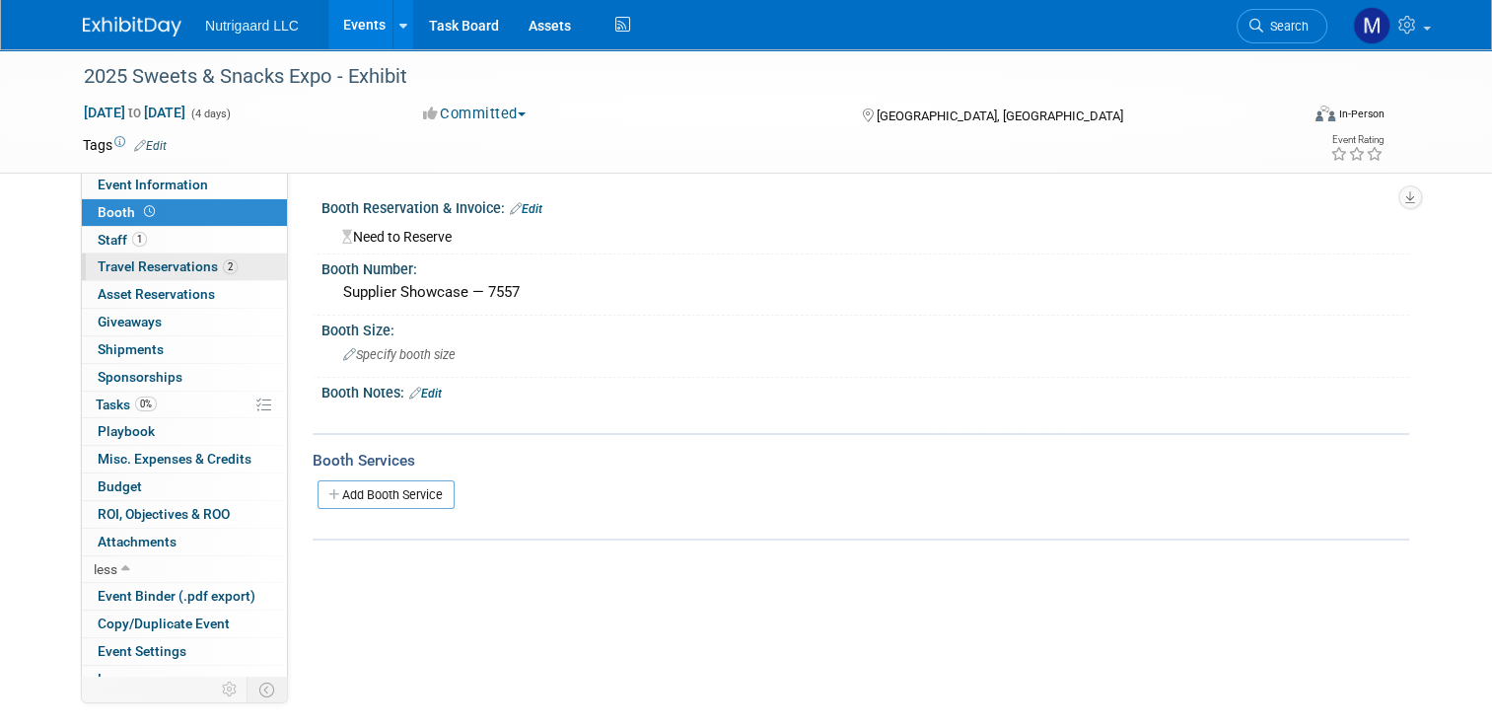
scroll to position [39, 0]
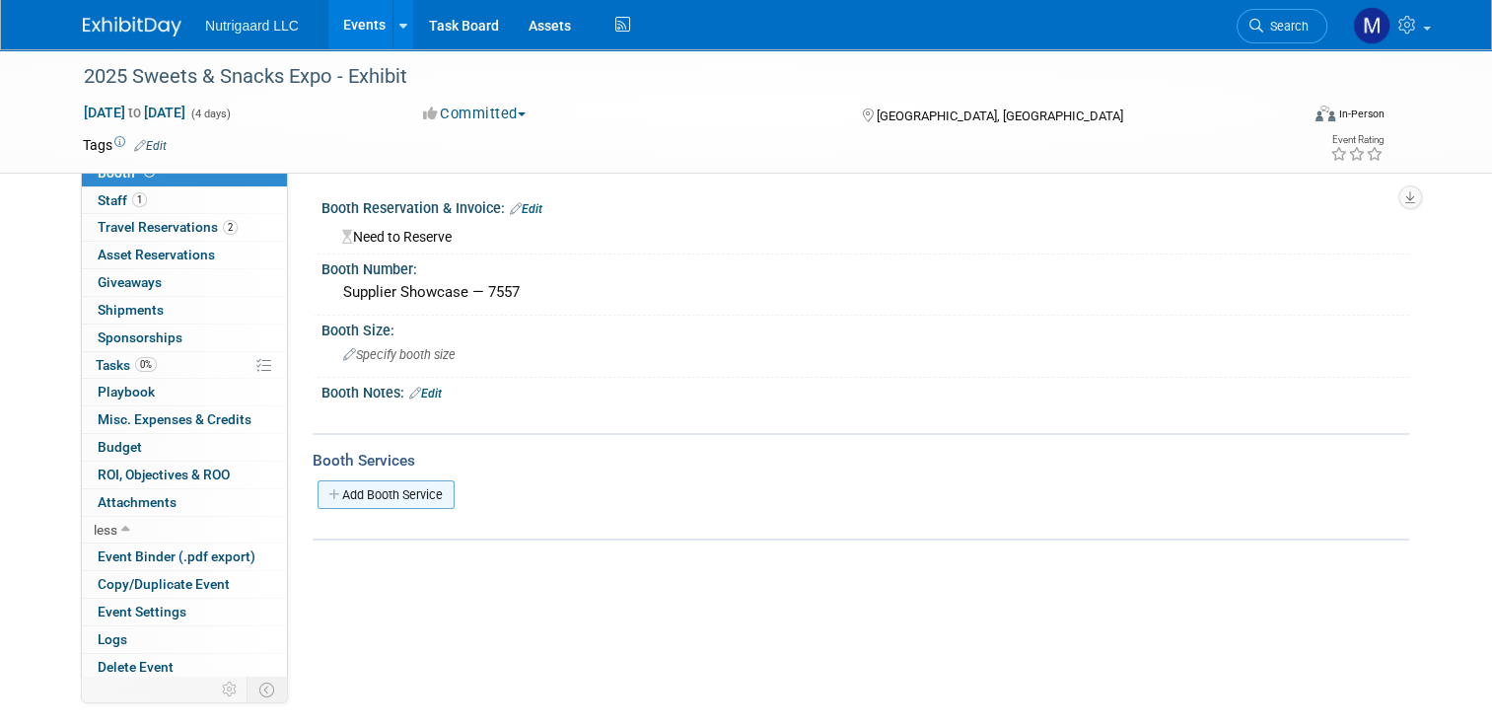
click at [406, 495] on link "Add Booth Service" at bounding box center [386, 494] width 137 height 29
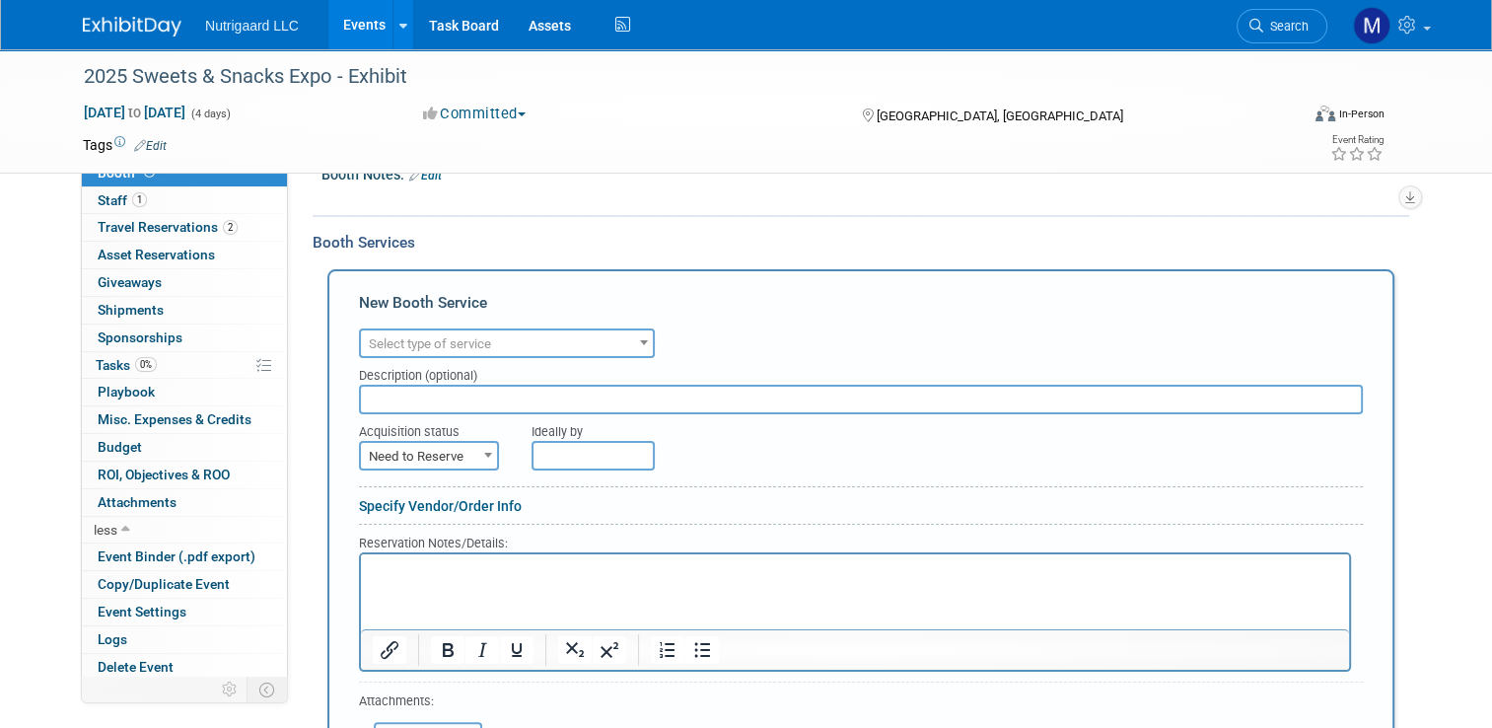
scroll to position [232, 0]
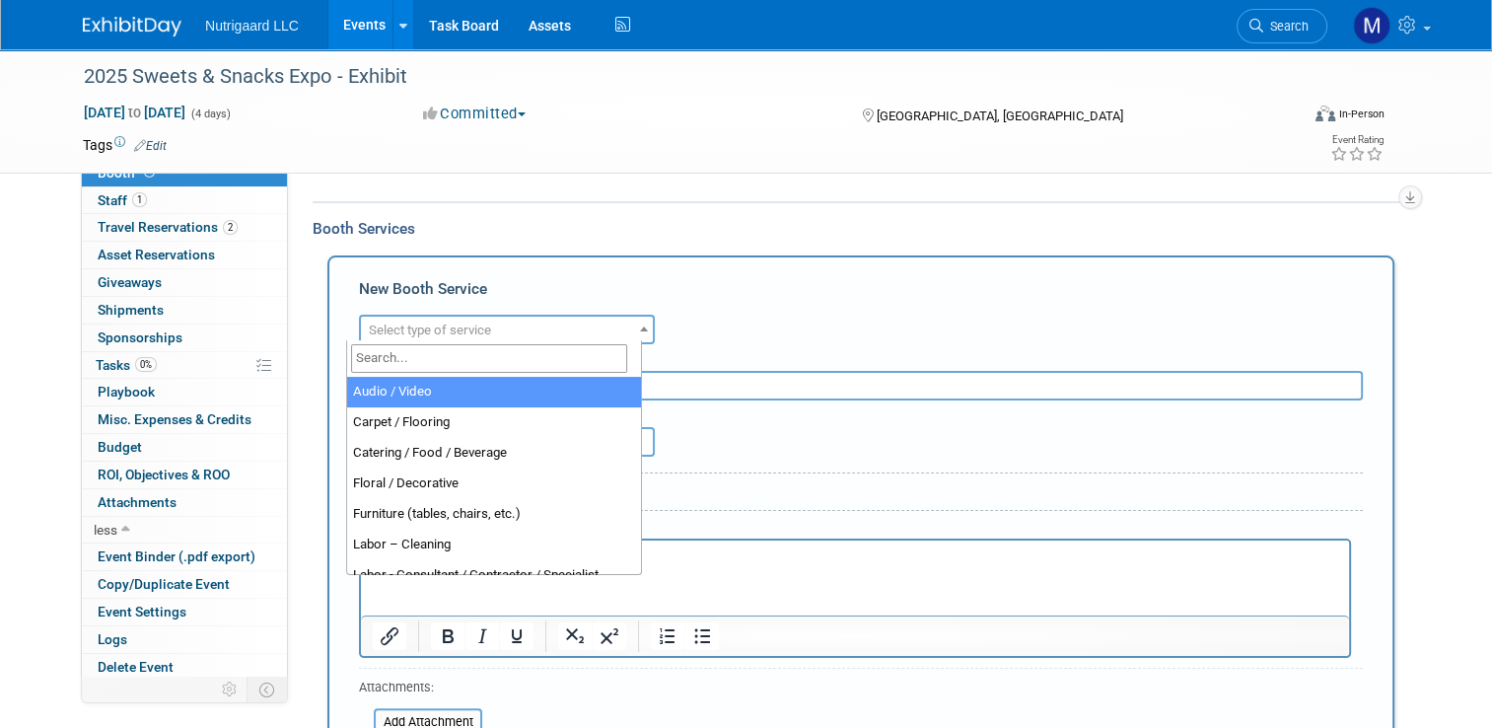
click at [634, 335] on span at bounding box center [644, 329] width 20 height 26
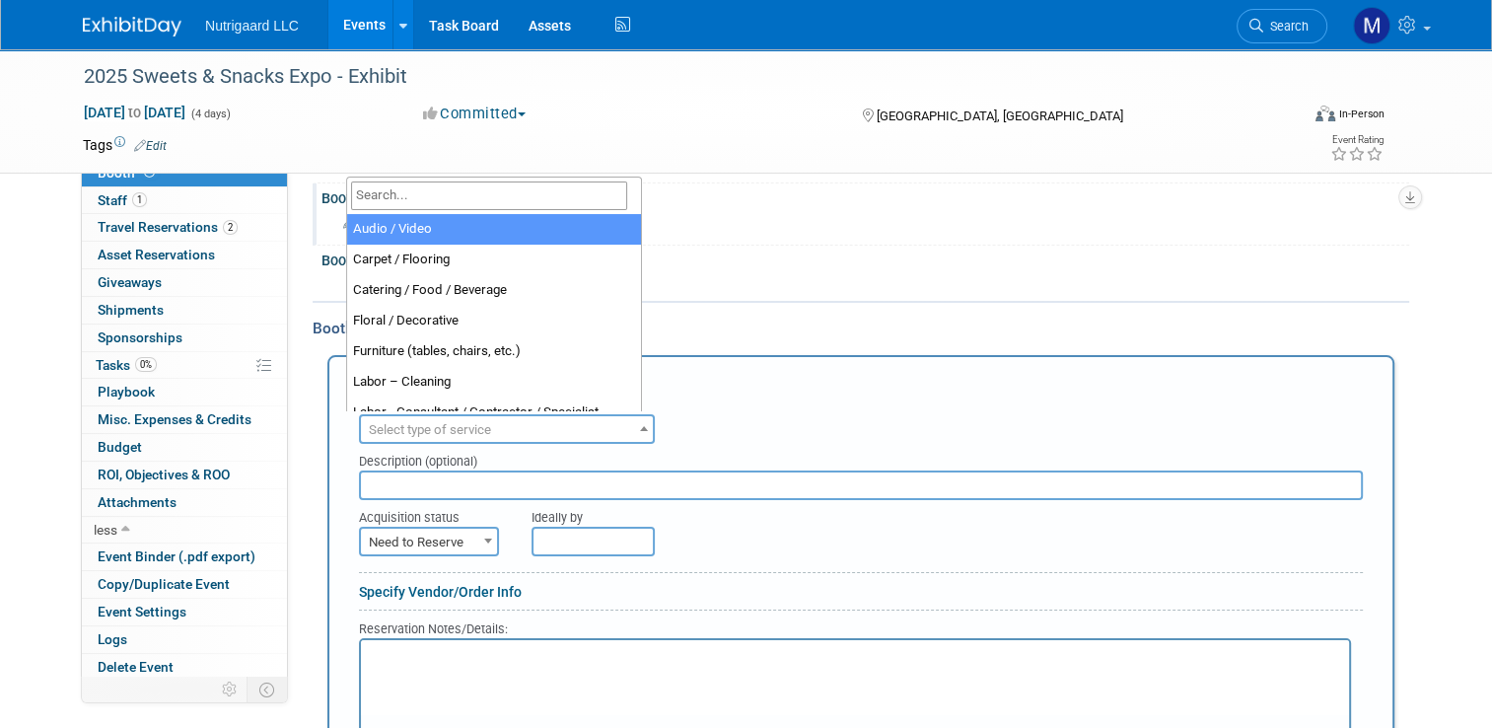
scroll to position [0, 0]
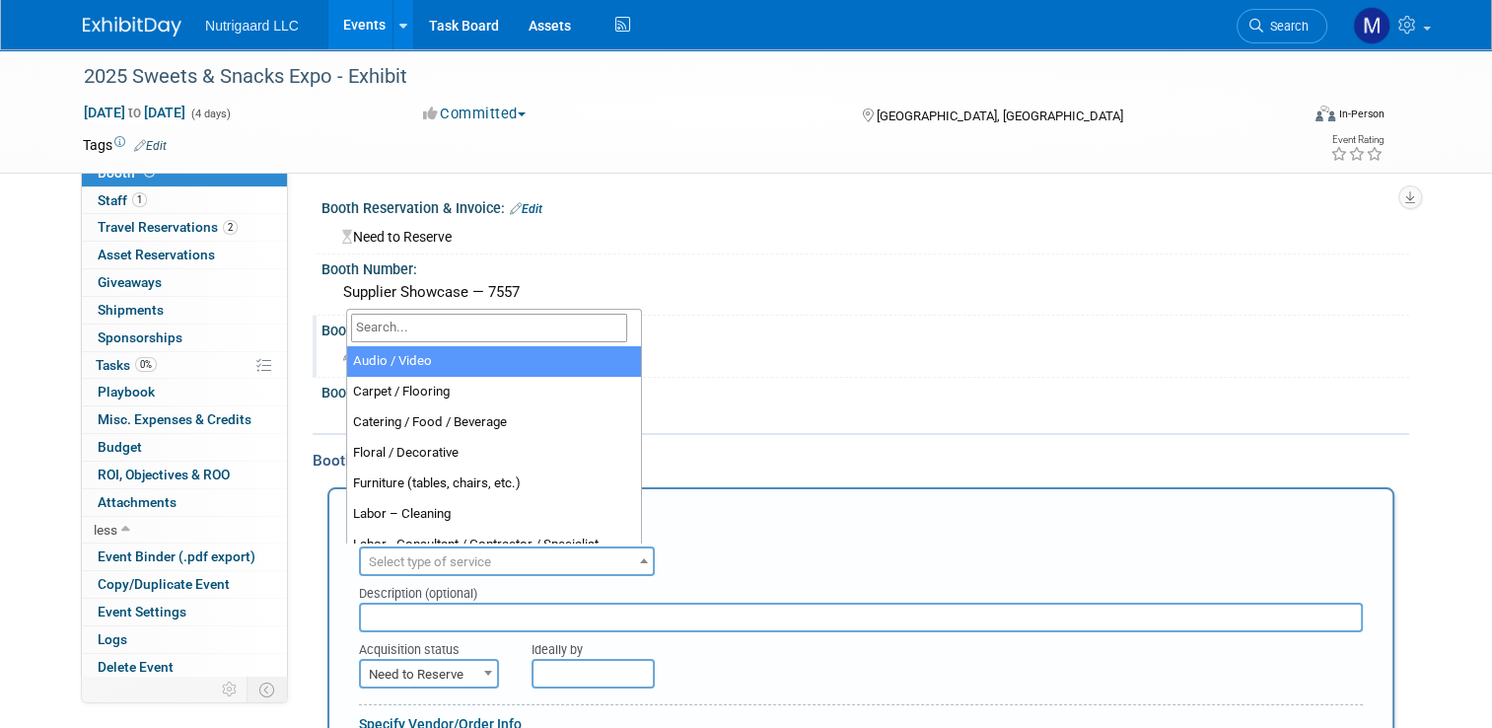
click at [879, 369] on div "Specify booth size" at bounding box center [865, 355] width 1088 height 33
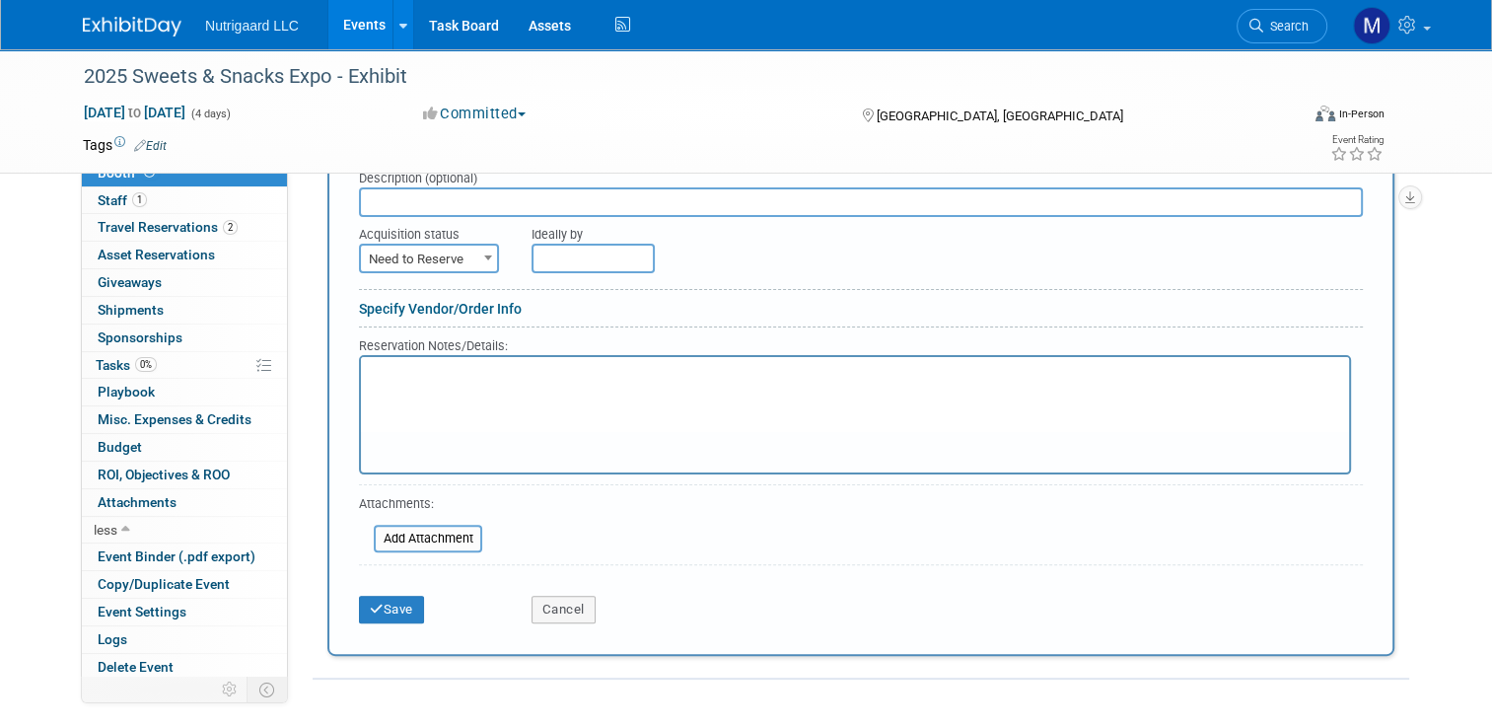
scroll to position [472, 0]
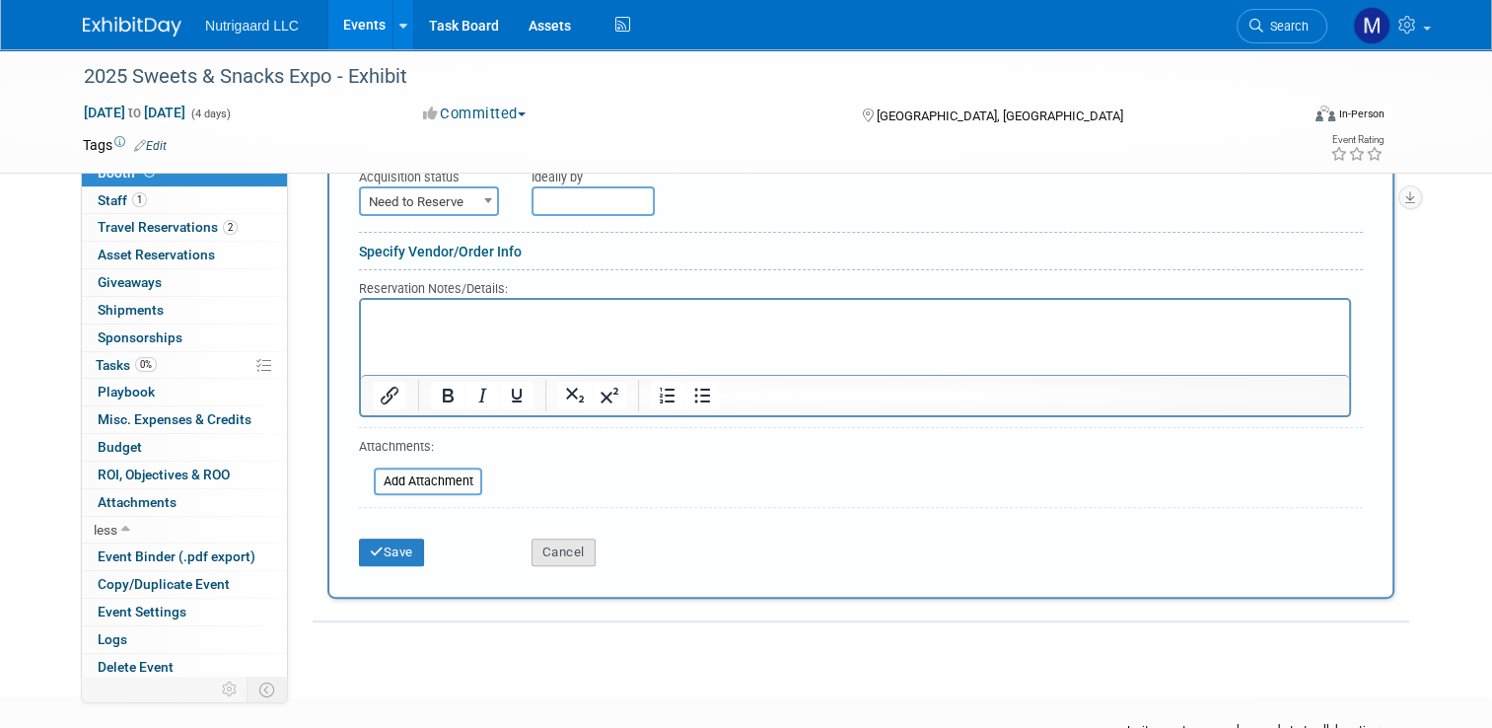
click at [547, 542] on button "Cancel" at bounding box center [564, 552] width 64 height 28
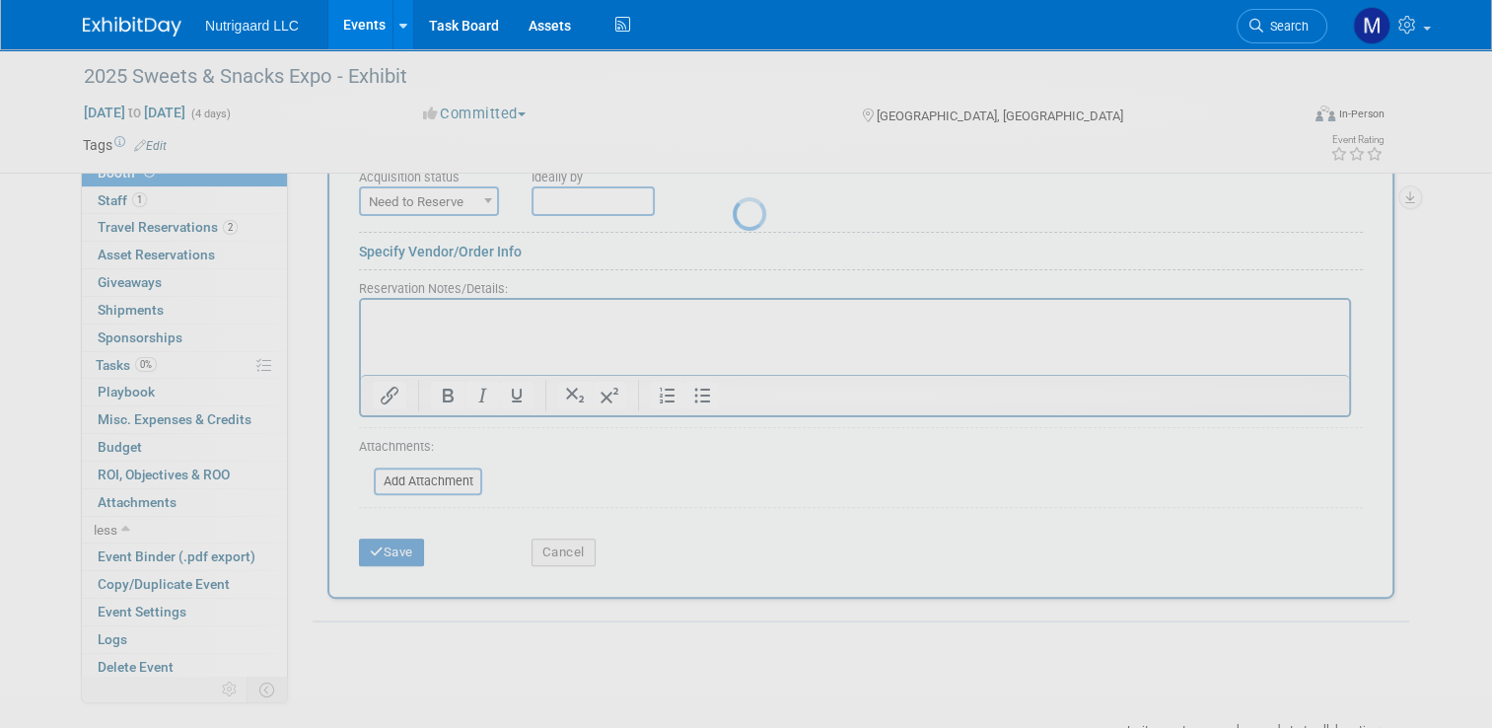
scroll to position [201, 0]
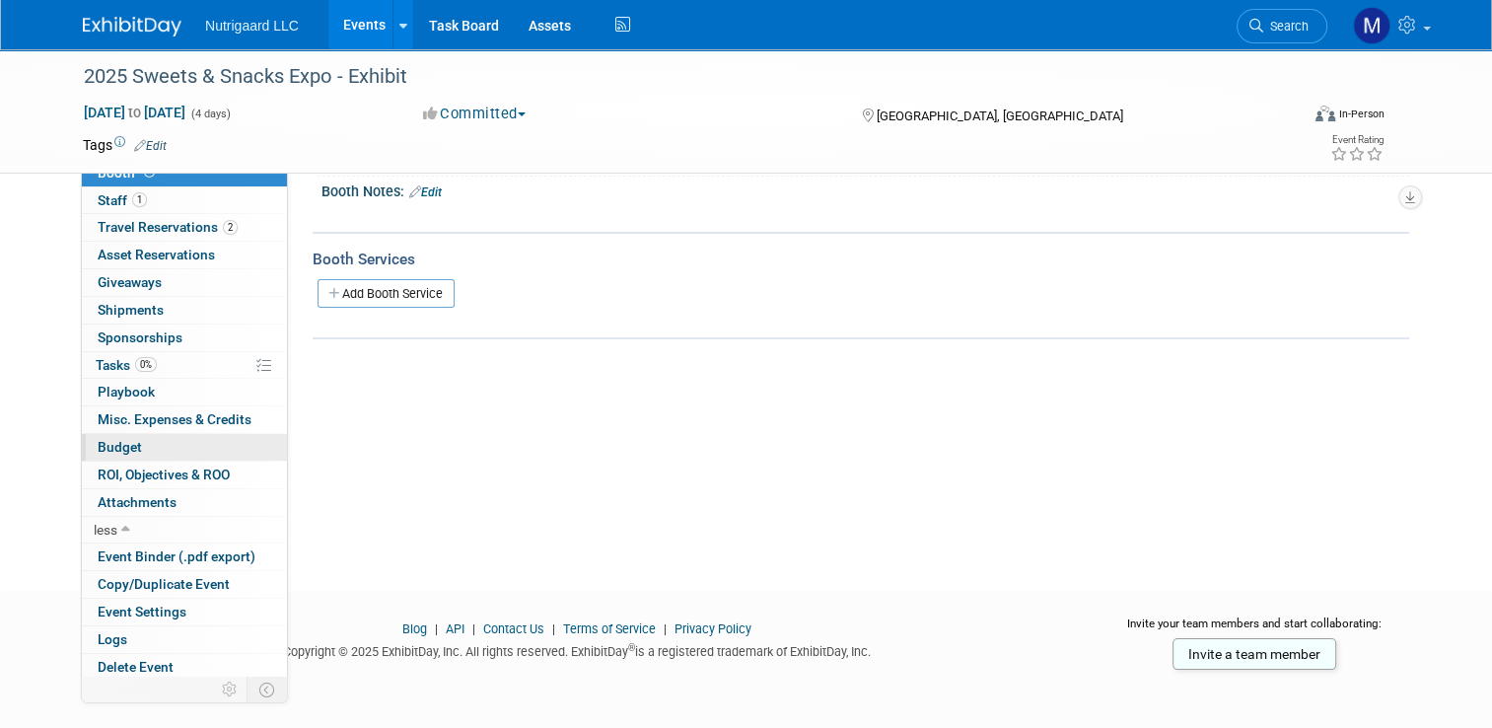
click at [116, 452] on span "Budget" at bounding box center [120, 447] width 44 height 16
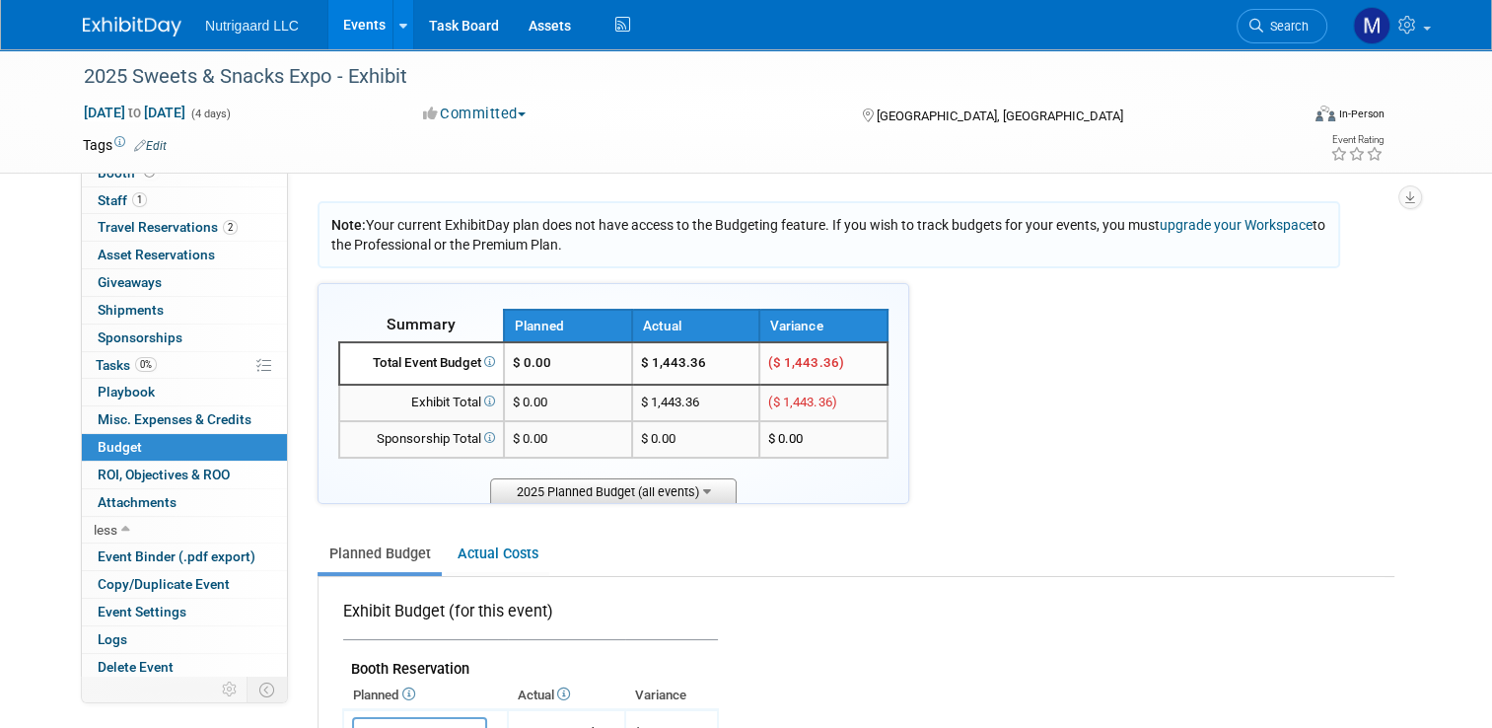
click at [703, 490] on icon at bounding box center [707, 489] width 8 height 13
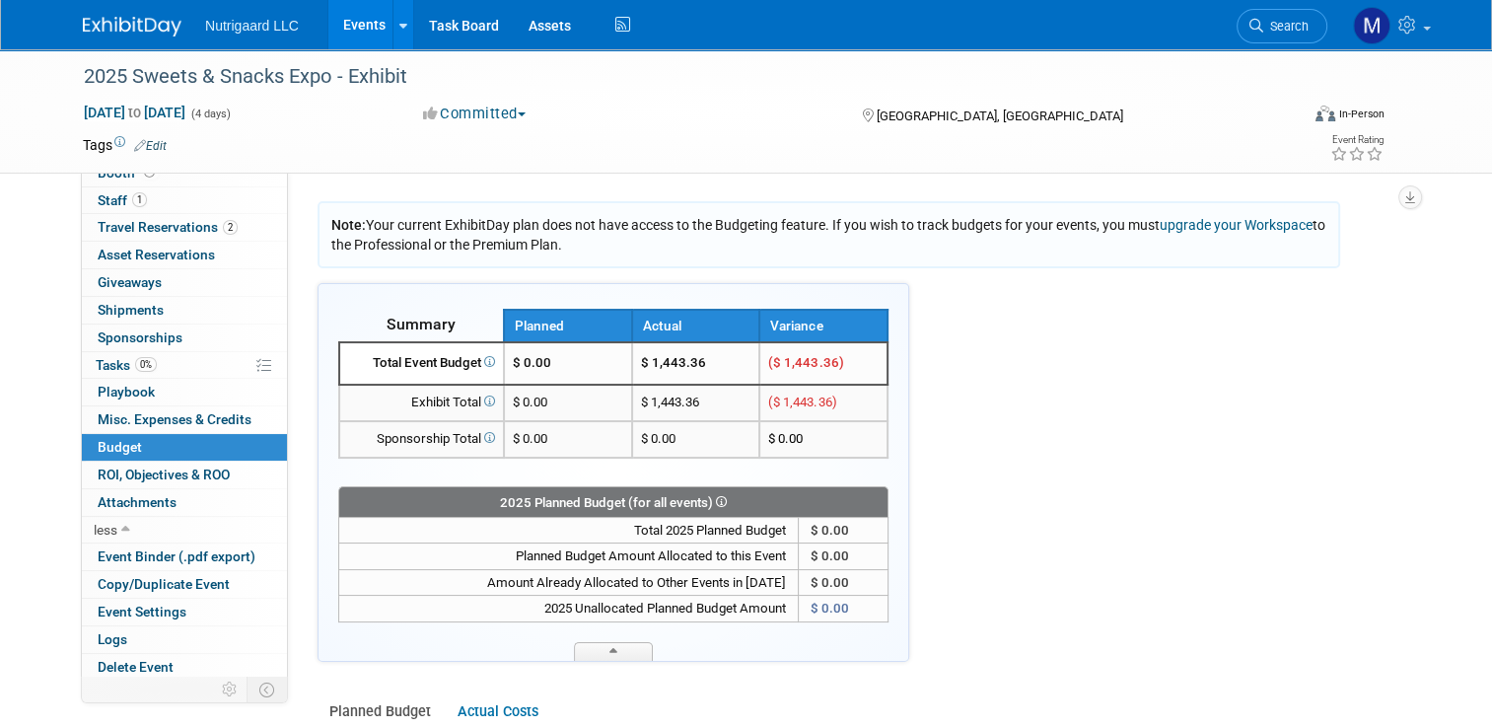
click at [692, 490] on div "2025 Planned Budget (for all events)" at bounding box center [613, 502] width 548 height 25
click at [604, 653] on span at bounding box center [613, 651] width 79 height 19
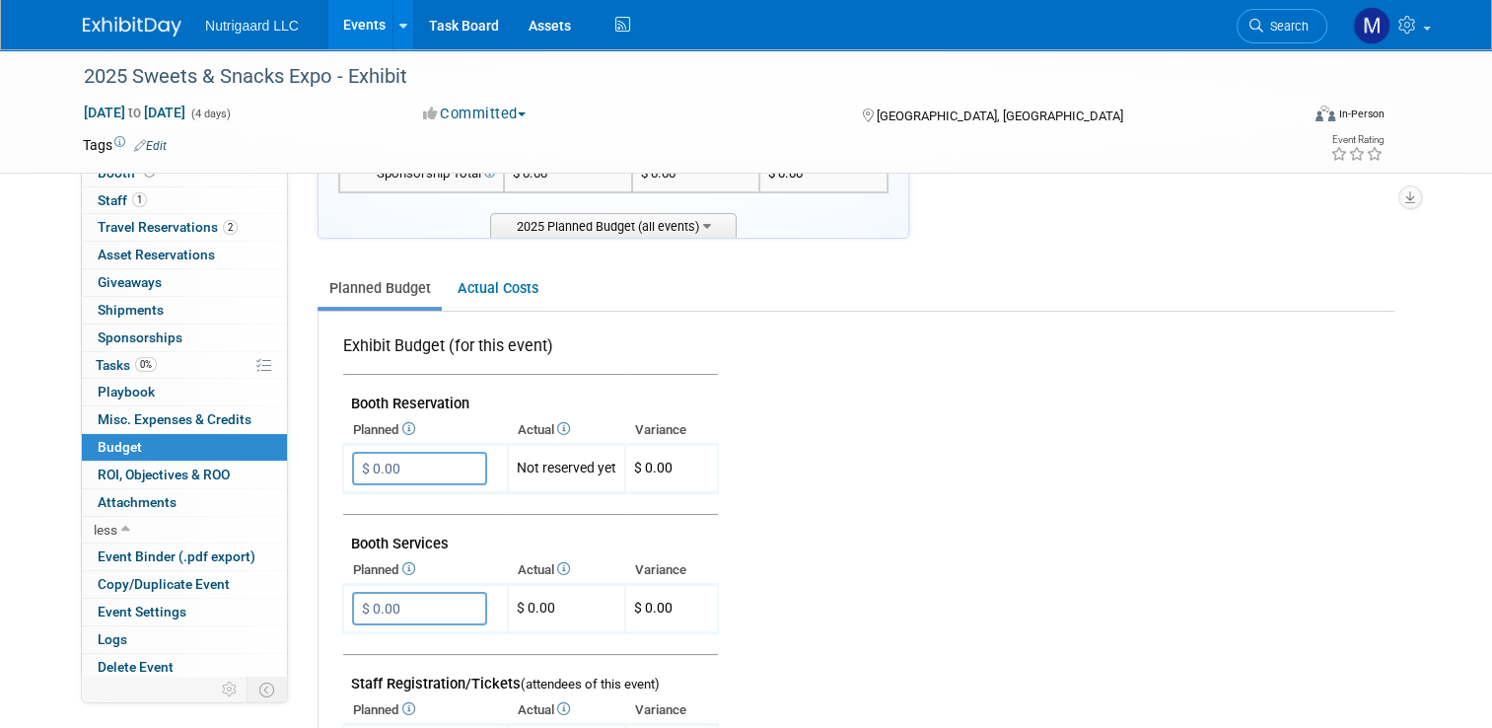
scroll to position [266, 0]
click at [509, 291] on link "Actual Costs" at bounding box center [498, 287] width 104 height 36
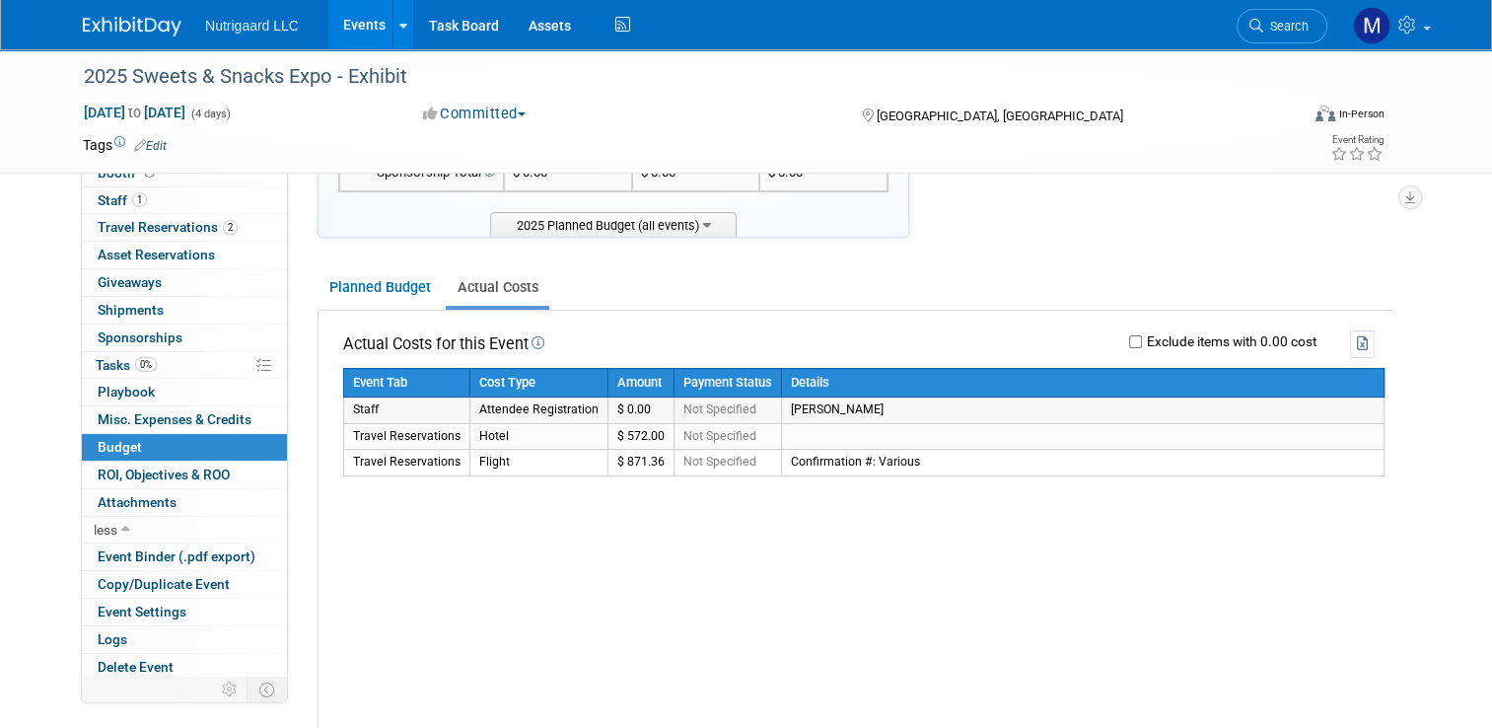
click at [627, 404] on td "$ 0.00" at bounding box center [641, 410] width 66 height 26
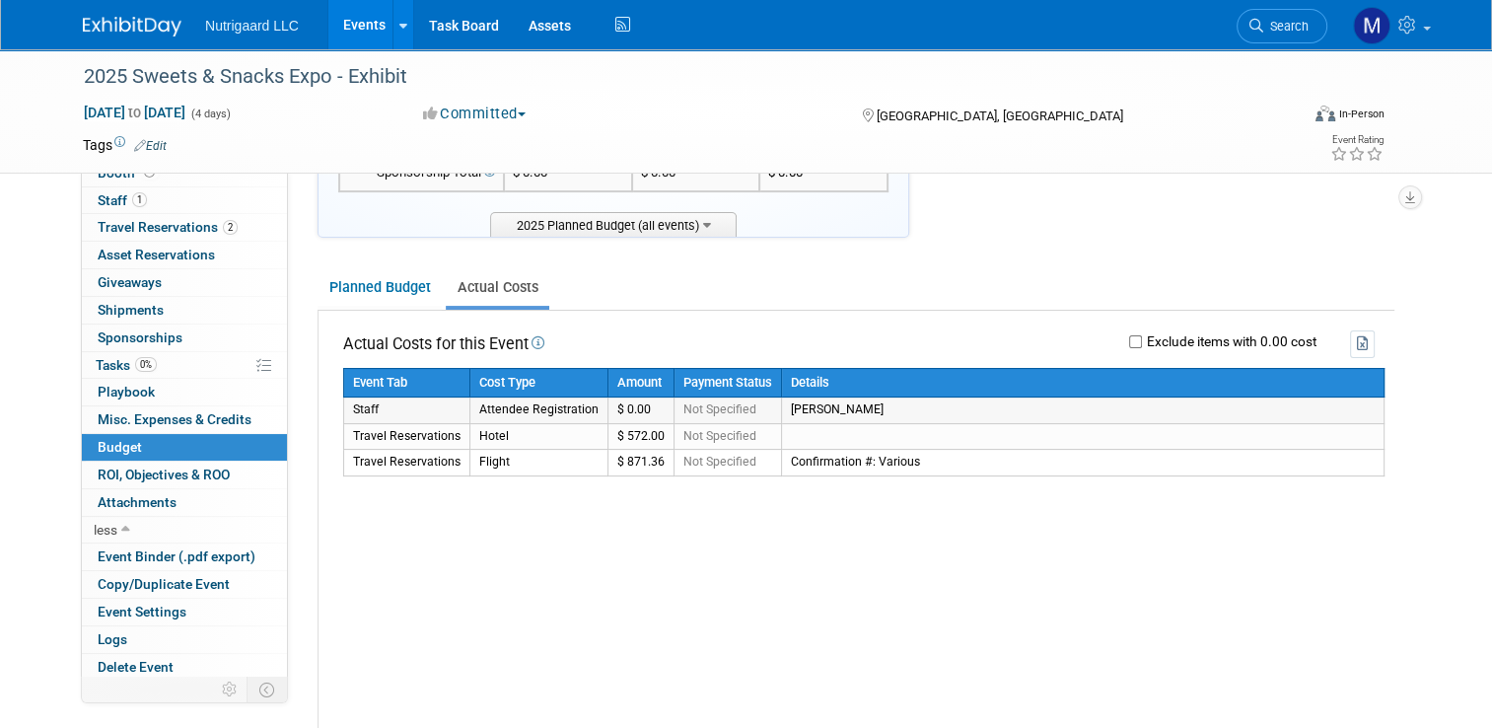
click at [627, 404] on td "$ 0.00" at bounding box center [641, 410] width 66 height 26
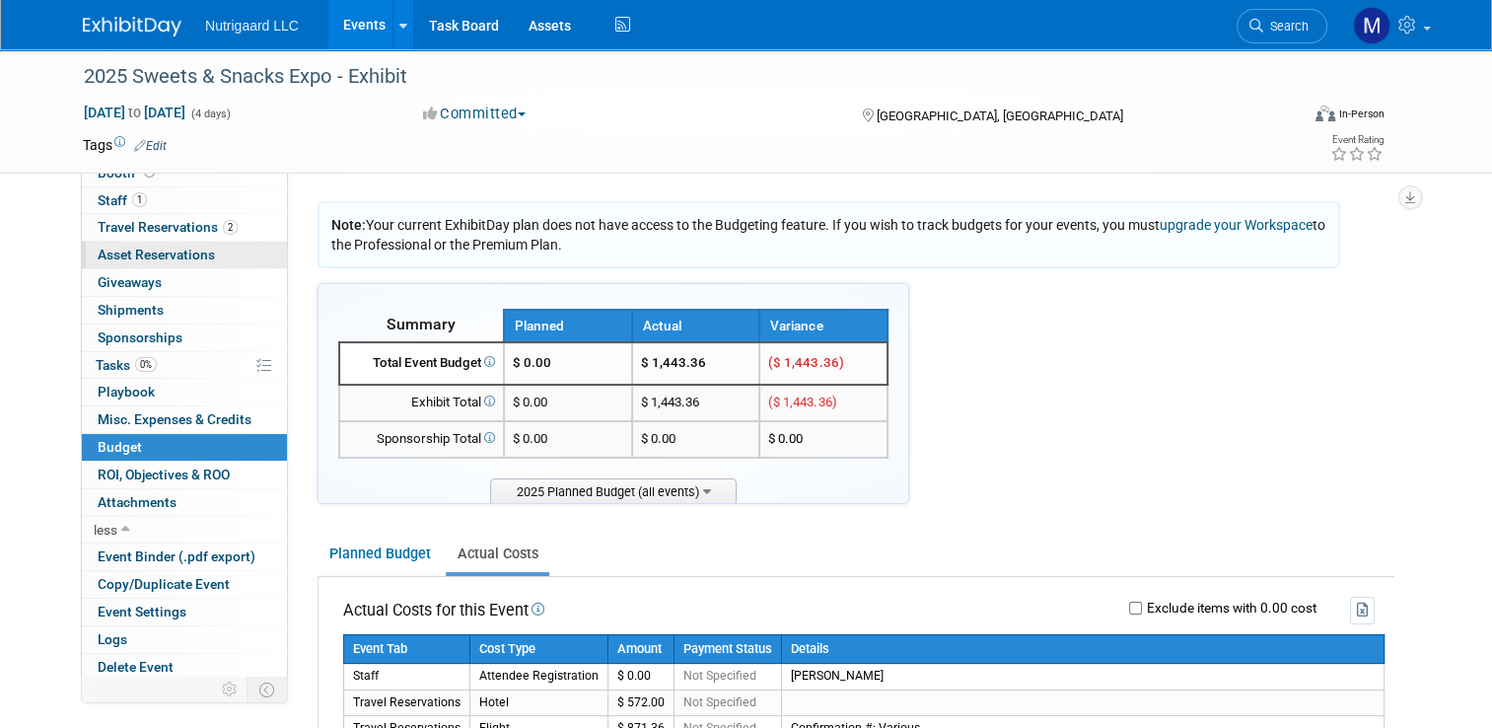
scroll to position [0, 0]
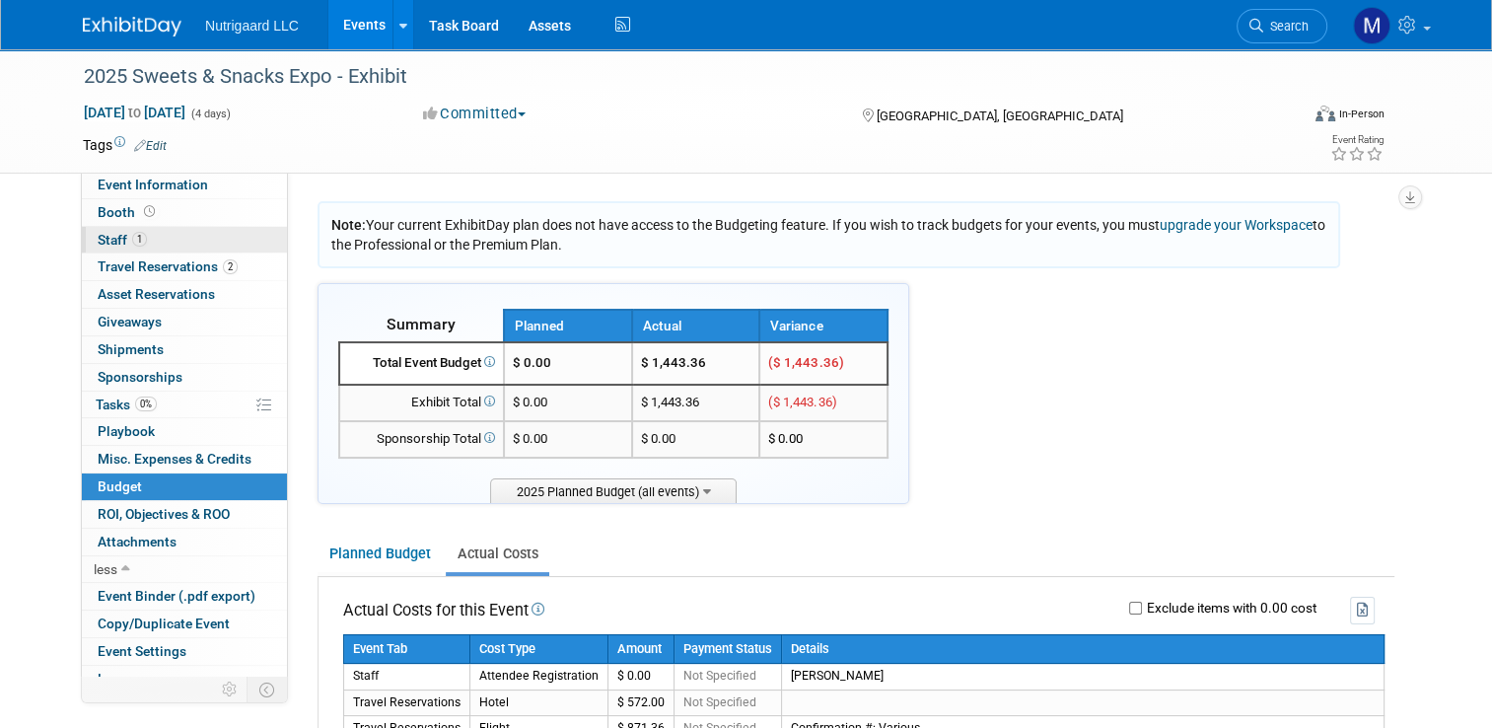
click at [106, 240] on span "Staff 1" at bounding box center [122, 240] width 49 height 16
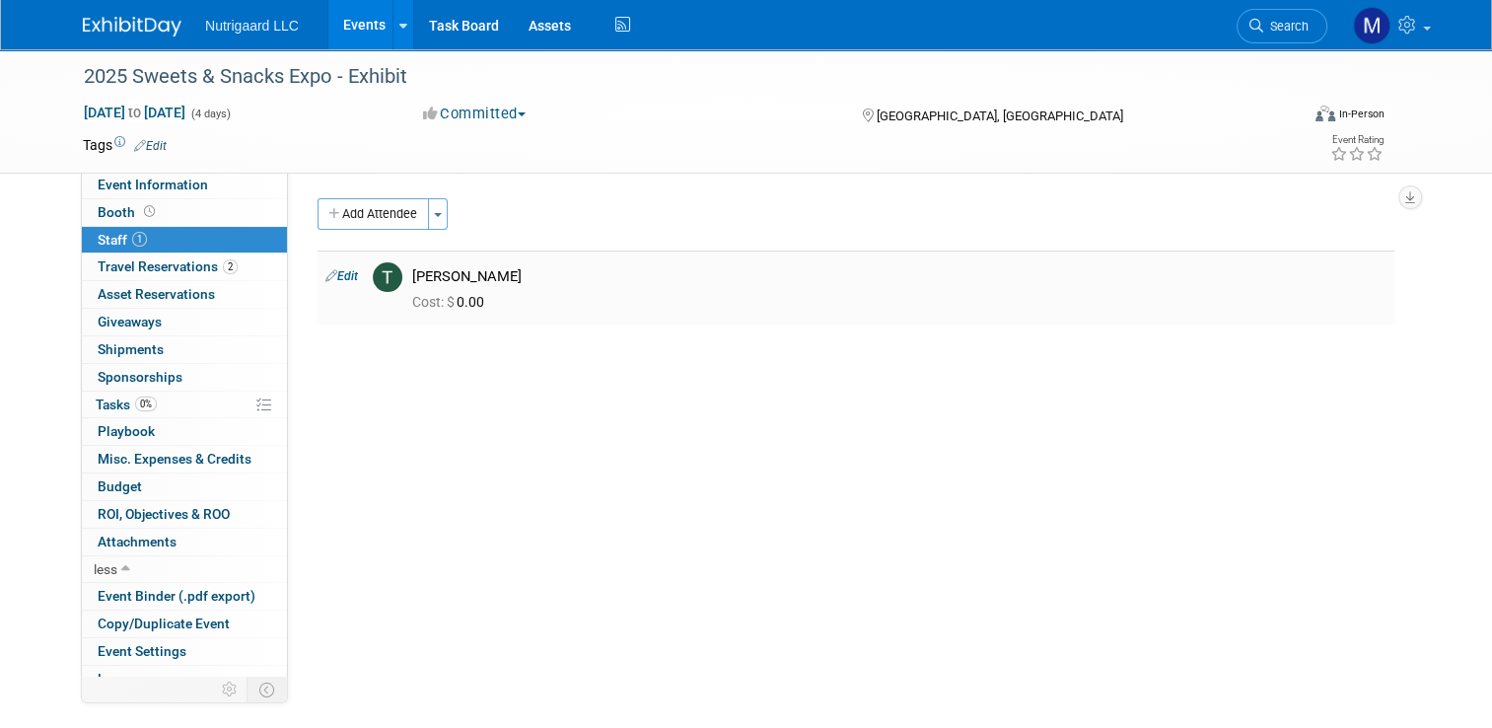
click at [331, 276] on link "Edit" at bounding box center [341, 276] width 33 height 14
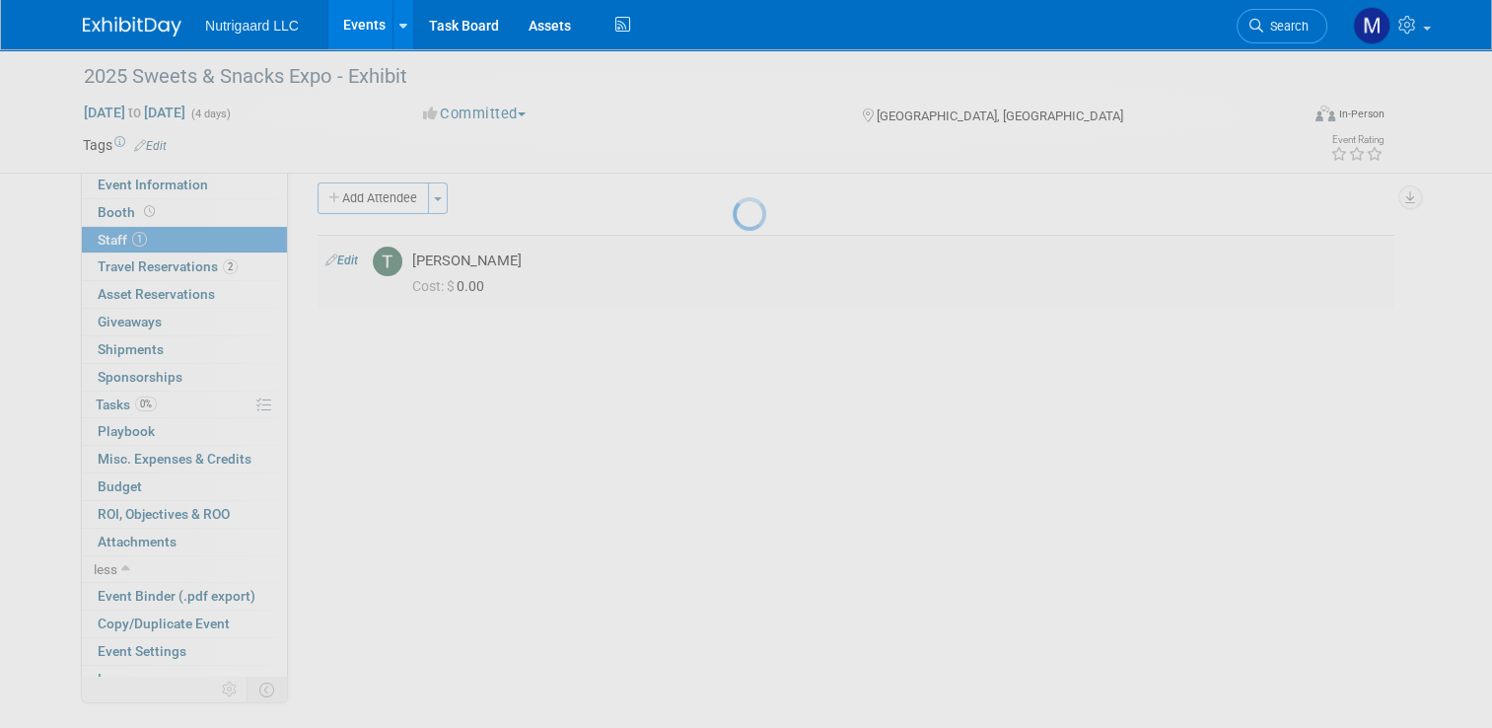
select select "ae9c945d-4eb4-44e8-aed6-cc7dbf624fd1"
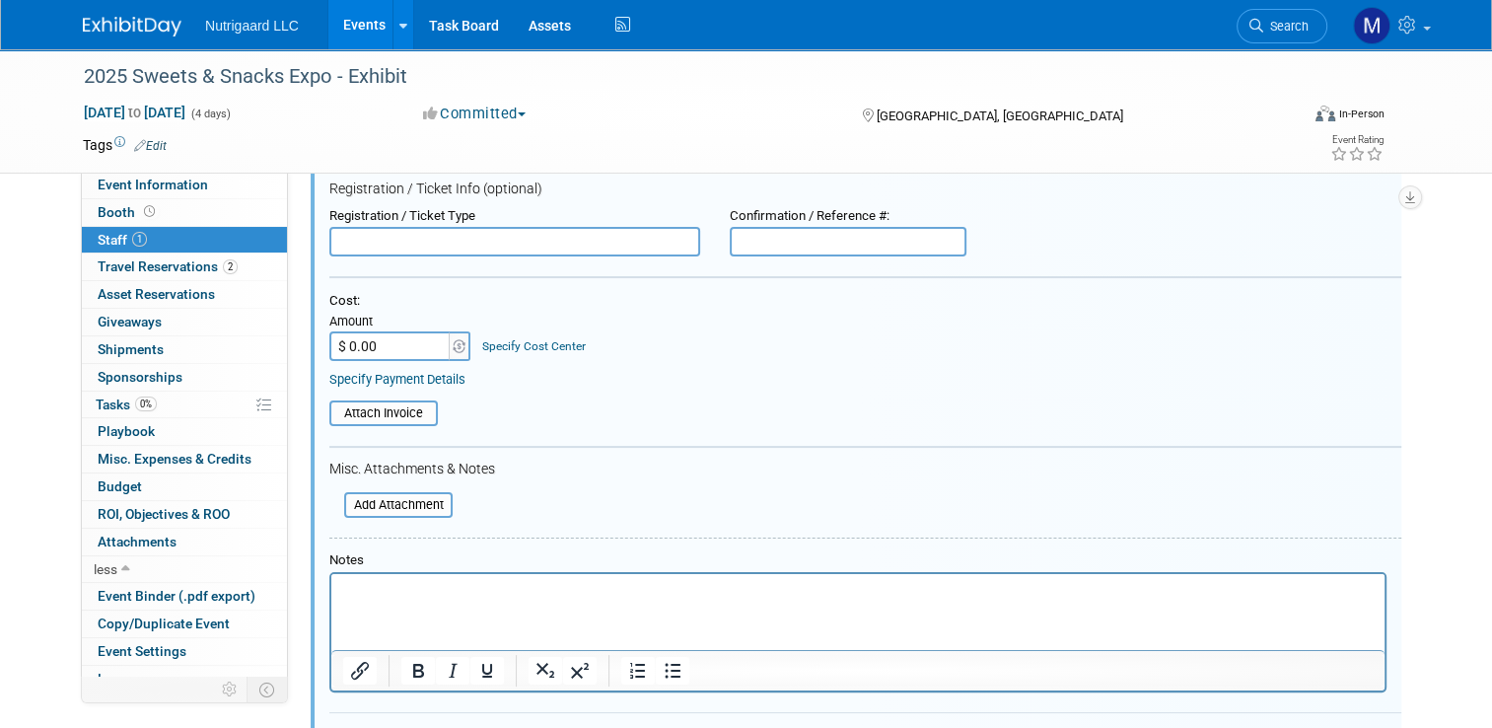
scroll to position [250, 0]
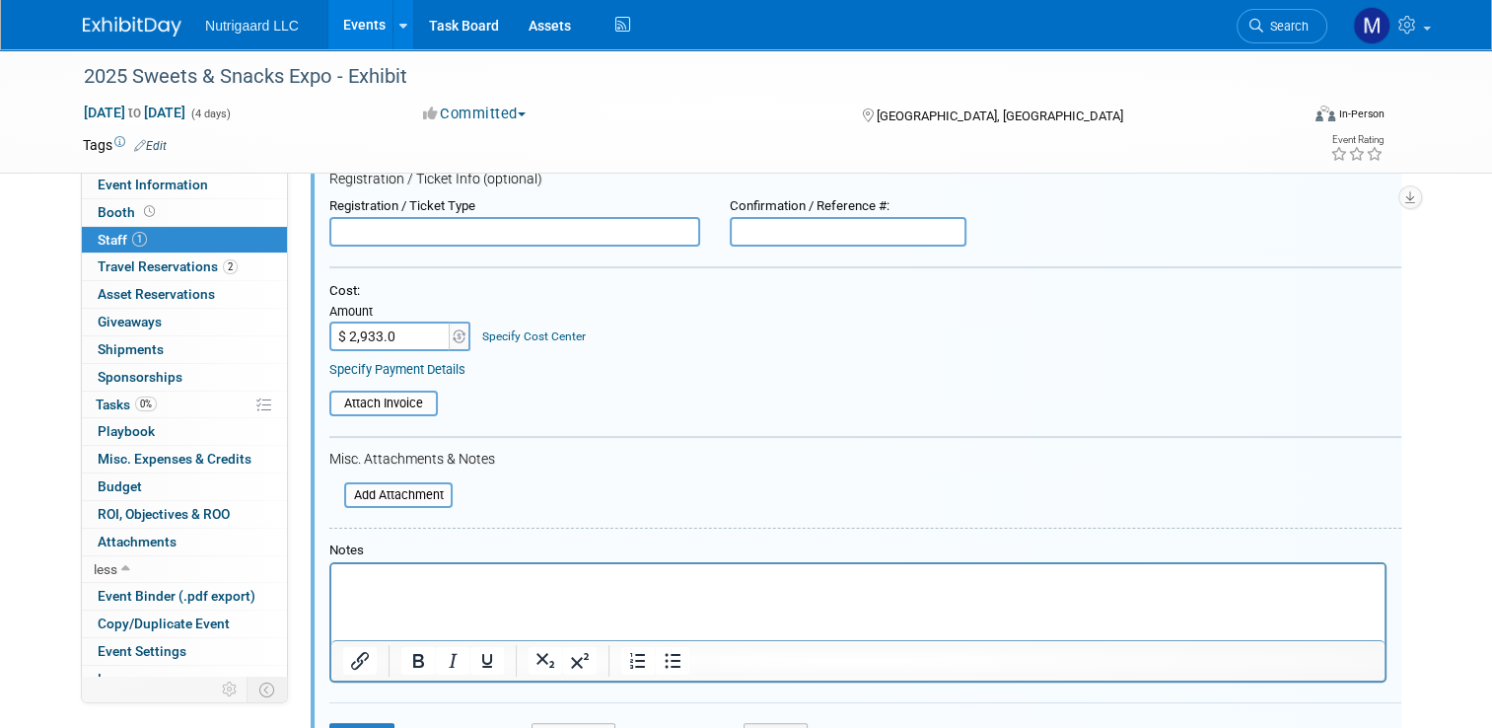
type input "$ 2,933.09"
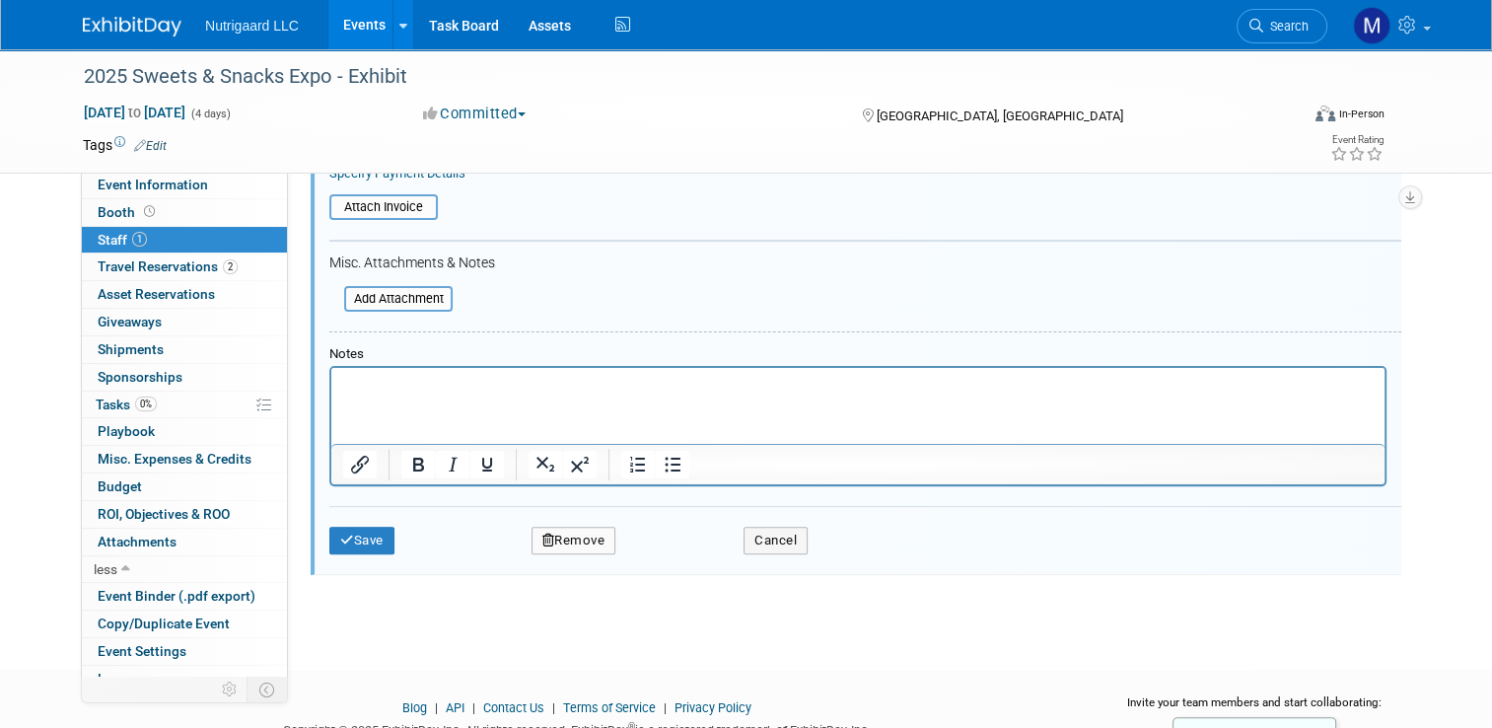
scroll to position [453, 0]
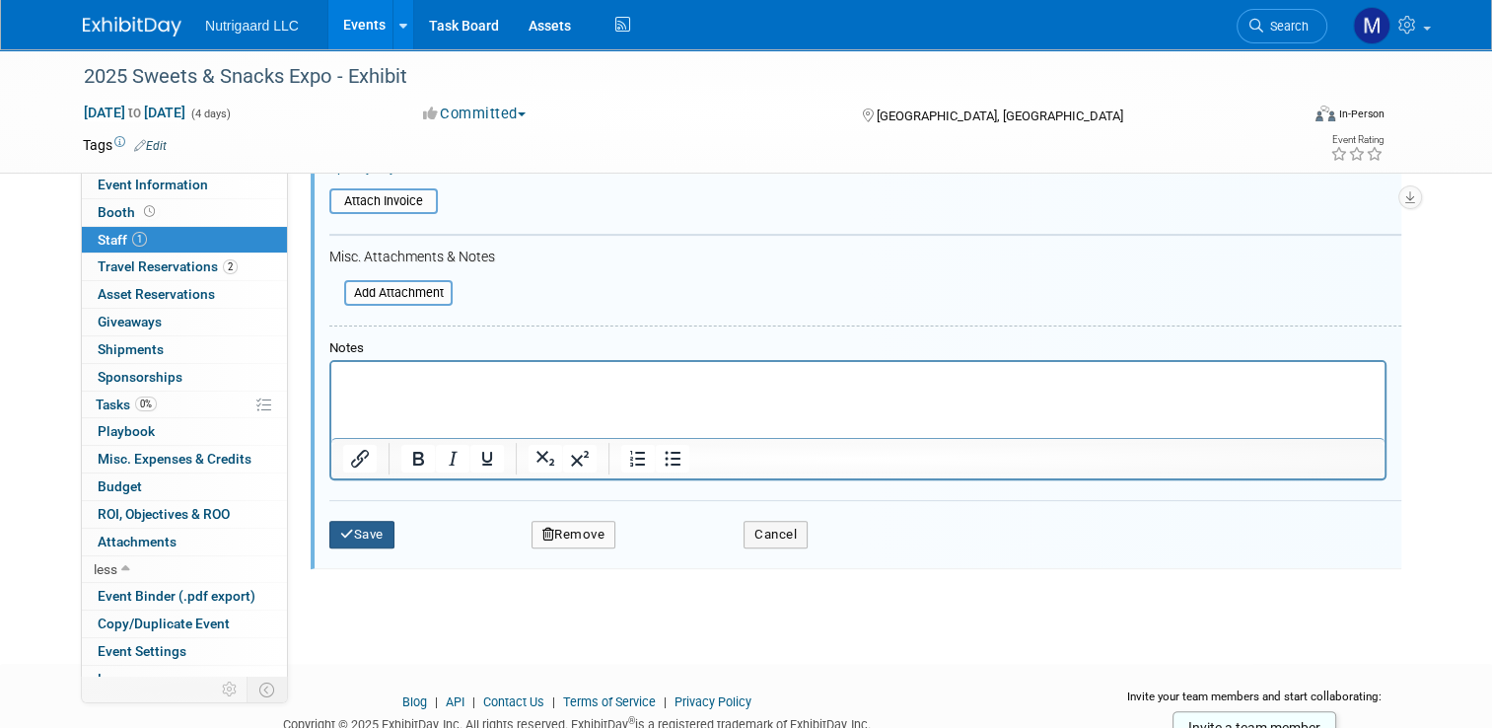
click at [384, 526] on button "Save" at bounding box center [361, 535] width 65 height 28
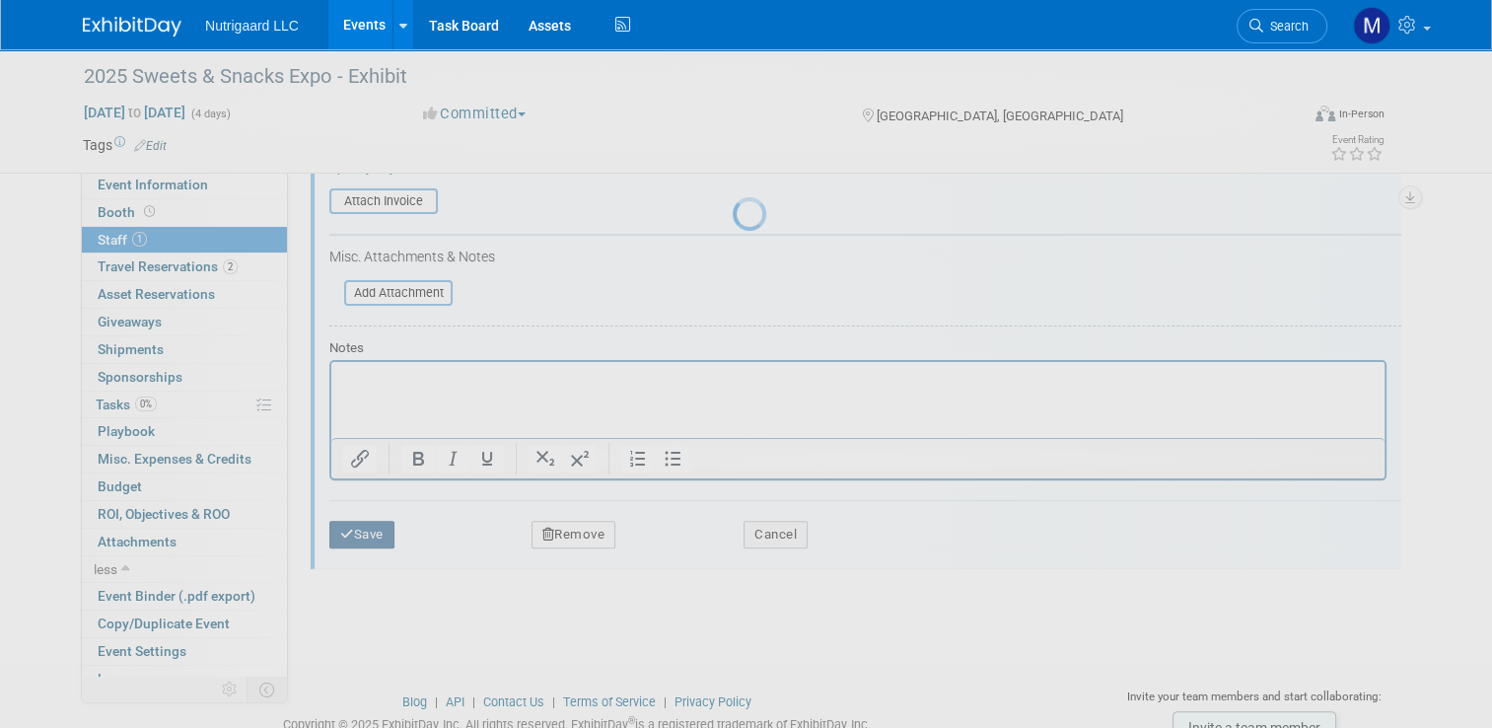
scroll to position [201, 0]
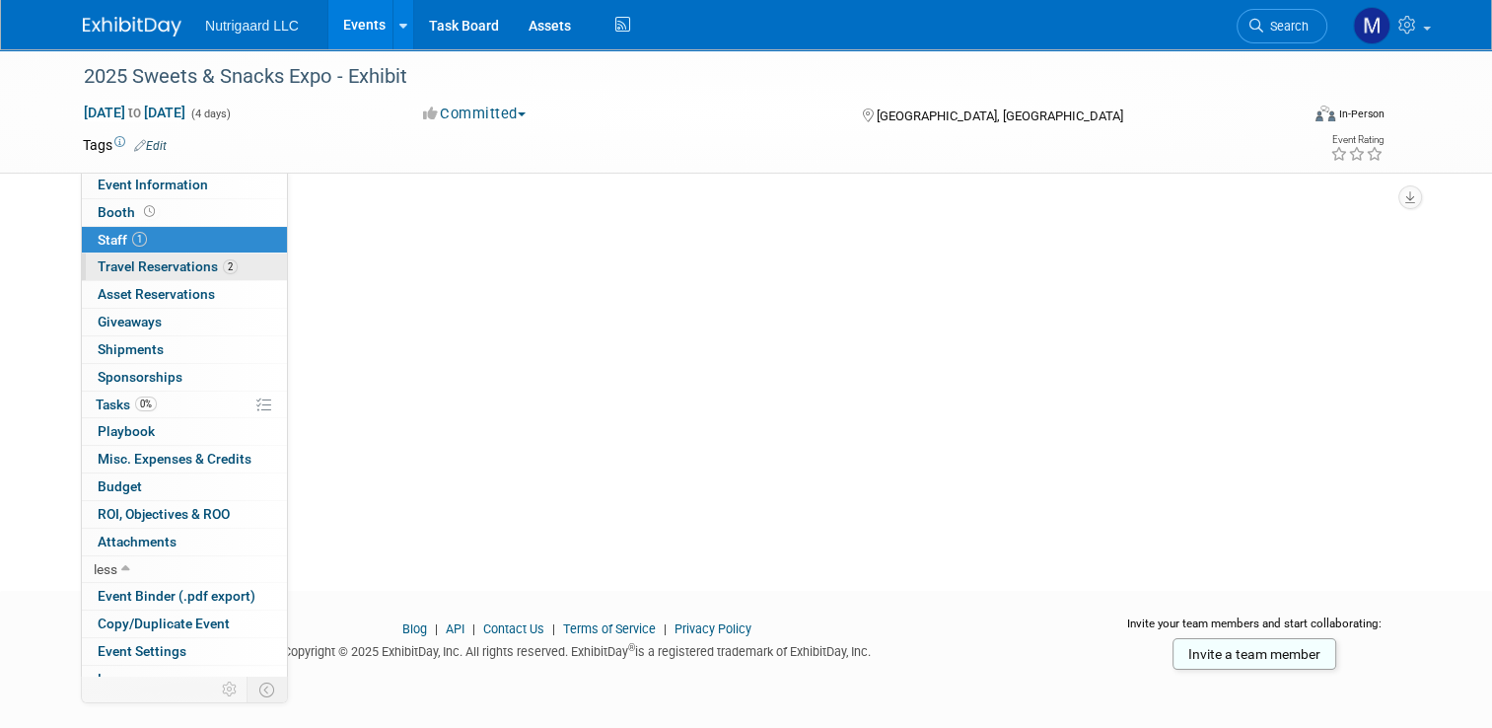
click at [99, 260] on span "Travel Reservations 2" at bounding box center [168, 266] width 140 height 16
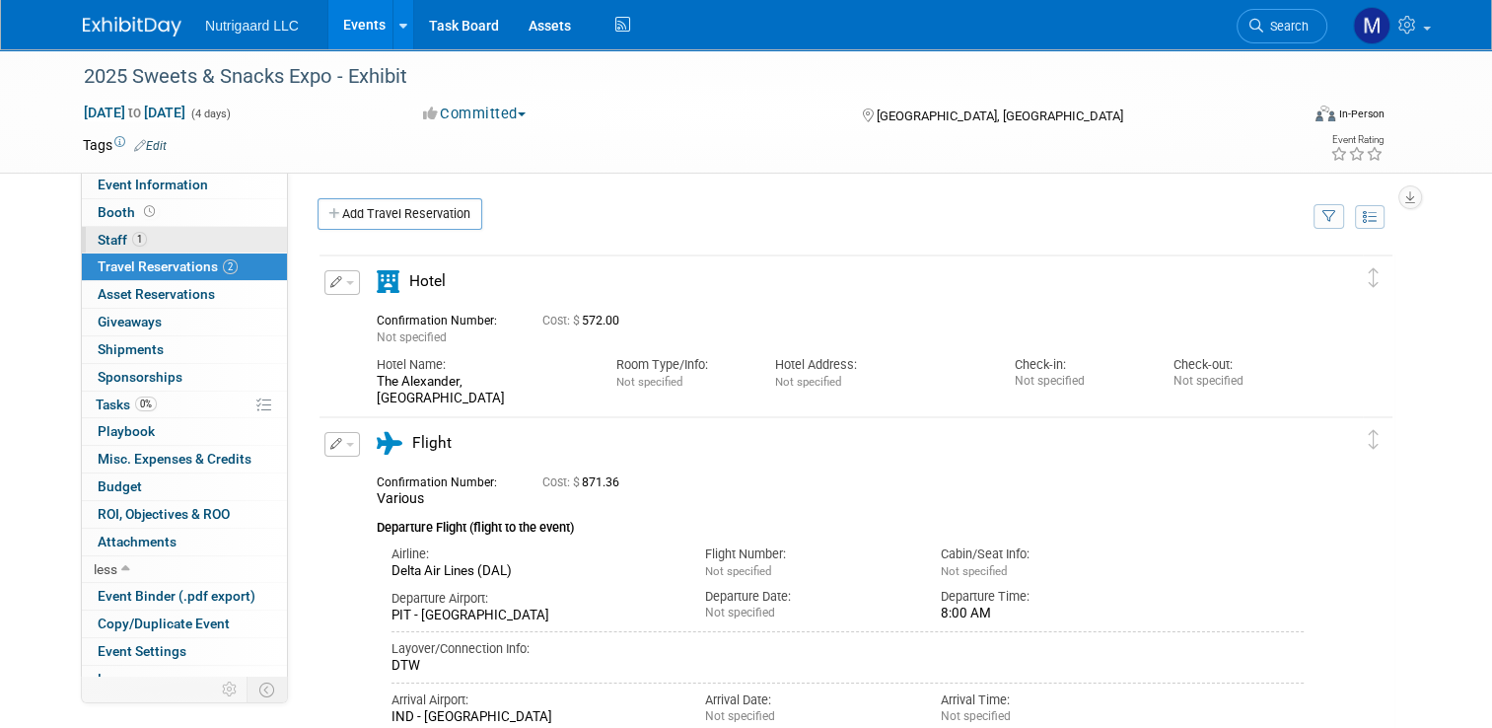
scroll to position [0, 0]
click at [99, 235] on span "Staff 1" at bounding box center [122, 240] width 49 height 16
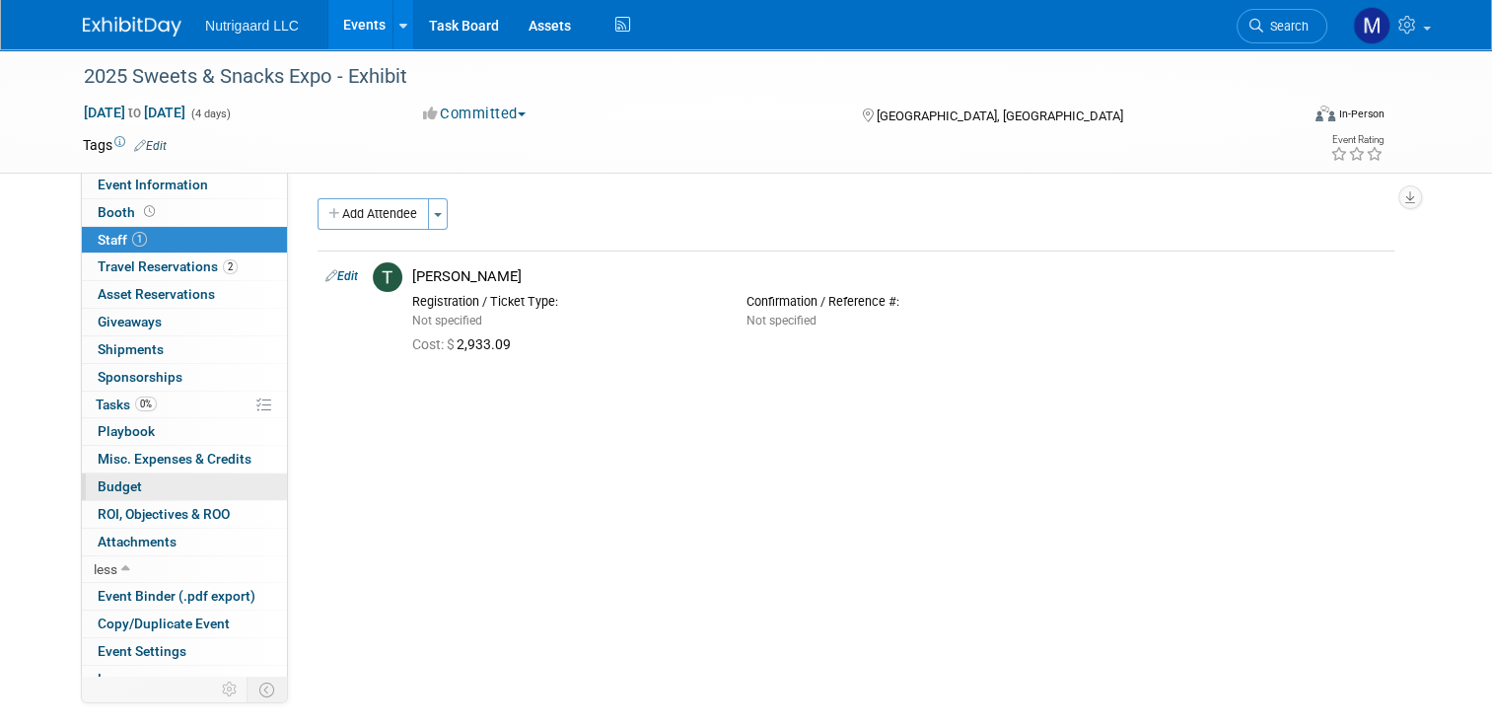
click at [99, 486] on span "Budget" at bounding box center [120, 486] width 44 height 16
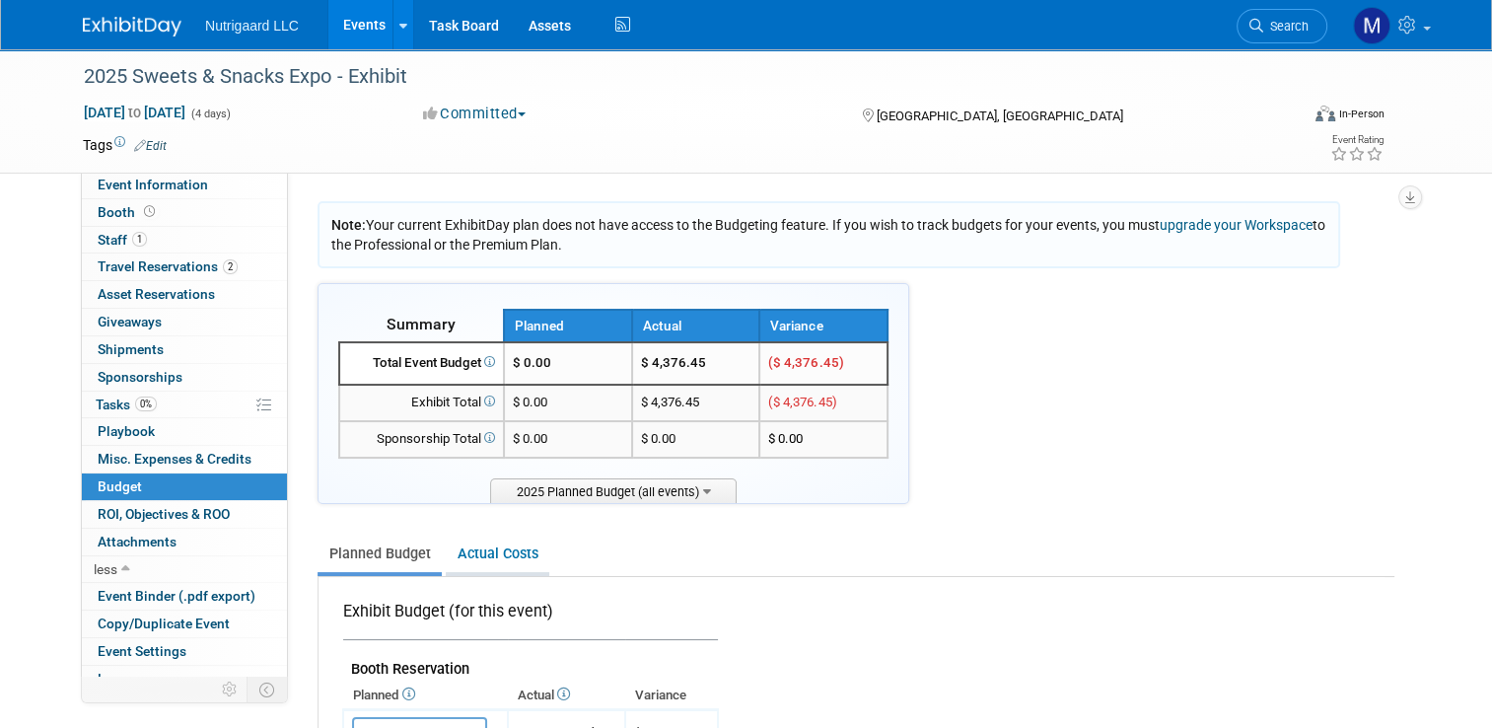
click at [478, 556] on link "Actual Costs" at bounding box center [498, 553] width 104 height 36
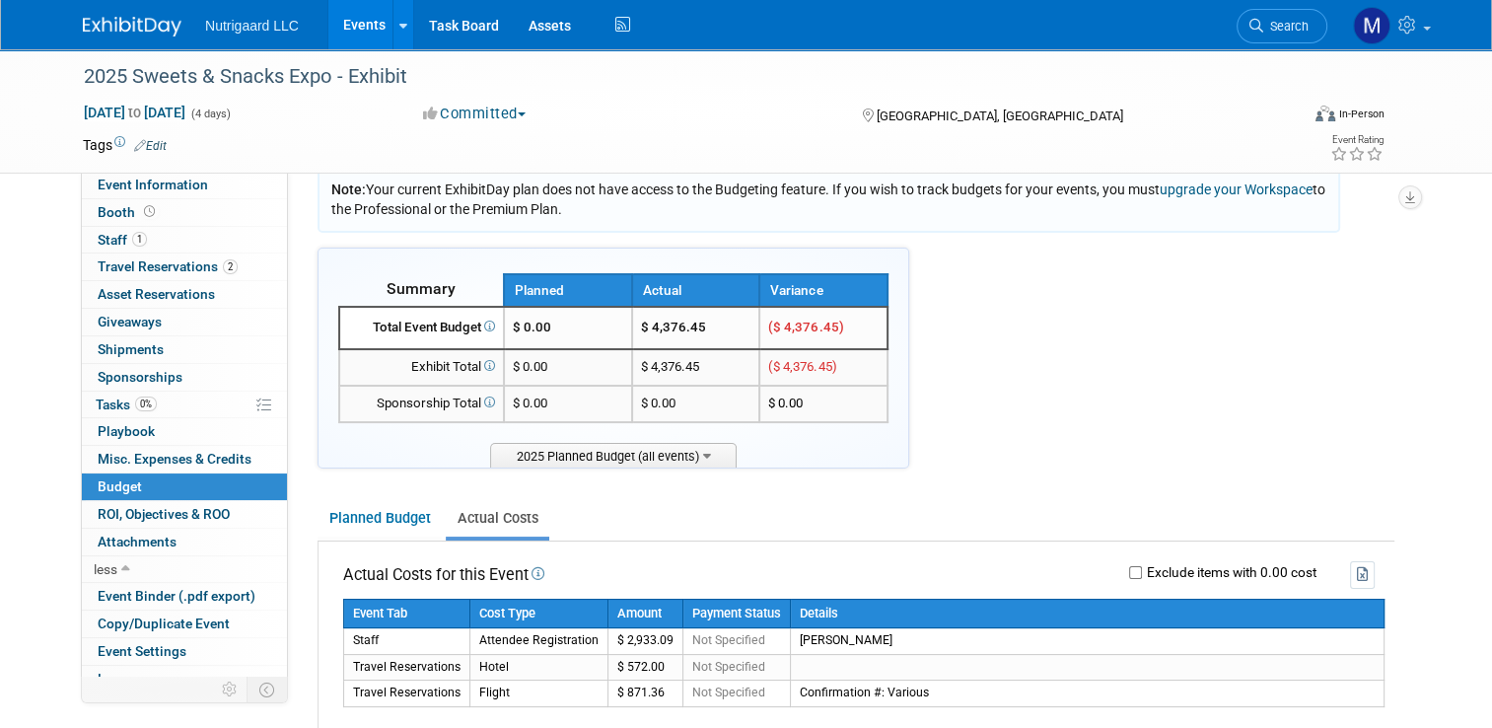
scroll to position [36, 0]
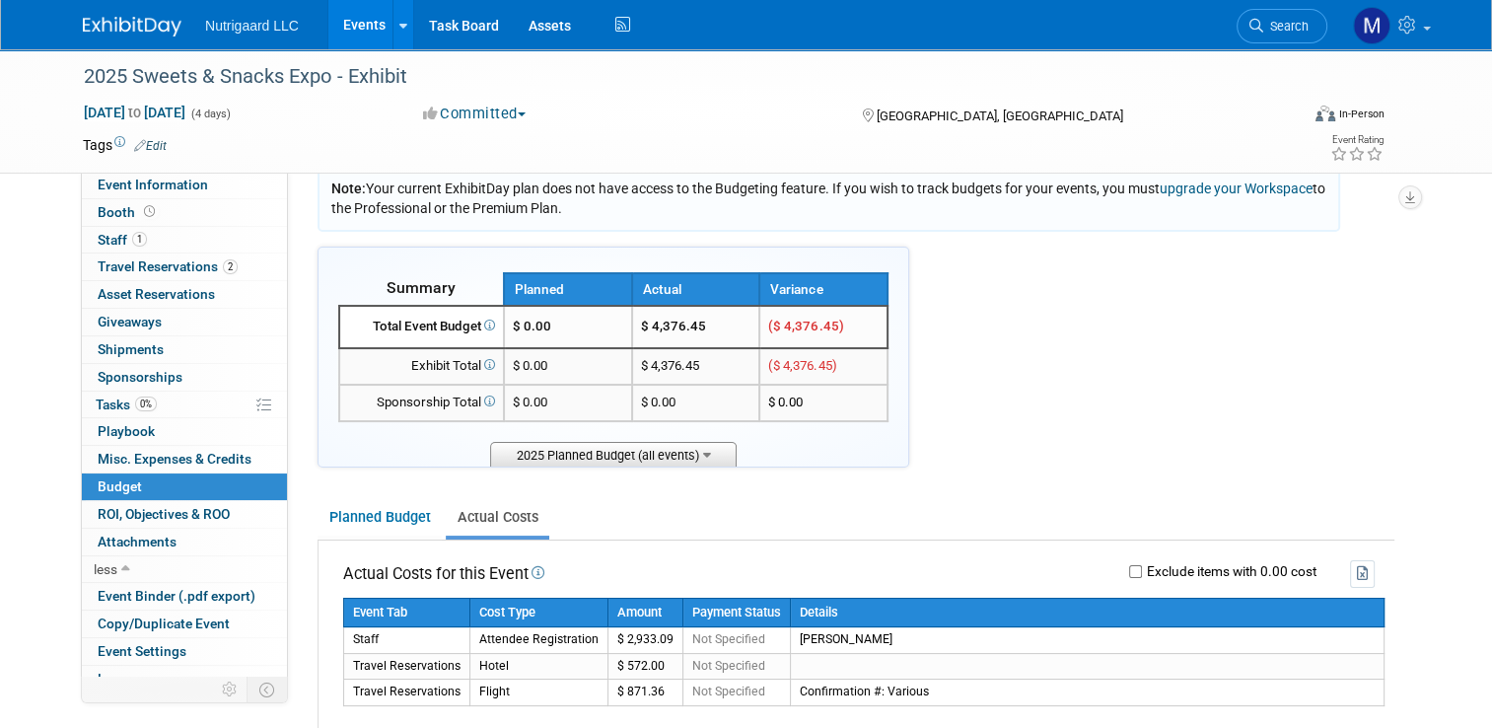
click at [704, 449] on span "2025 Planned Budget (all events)" at bounding box center [613, 454] width 247 height 25
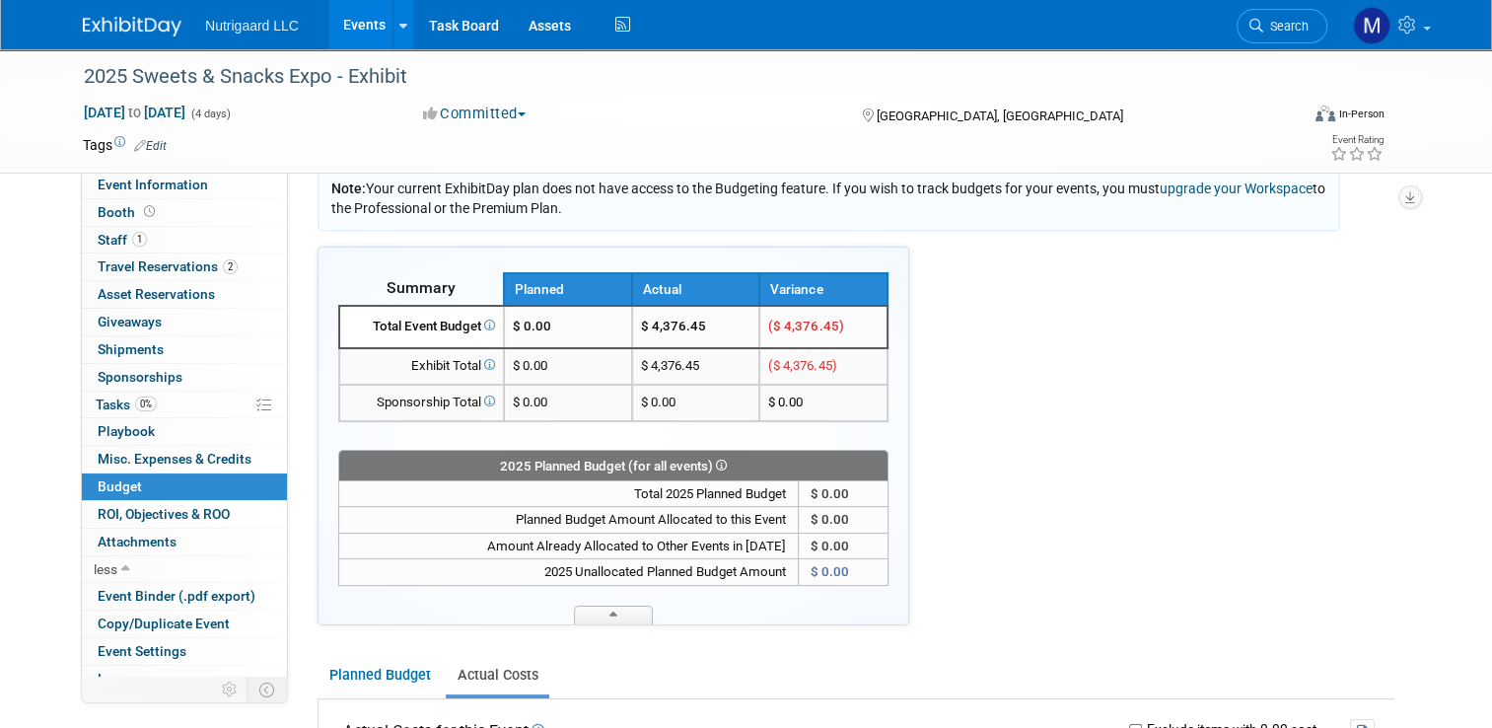
click at [704, 450] on div "2025 Planned Budget (for all events)" at bounding box center [613, 465] width 550 height 30
click at [582, 606] on span at bounding box center [613, 614] width 79 height 19
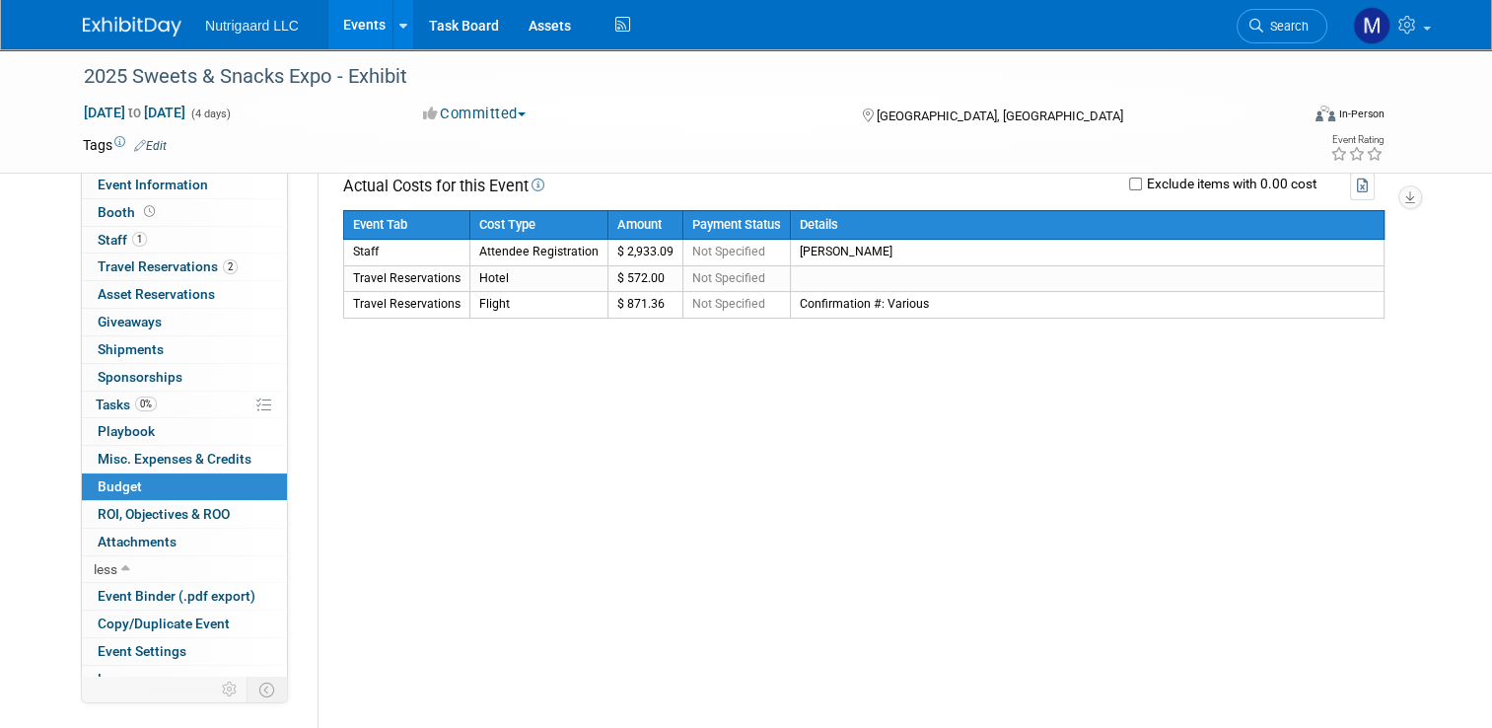
scroll to position [425, 0]
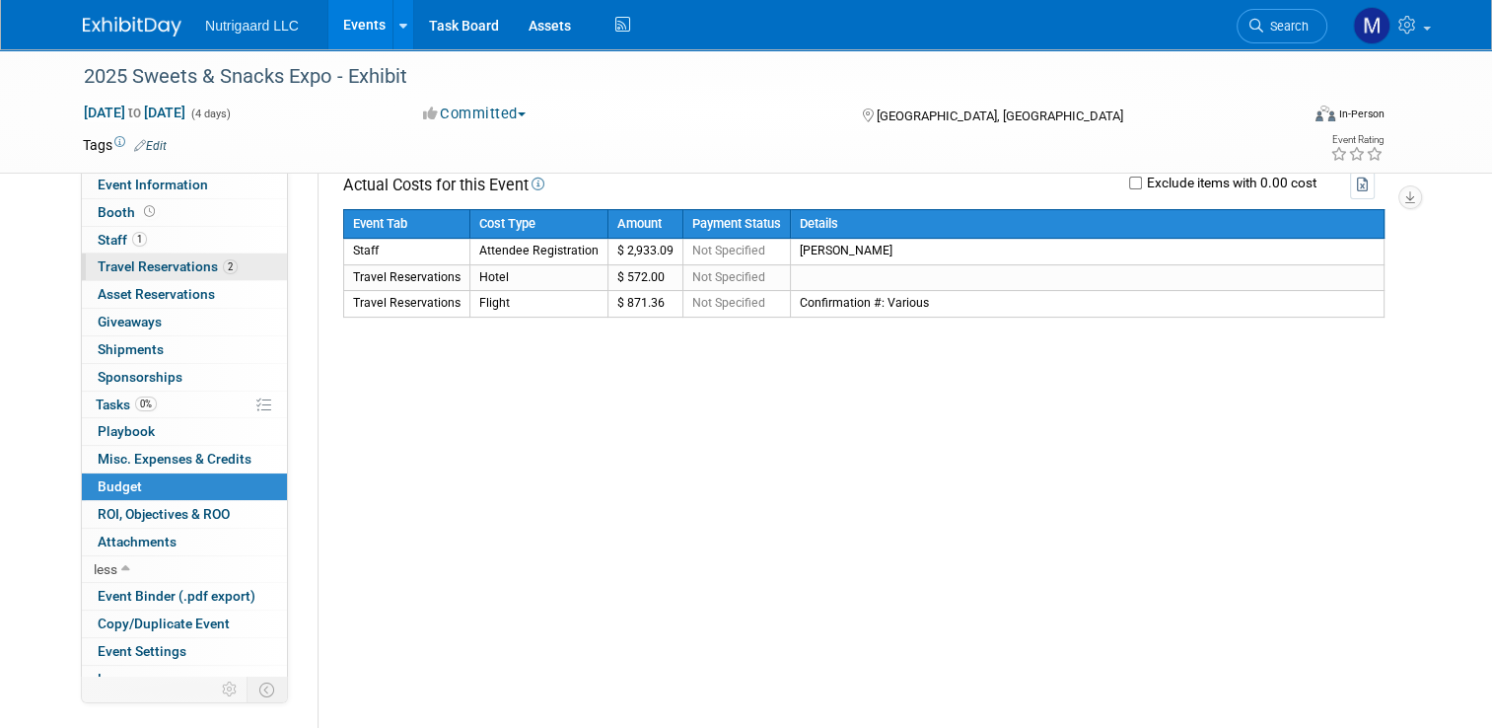
click at [110, 270] on span "Travel Reservations 2" at bounding box center [168, 266] width 140 height 16
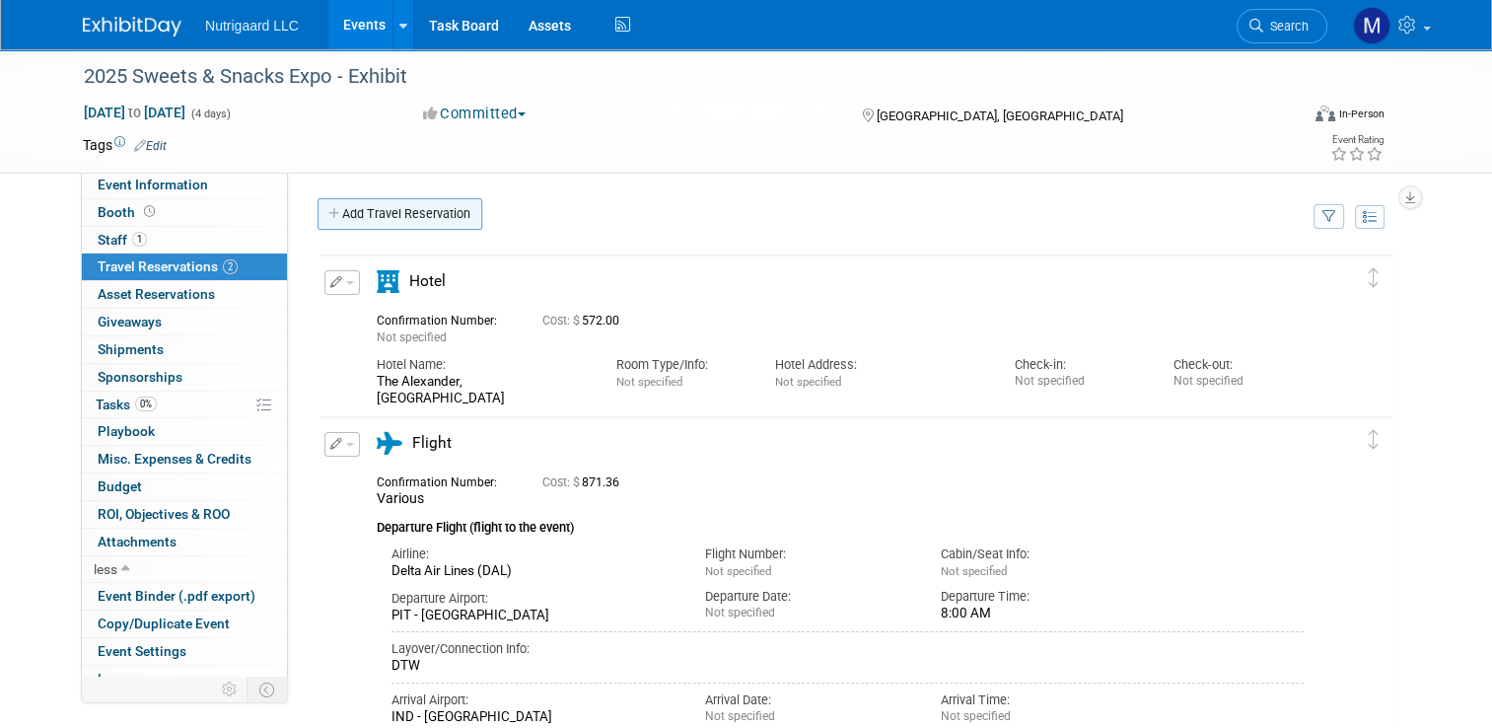
scroll to position [0, 0]
click at [422, 215] on link "Add Travel Reservation" at bounding box center [400, 214] width 165 height 32
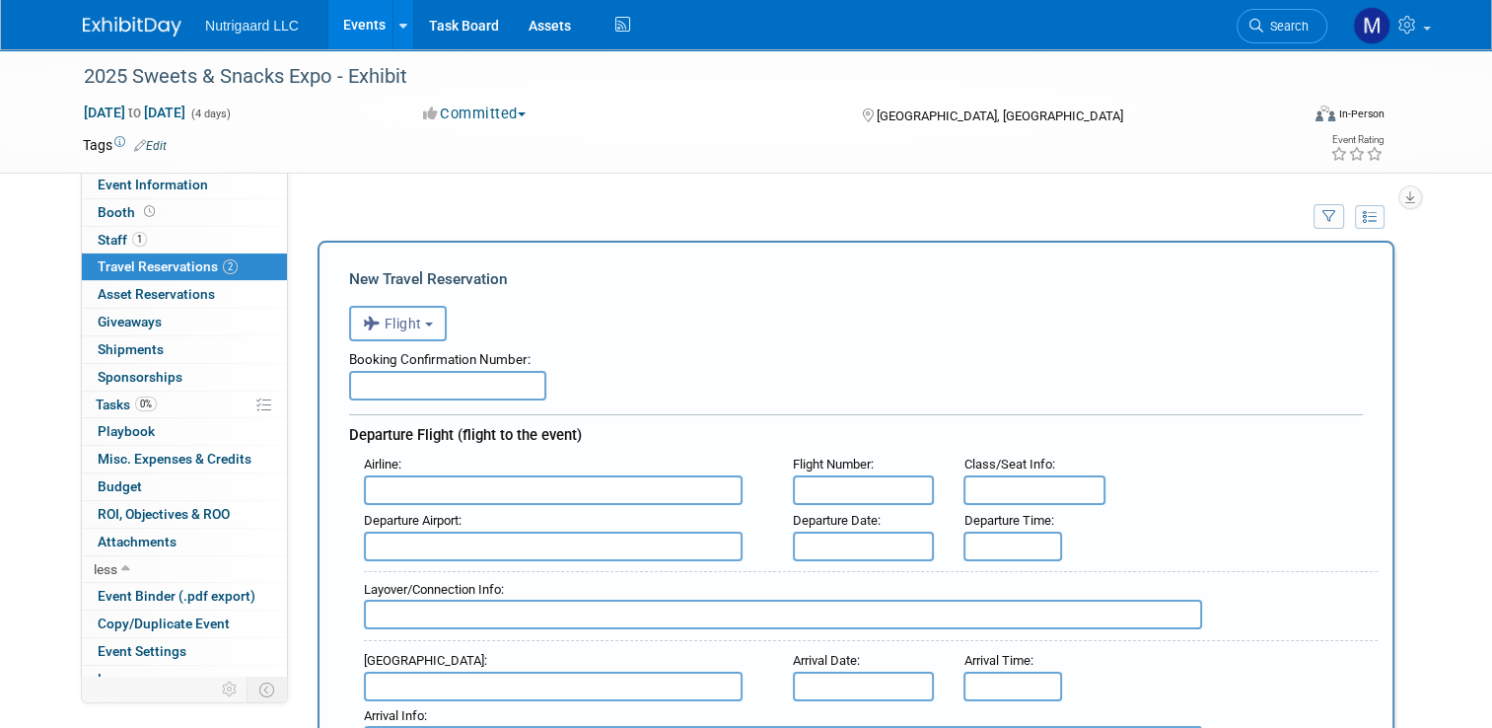
click at [426, 331] on button "Flight" at bounding box center [398, 323] width 98 height 35
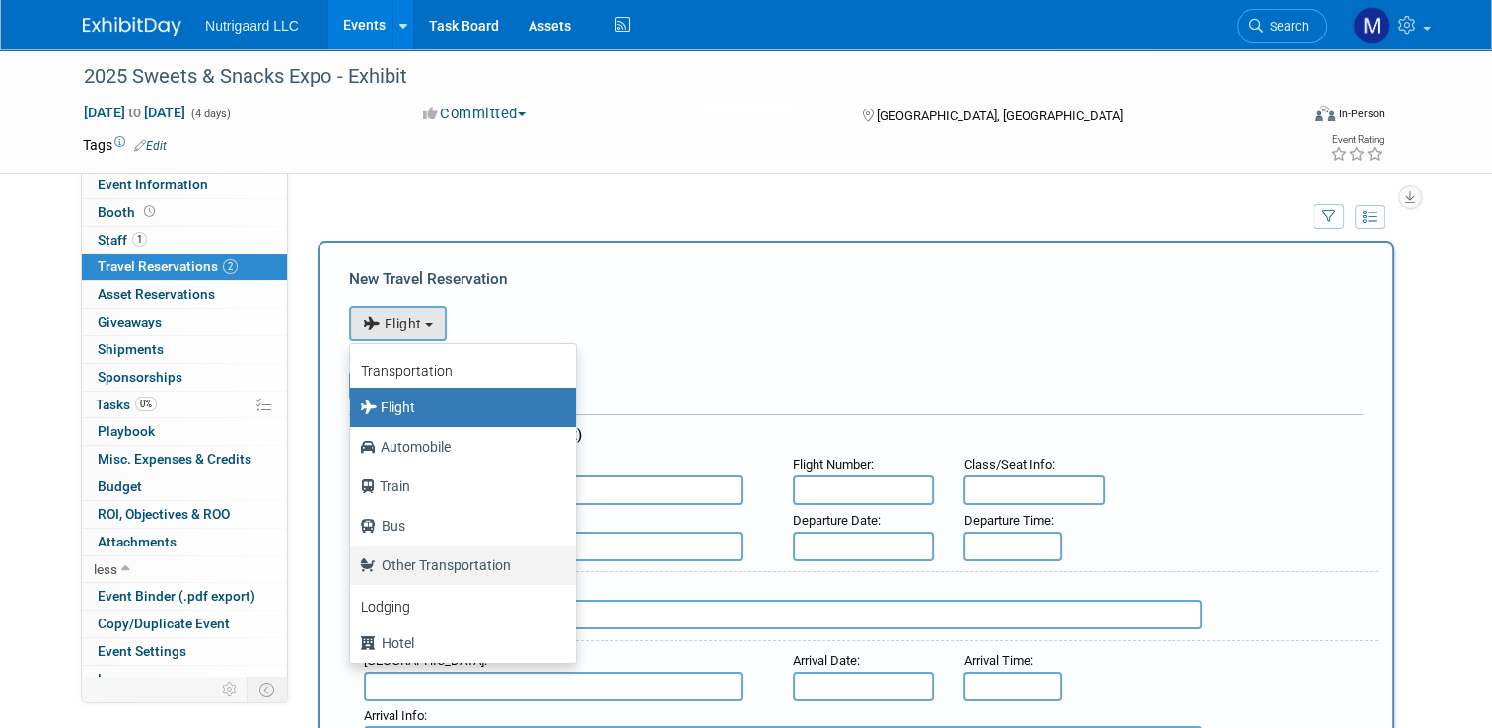
click at [396, 554] on label "Other Transportation" at bounding box center [458, 565] width 196 height 32
click at [353, 556] on input "Other Transportation" at bounding box center [346, 562] width 13 height 13
select select "5"
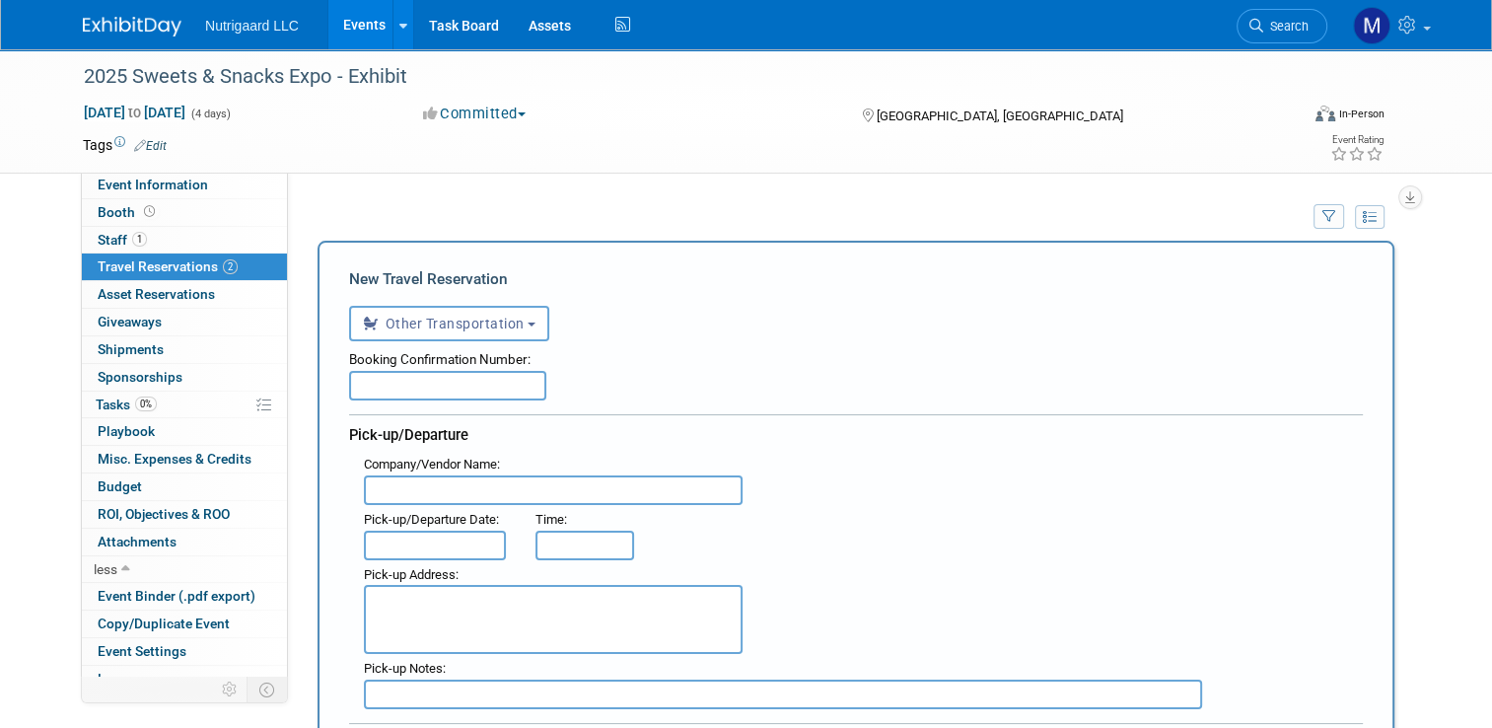
click at [437, 376] on input "text" at bounding box center [447, 386] width 197 height 30
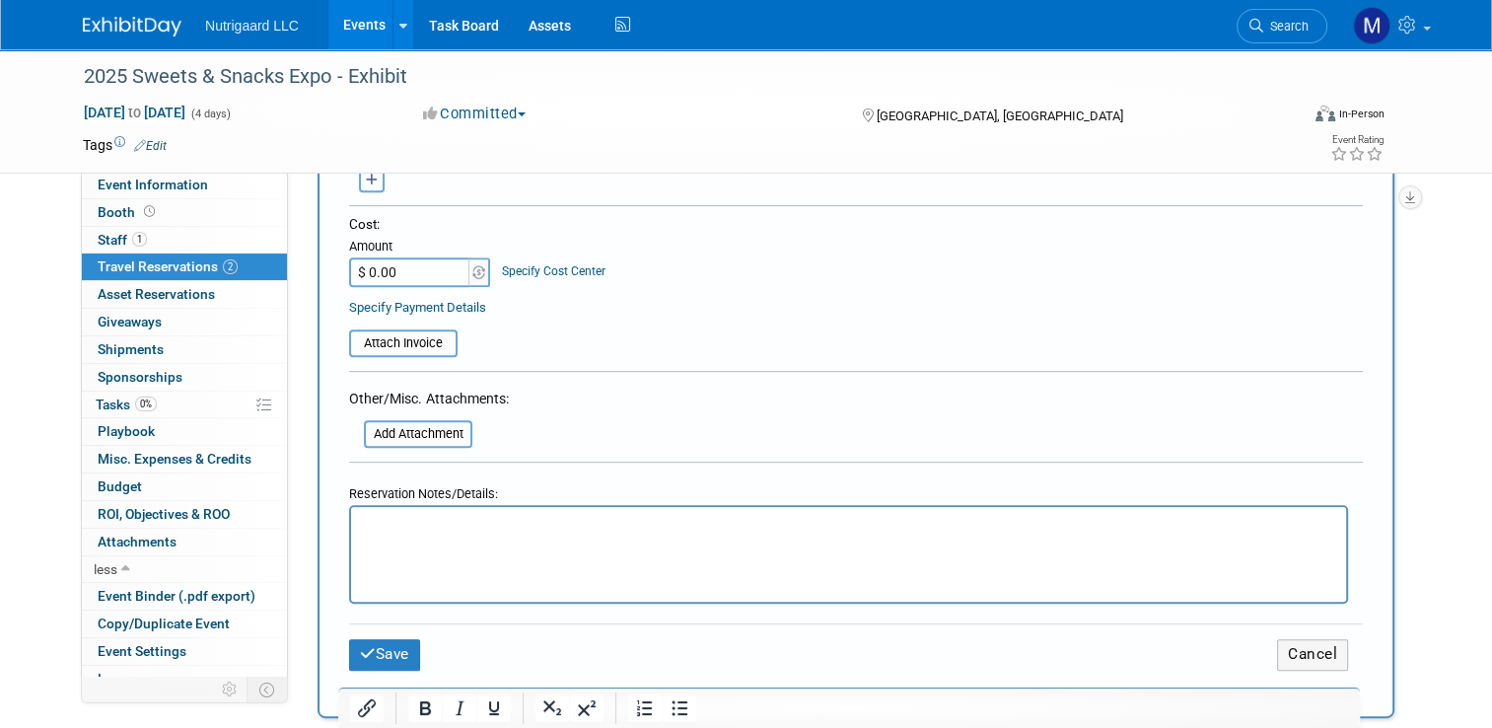
scroll to position [764, 0]
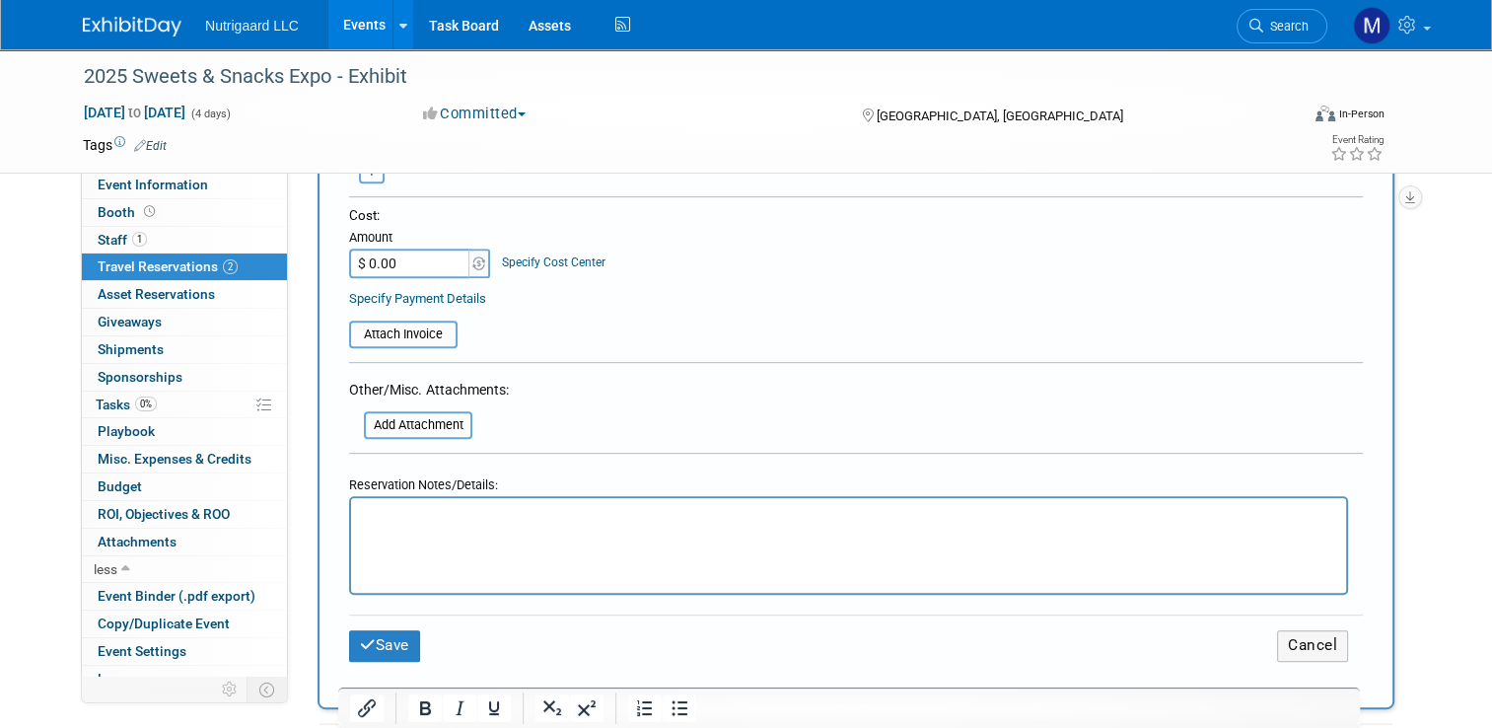
type input "UBER various"
type input "$ 292.21"
click at [375, 632] on button "Save" at bounding box center [384, 645] width 71 height 31
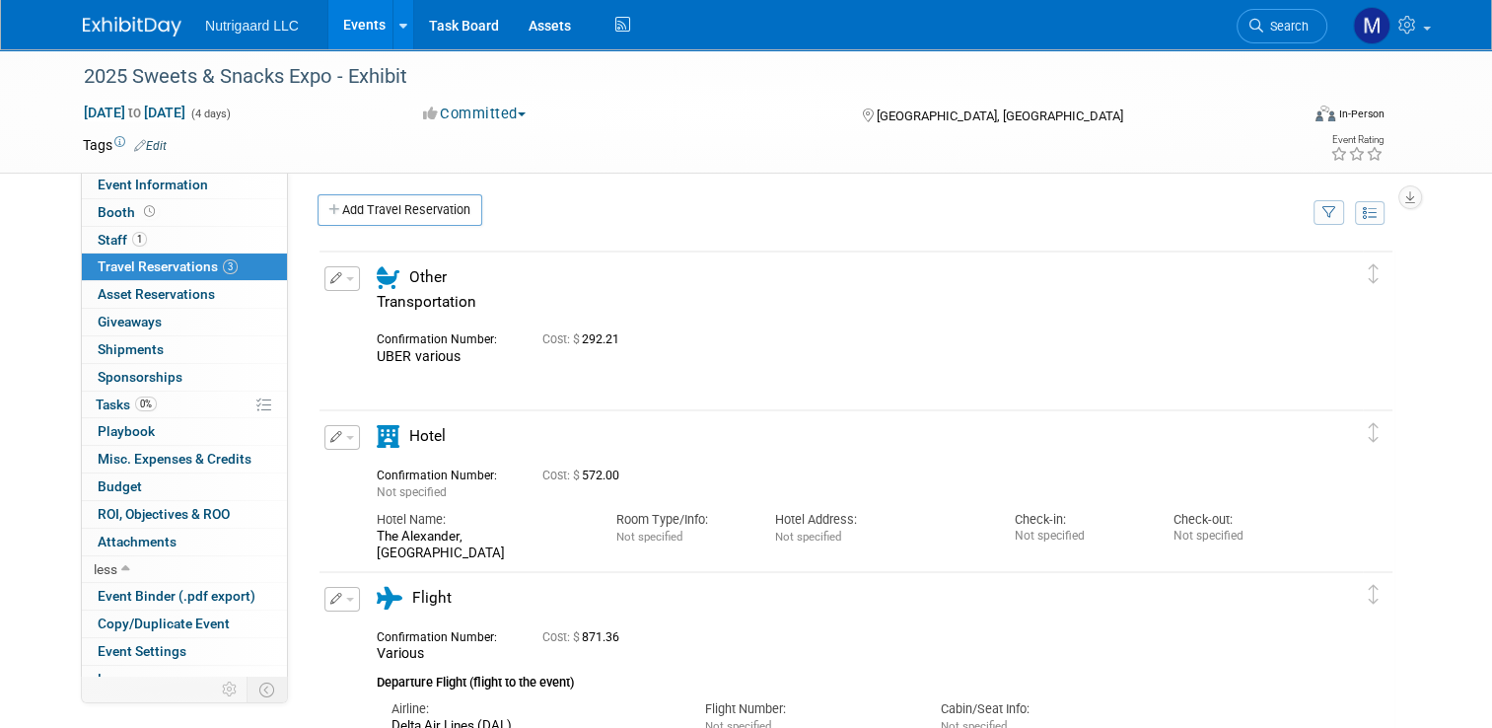
scroll to position [0, 0]
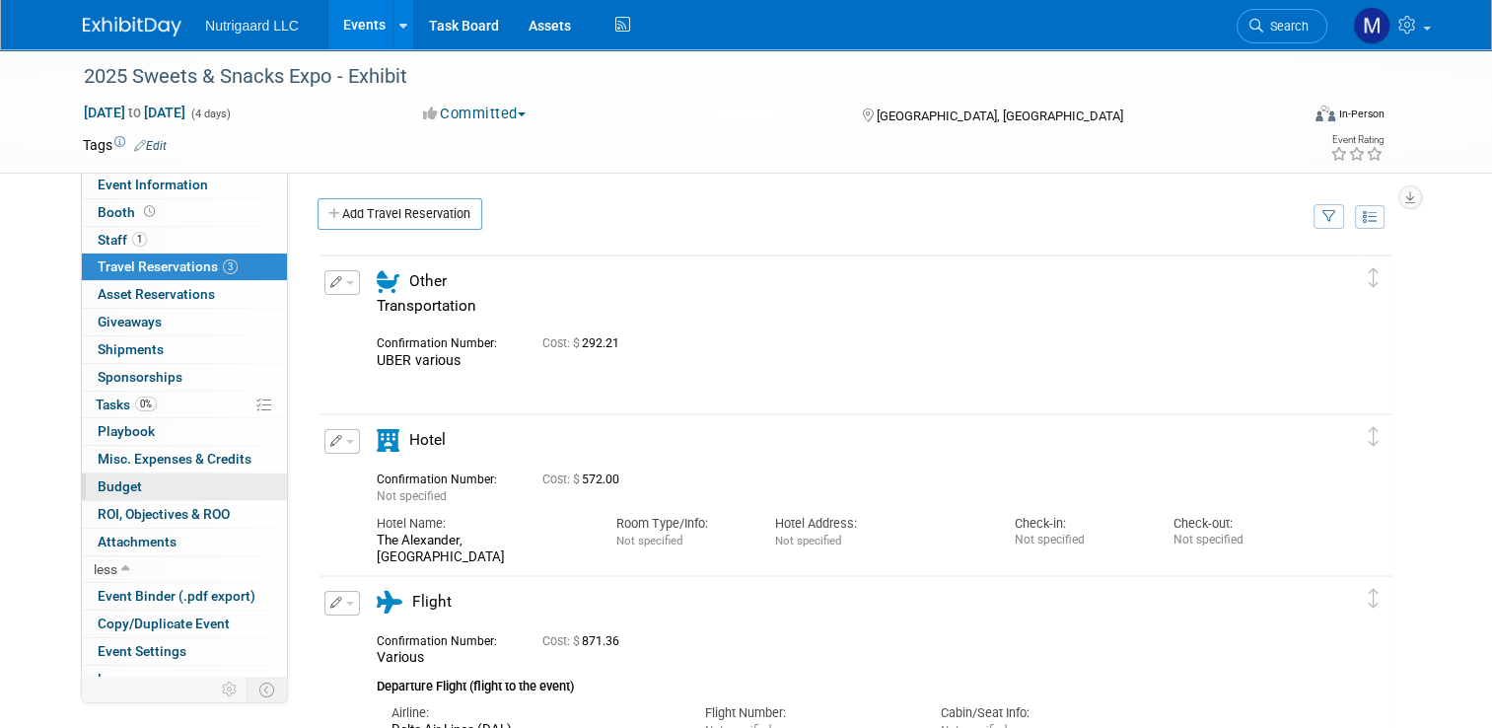
click at [108, 481] on span "Budget" at bounding box center [120, 486] width 44 height 16
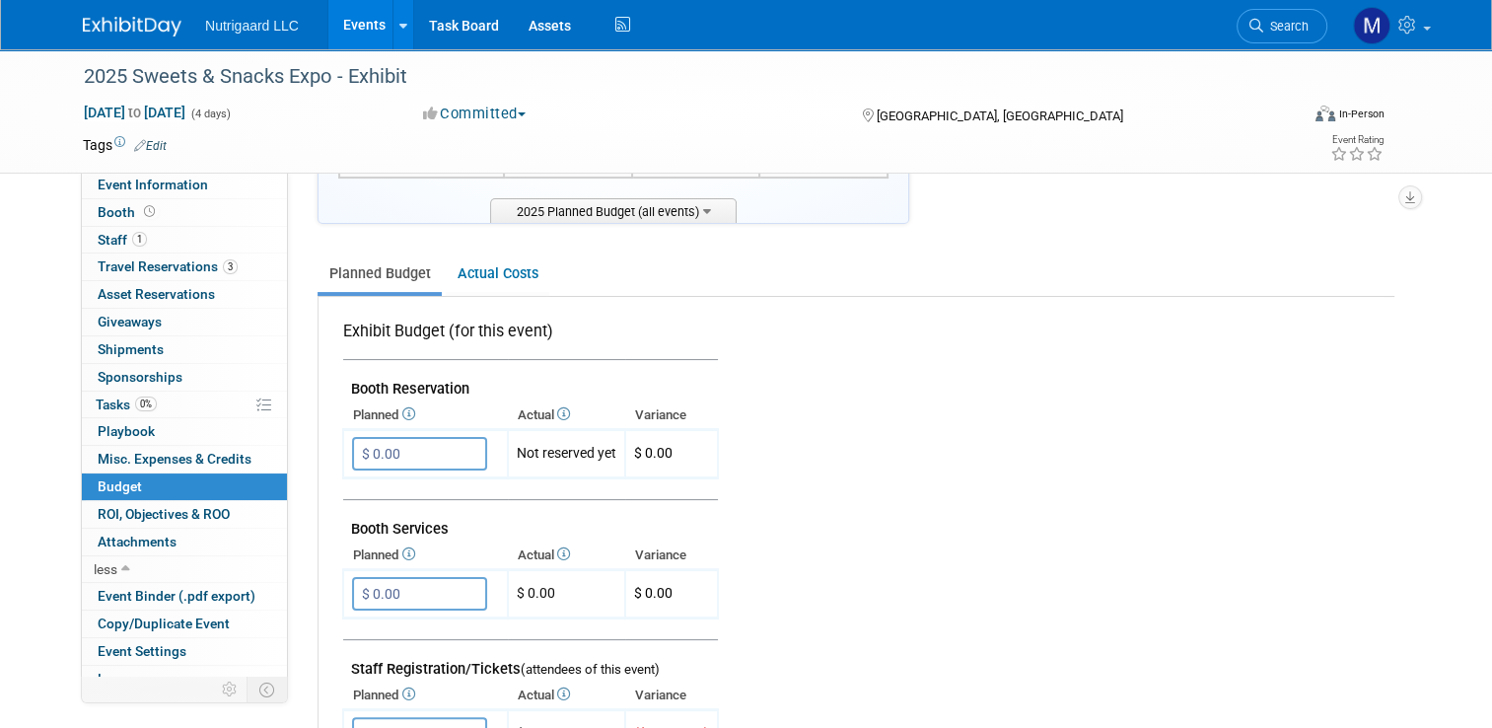
scroll to position [271, 0]
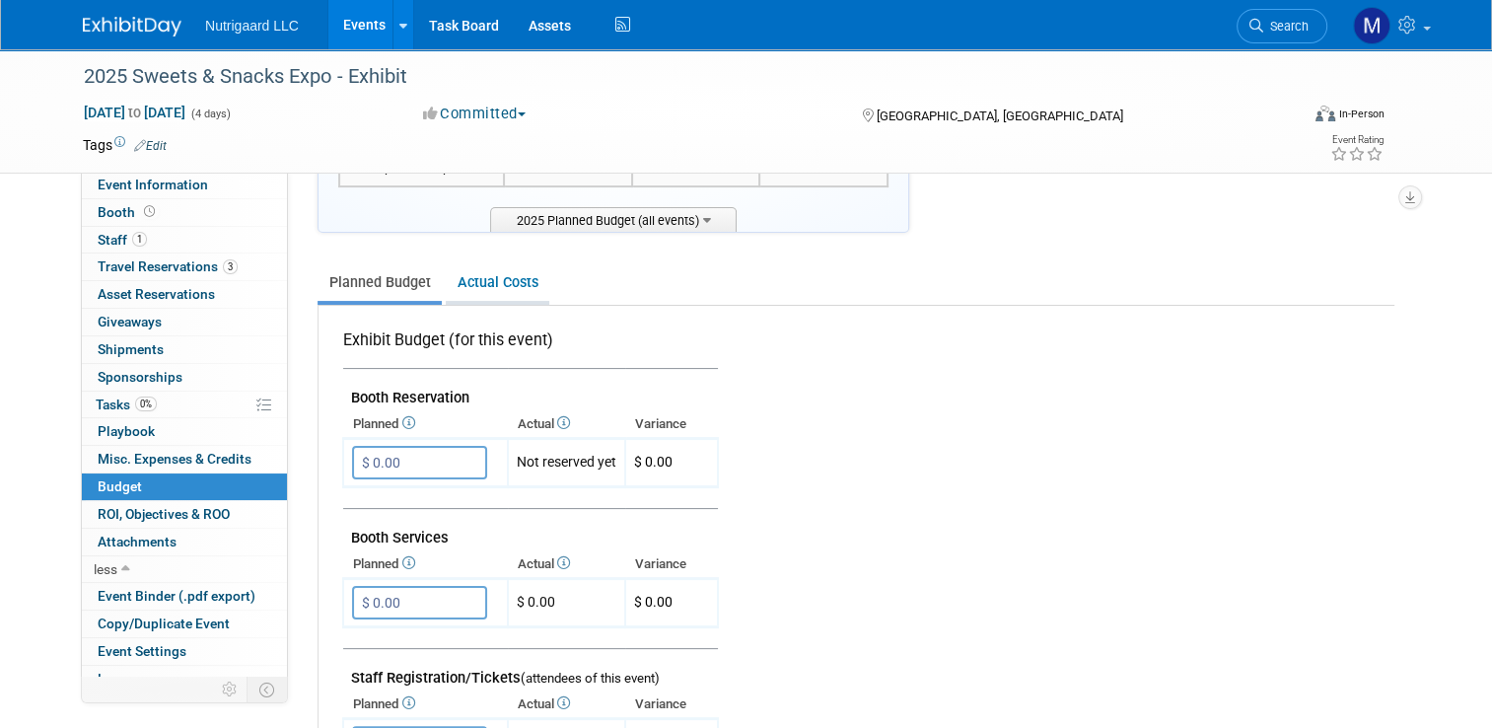
click at [504, 274] on link "Actual Costs" at bounding box center [498, 282] width 104 height 36
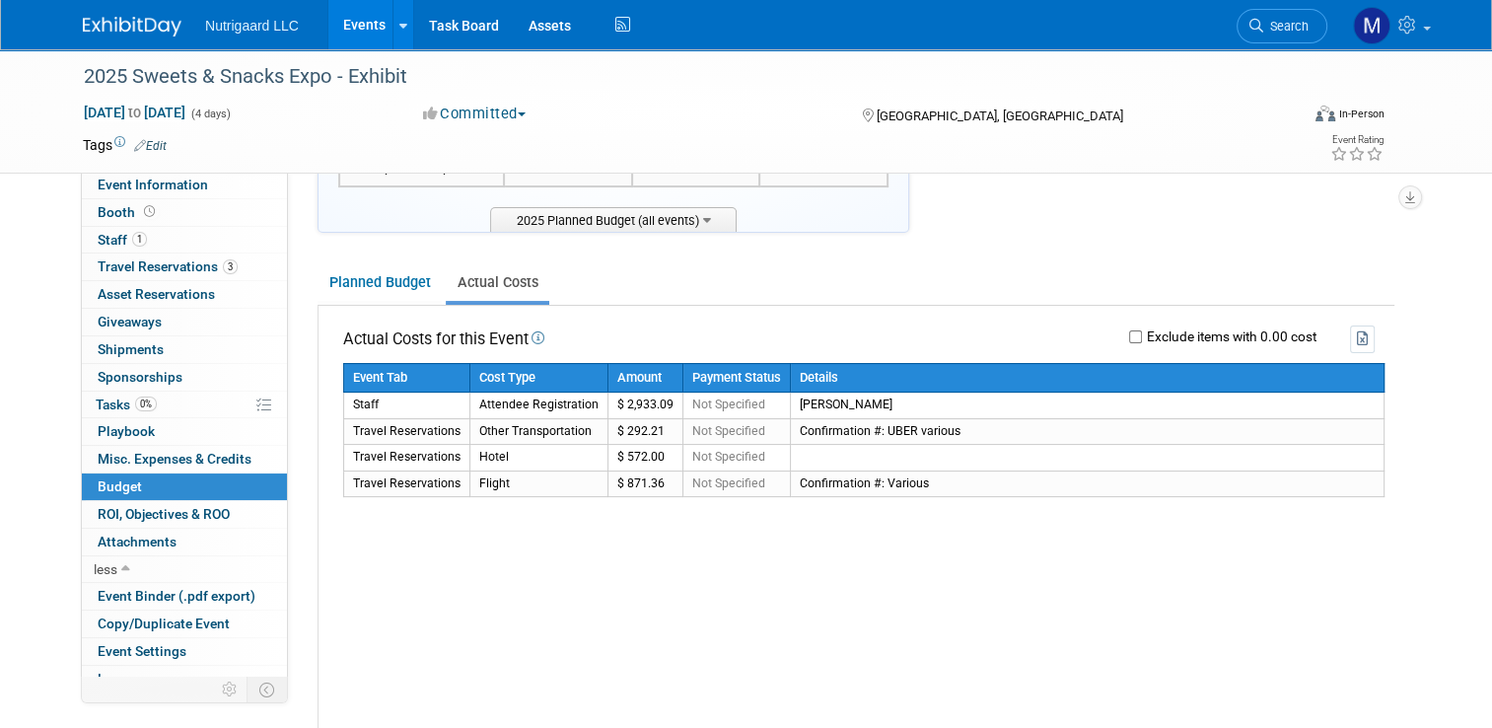
click at [129, 29] on img at bounding box center [132, 27] width 99 height 20
